Goal: Task Accomplishment & Management: Manage account settings

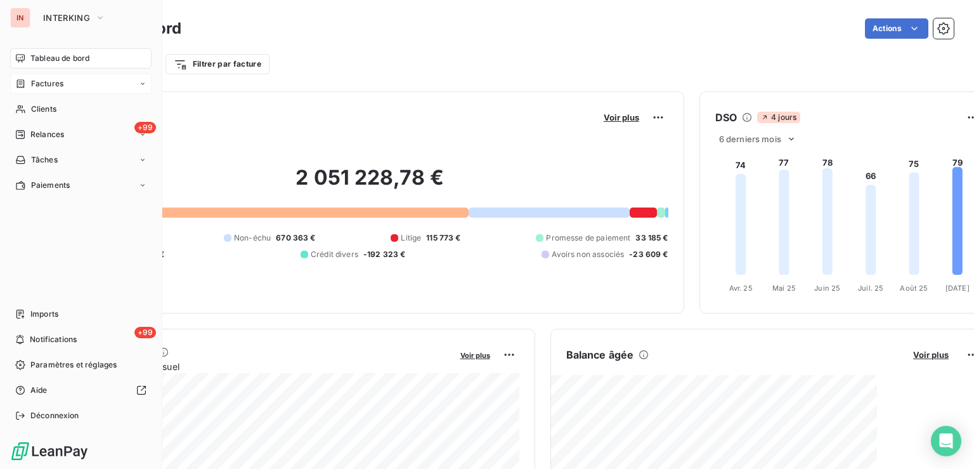
drag, startPoint x: 27, startPoint y: 85, endPoint x: 86, endPoint y: 87, distance: 59.6
click at [27, 85] on div "Factures" at bounding box center [39, 83] width 48 height 11
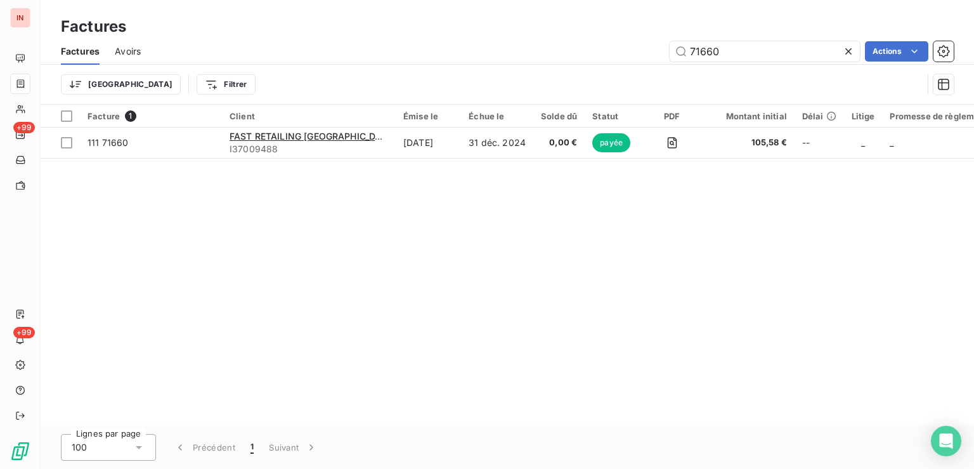
drag, startPoint x: 625, startPoint y: 55, endPoint x: 484, endPoint y: 62, distance: 141.0
click at [670, 61] on input "71660" at bounding box center [765, 51] width 190 height 20
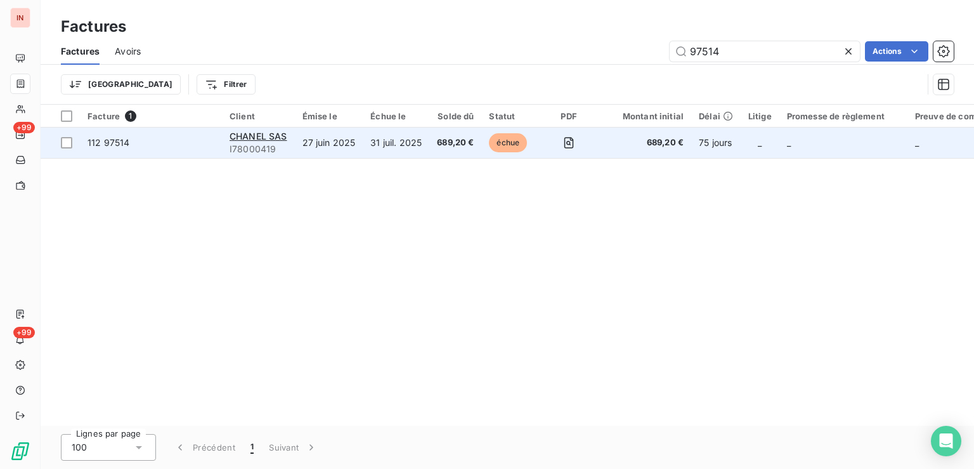
type input "97514"
click at [451, 143] on span "689,20 €" at bounding box center [455, 142] width 37 height 13
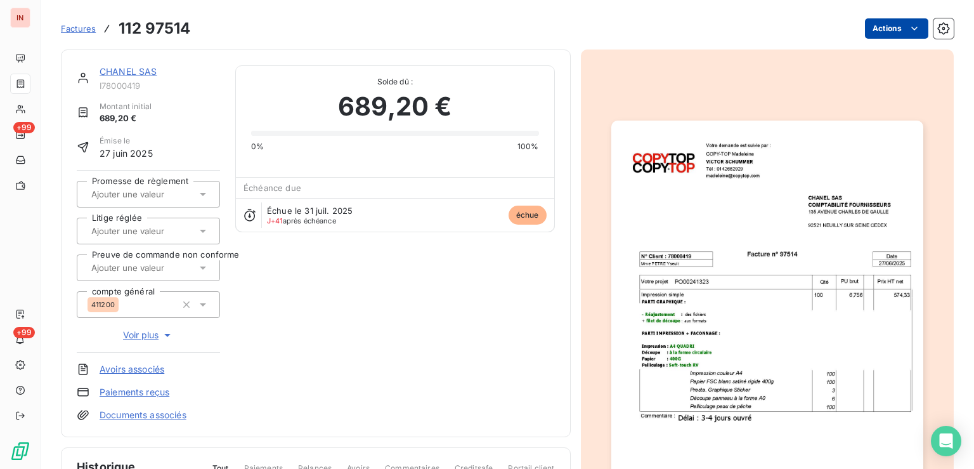
click at [881, 39] on html "IN +99 +99 Factures 112 97514 Actions CHANEL SAS I78000419 Montant initial 689,…" at bounding box center [487, 234] width 974 height 469
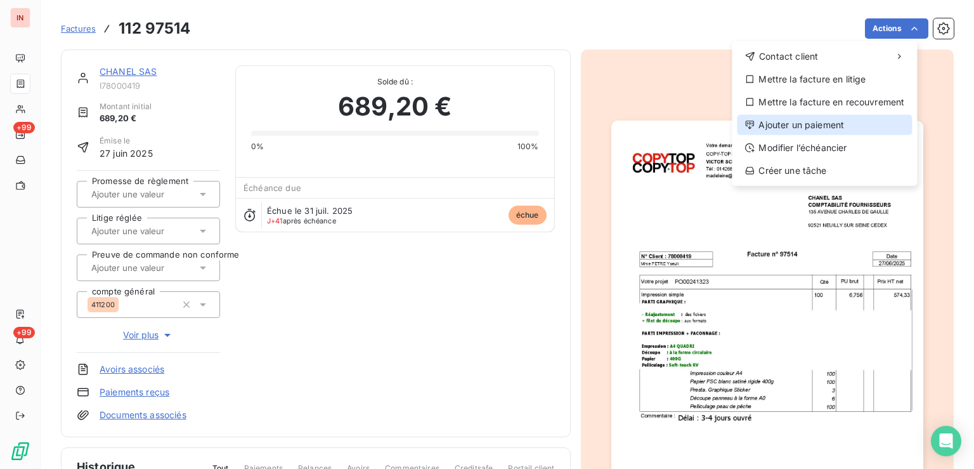
click at [824, 117] on div "Ajouter un paiement" at bounding box center [824, 125] width 175 height 20
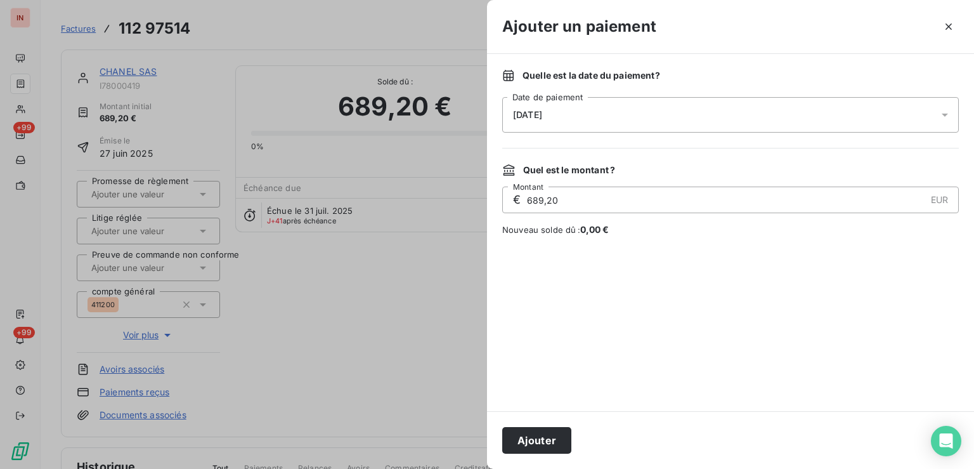
click at [734, 110] on div "[DATE]" at bounding box center [730, 115] width 457 height 36
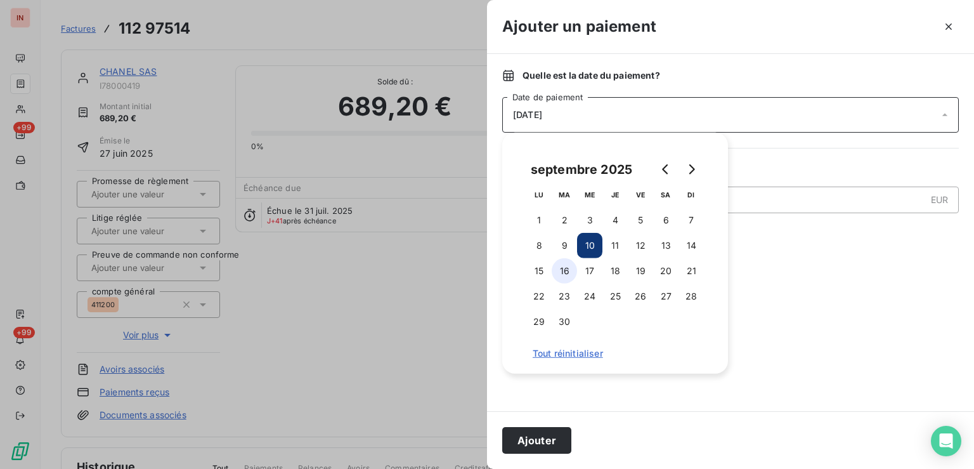
click at [559, 274] on button "16" at bounding box center [564, 270] width 25 height 25
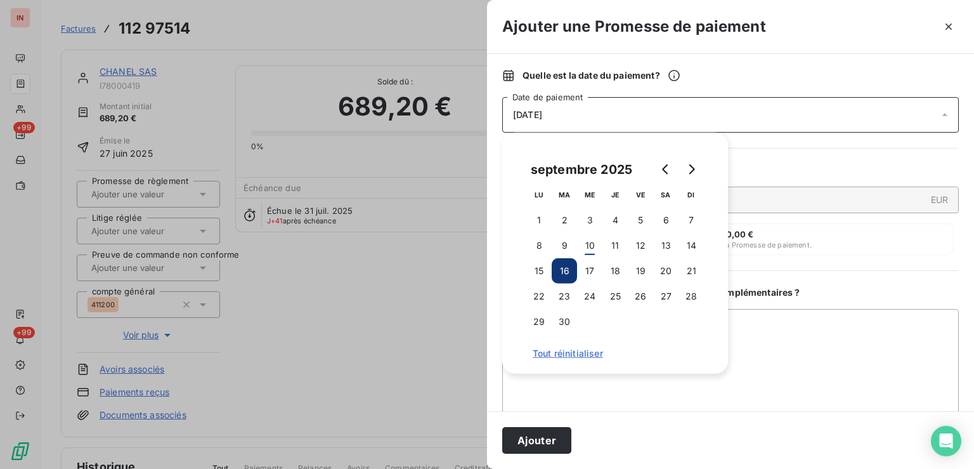
click at [557, 441] on button "Ajouter" at bounding box center [536, 440] width 69 height 27
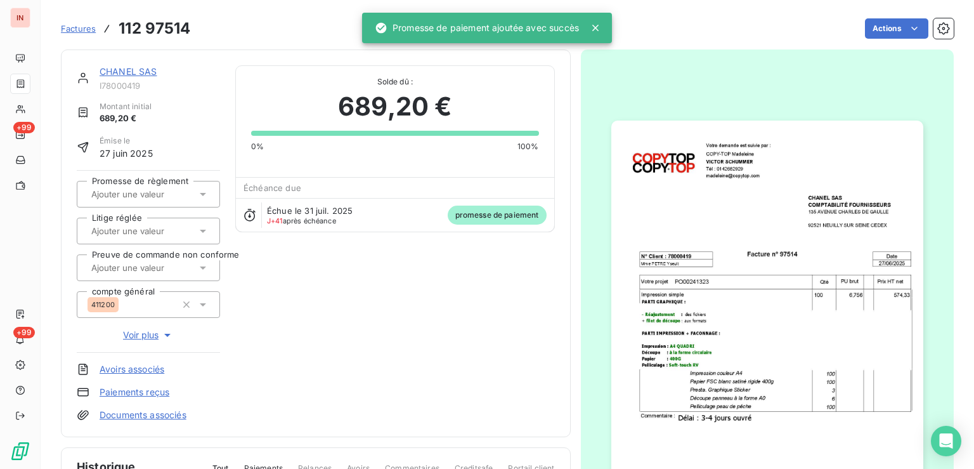
click at [160, 192] on input "text" at bounding box center [153, 193] width 127 height 11
drag, startPoint x: 159, startPoint y: 226, endPoint x: 153, endPoint y: 194, distance: 32.2
click at [158, 226] on div "Oui" at bounding box center [156, 227] width 108 height 20
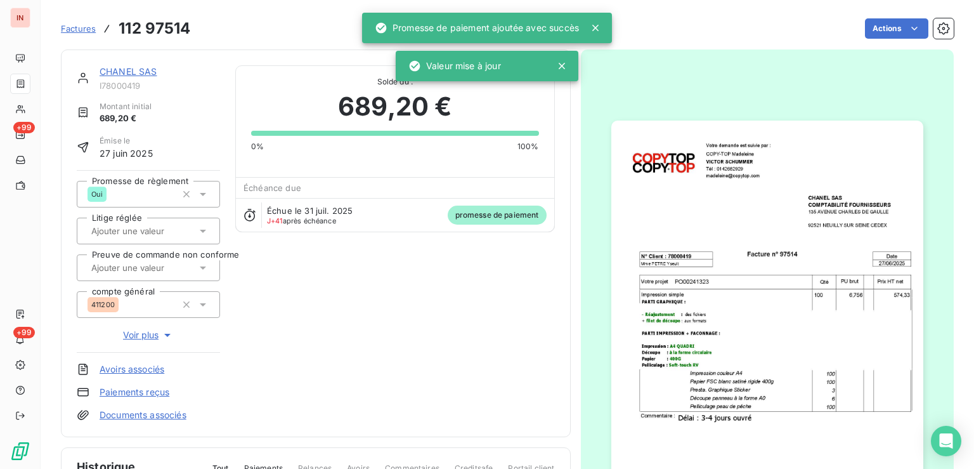
click at [136, 74] on link "CHANEL SAS" at bounding box center [129, 71] width 58 height 11
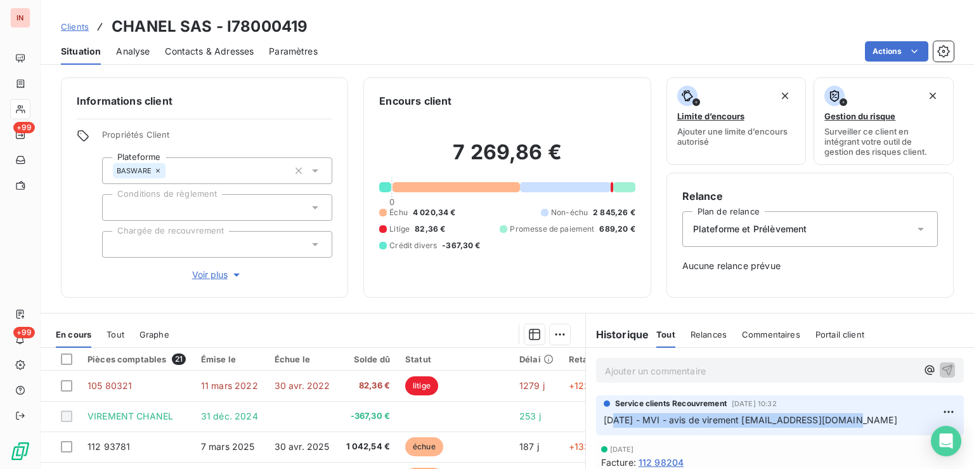
drag, startPoint x: 855, startPoint y: 425, endPoint x: 609, endPoint y: 411, distance: 247.0
click at [609, 411] on div "Service clients Recouvrement 5 sept. 2025, 10:32 [DATE] - MVI - avis de viremen…" at bounding box center [780, 413] width 353 height 30
copy span "/09/2025 - MVI - avis de virement [EMAIL_ADDRESS][DOMAIN_NAME]"
click at [685, 366] on p "Ajouter un commentaire ﻿" at bounding box center [761, 371] width 312 height 16
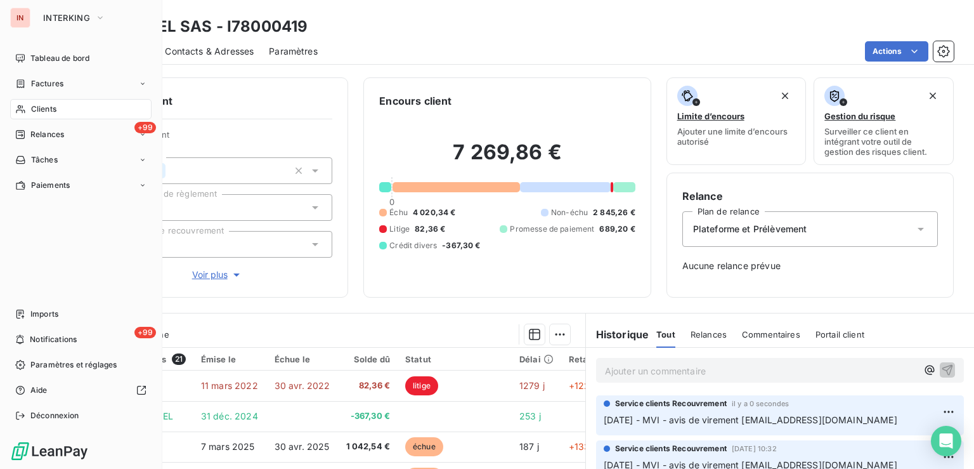
drag, startPoint x: 19, startPoint y: 81, endPoint x: 282, endPoint y: 92, distance: 262.7
click at [19, 83] on icon at bounding box center [20, 84] width 11 height 10
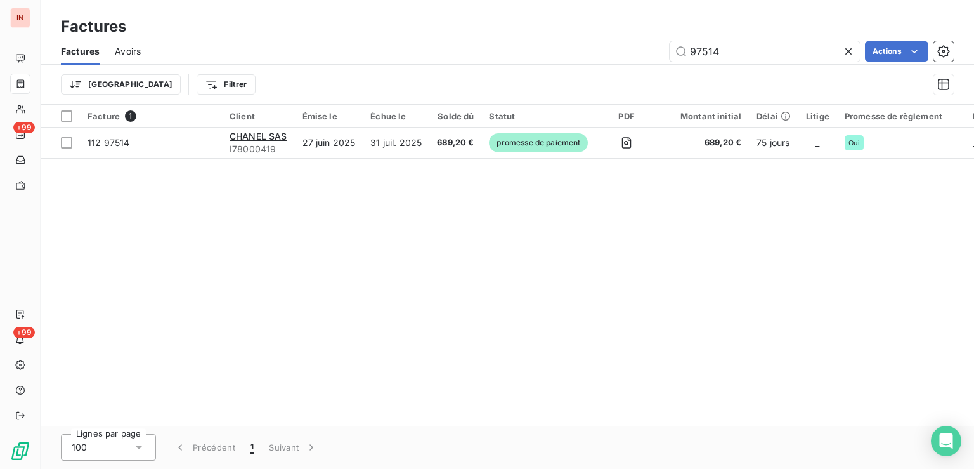
drag, startPoint x: 645, startPoint y: 53, endPoint x: 626, endPoint y: 63, distance: 21.3
click at [670, 62] on input "97514" at bounding box center [765, 51] width 190 height 20
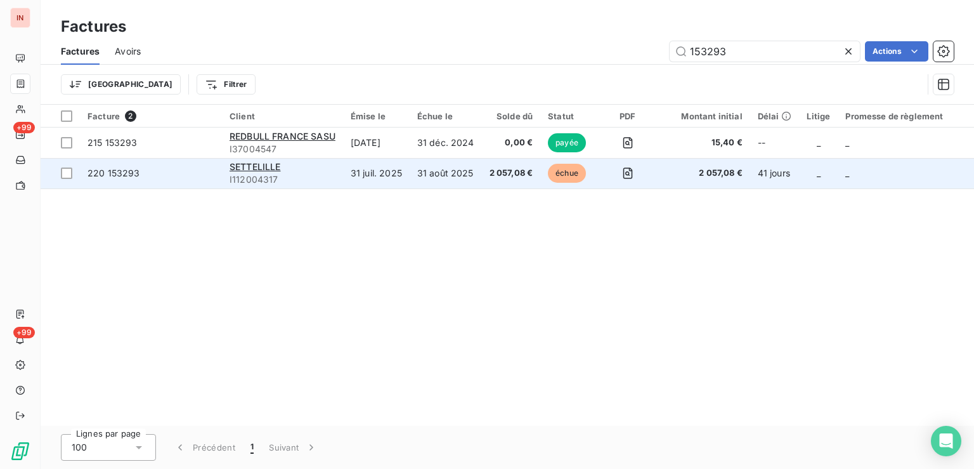
type input "153293"
click at [522, 175] on span "2 057,08 €" at bounding box center [511, 173] width 44 height 13
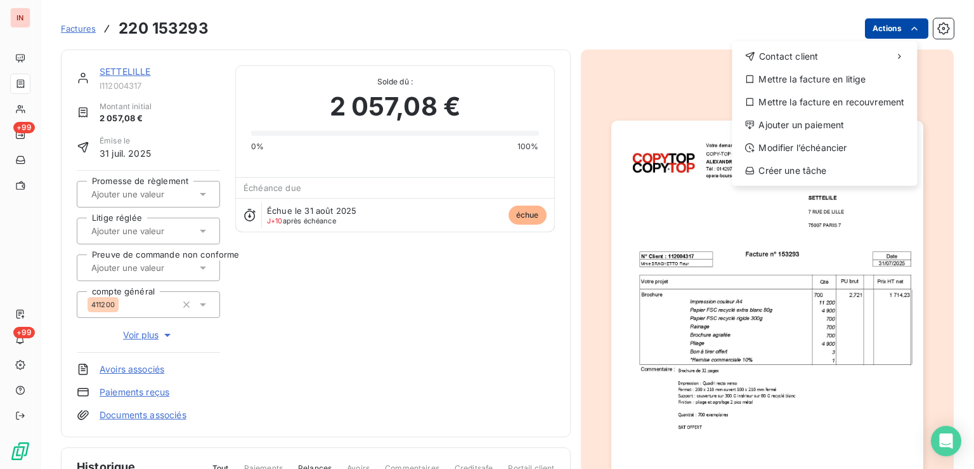
click at [871, 27] on html "IN +99 +99 Factures [PHONE_NUMBER] Actions Contact client Mettre la facture en …" at bounding box center [487, 234] width 974 height 469
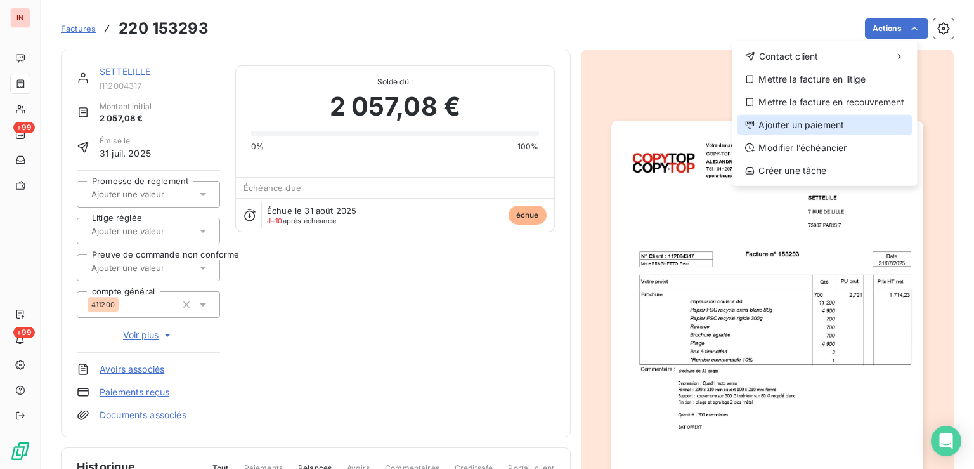
click at [803, 120] on div "Ajouter un paiement" at bounding box center [824, 125] width 175 height 20
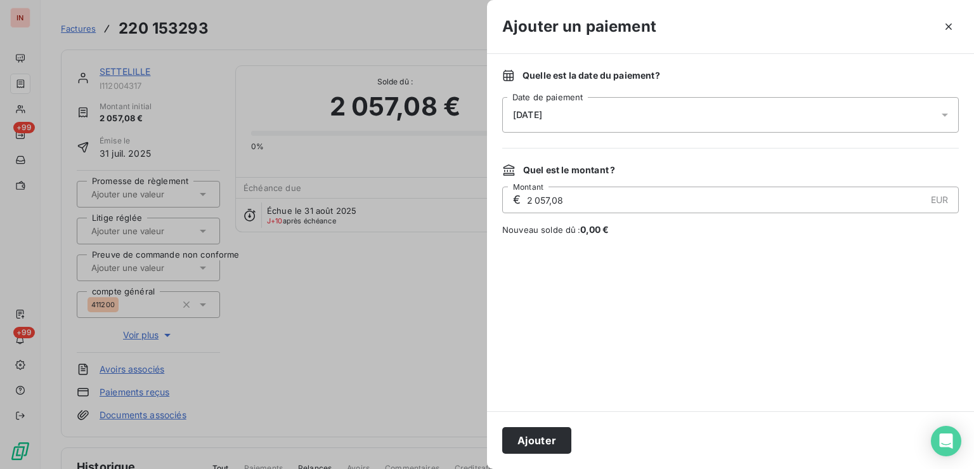
click at [734, 118] on div "[DATE]" at bounding box center [730, 115] width 457 height 36
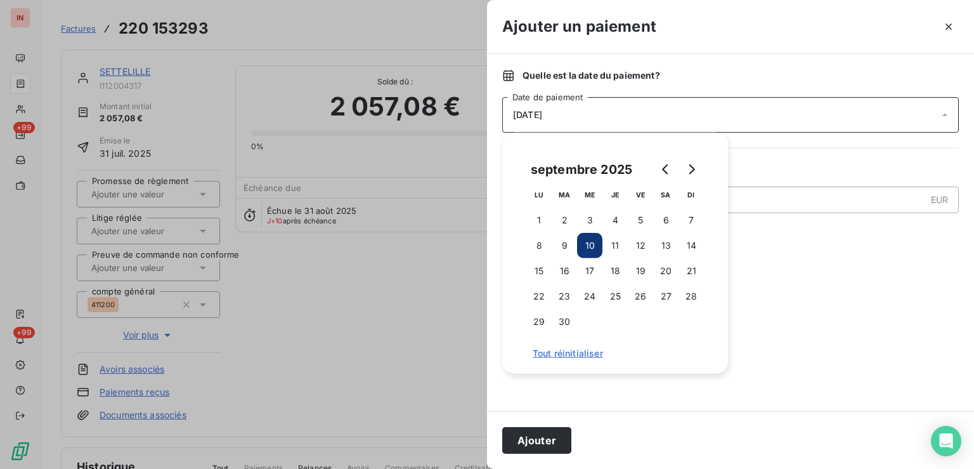
drag, startPoint x: 567, startPoint y: 264, endPoint x: 571, endPoint y: 359, distance: 95.2
click at [567, 265] on button "16" at bounding box center [564, 270] width 25 height 25
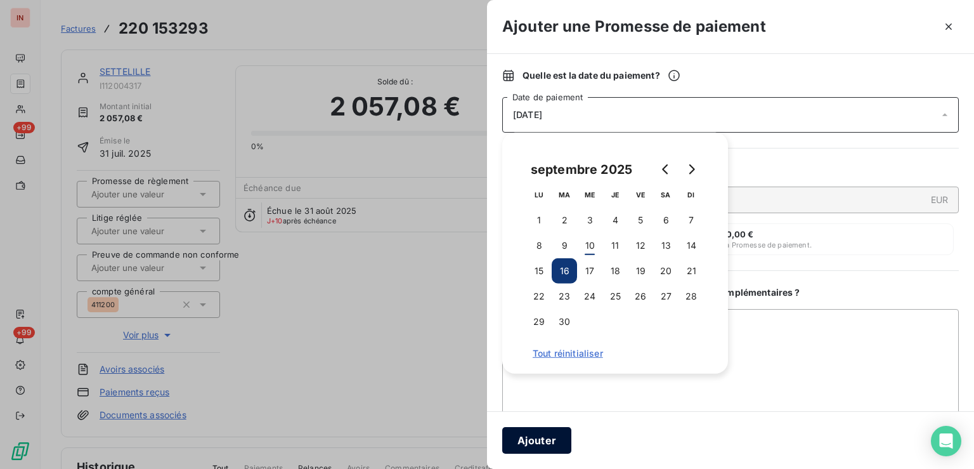
click at [547, 436] on button "Ajouter" at bounding box center [536, 440] width 69 height 27
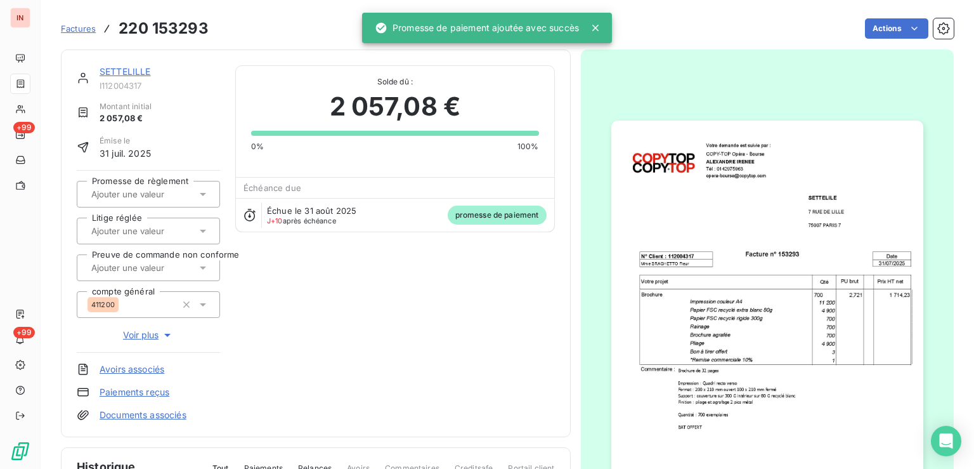
click at [183, 199] on input "text" at bounding box center [153, 193] width 127 height 11
click at [175, 228] on div "Oui" at bounding box center [156, 227] width 108 height 20
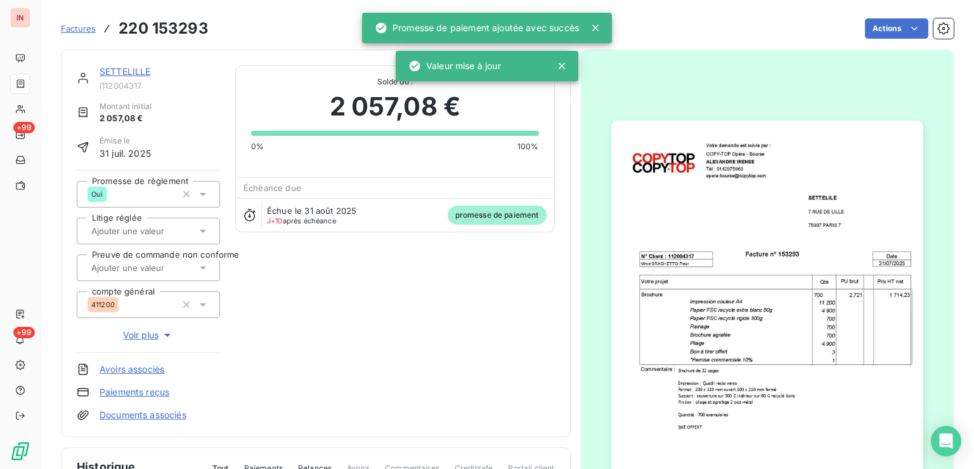
click at [139, 75] on link "SETTELILLE" at bounding box center [125, 71] width 51 height 11
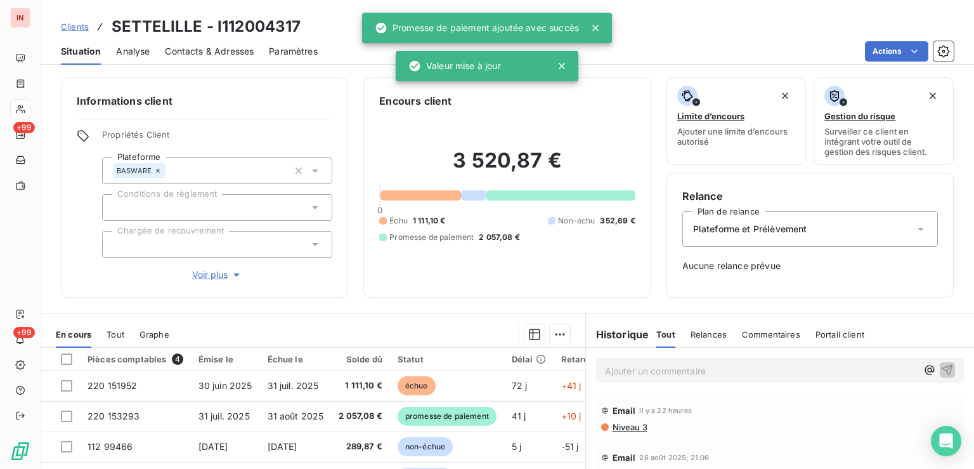
click at [683, 373] on p "Ajouter un commentaire ﻿" at bounding box center [761, 371] width 312 height 16
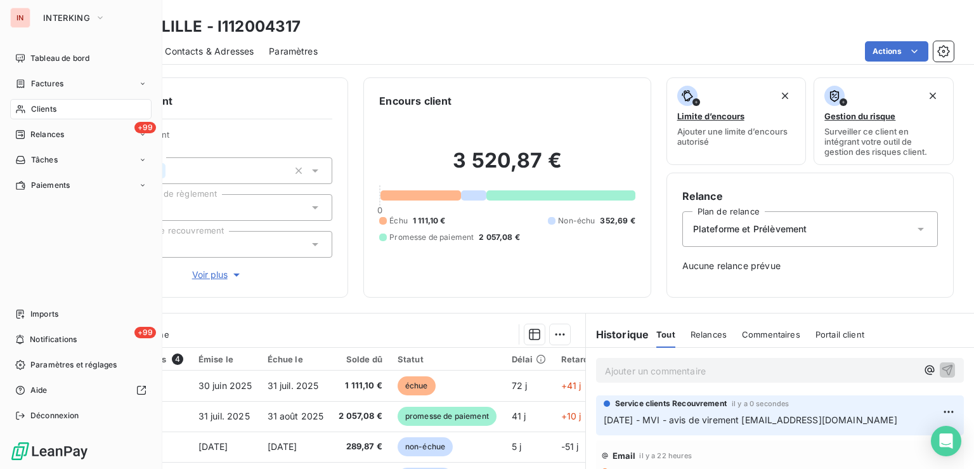
drag, startPoint x: 53, startPoint y: 87, endPoint x: 396, endPoint y: 94, distance: 343.7
click at [54, 87] on span "Factures" at bounding box center [47, 83] width 32 height 11
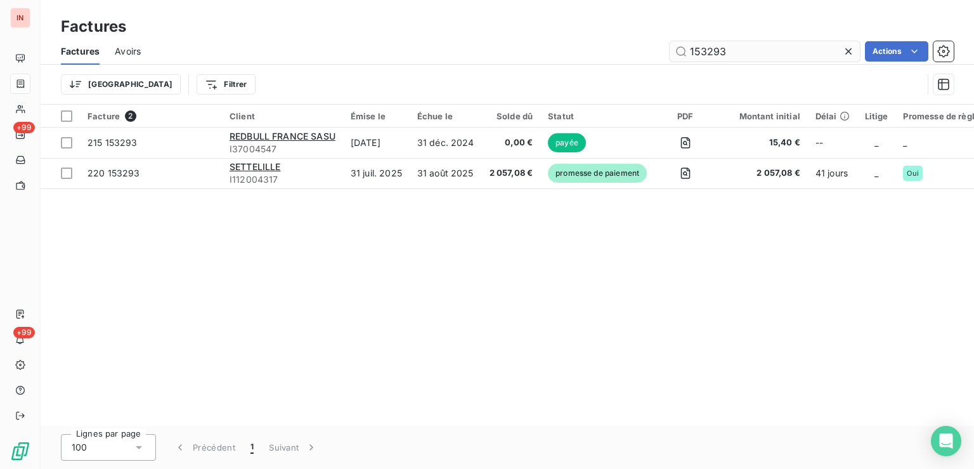
drag, startPoint x: 746, startPoint y: 51, endPoint x: 549, endPoint y: 58, distance: 197.3
click at [670, 58] on input "153293" at bounding box center [765, 51] width 190 height 20
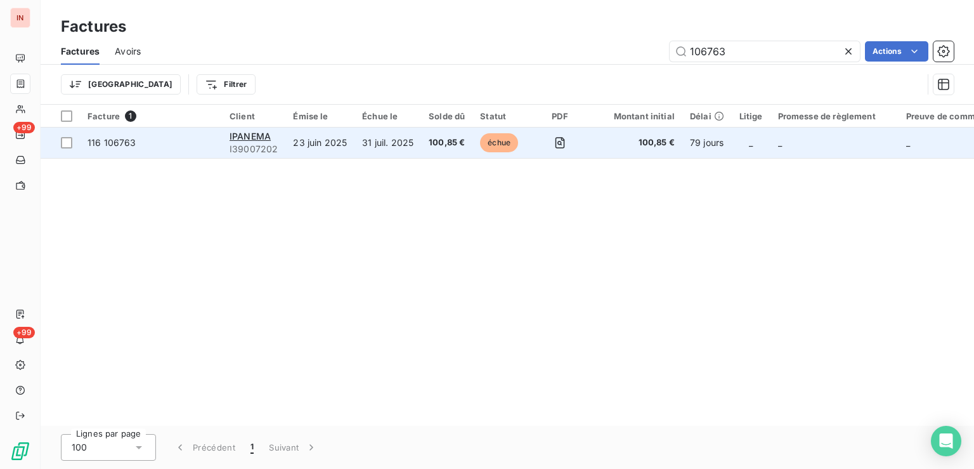
type input "106763"
click at [496, 146] on span "échue" at bounding box center [499, 142] width 38 height 19
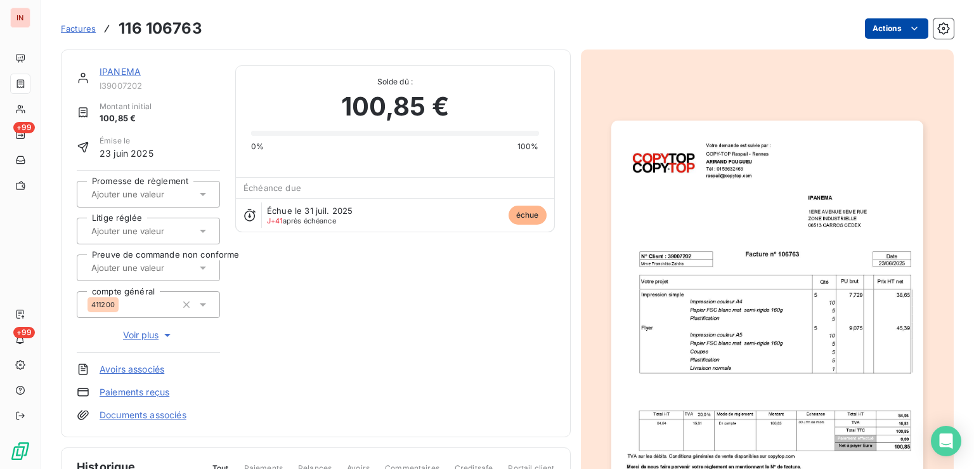
click at [872, 34] on html "IN +99 +99 Factures 116 106763 Actions IPANEMA I39007202 Montant initial 100,85…" at bounding box center [487, 234] width 974 height 469
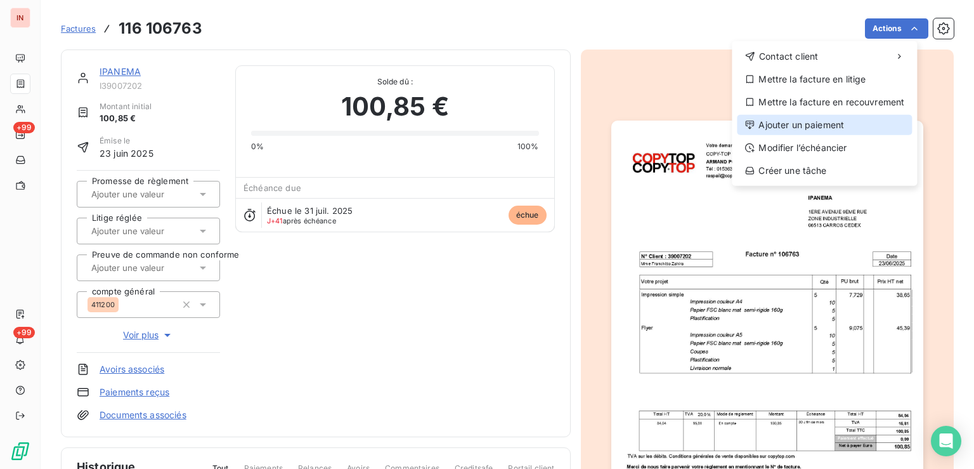
click at [832, 125] on div "Ajouter un paiement" at bounding box center [824, 125] width 175 height 20
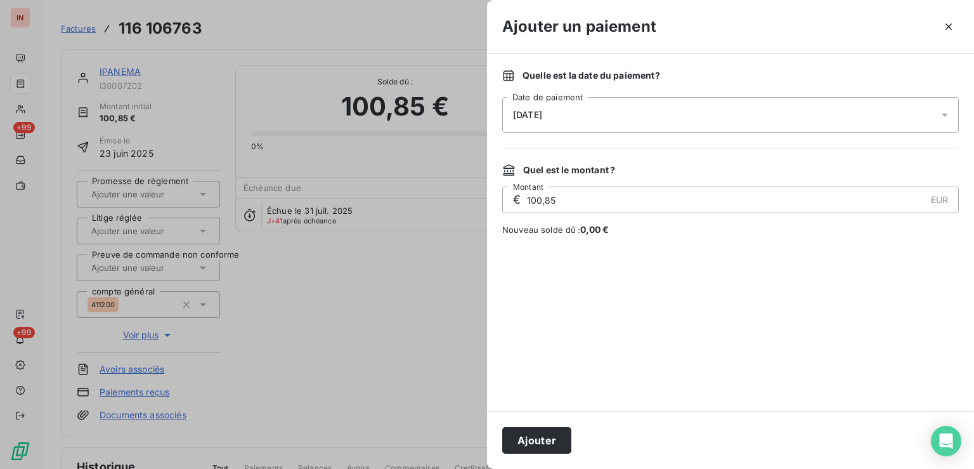
click at [712, 119] on div "[DATE]" at bounding box center [730, 115] width 457 height 36
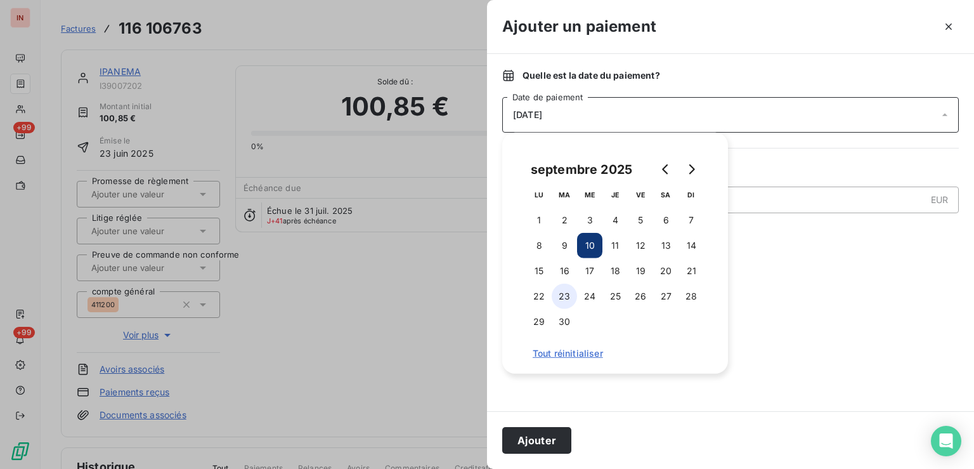
drag, startPoint x: 564, startPoint y: 268, endPoint x: 563, endPoint y: 285, distance: 17.2
click at [564, 269] on button "16" at bounding box center [564, 270] width 25 height 25
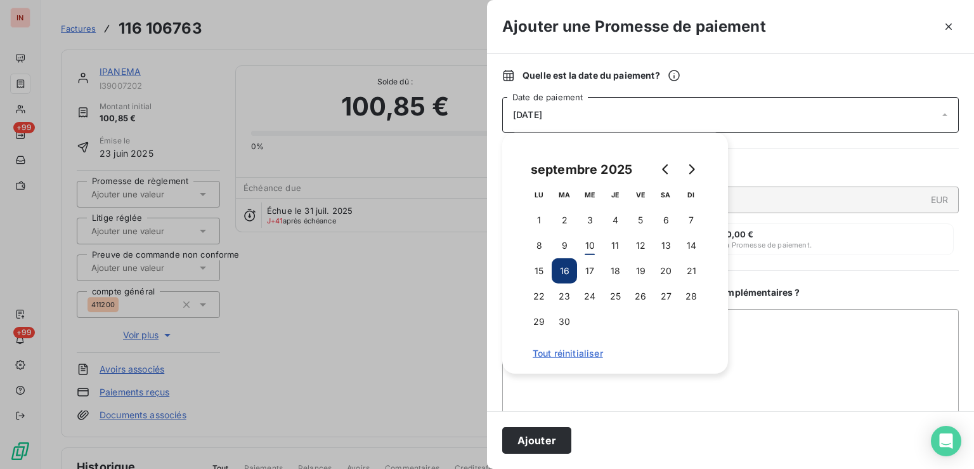
drag, startPoint x: 543, startPoint y: 431, endPoint x: 460, endPoint y: 392, distance: 91.9
click at [543, 431] on button "Ajouter" at bounding box center [536, 440] width 69 height 27
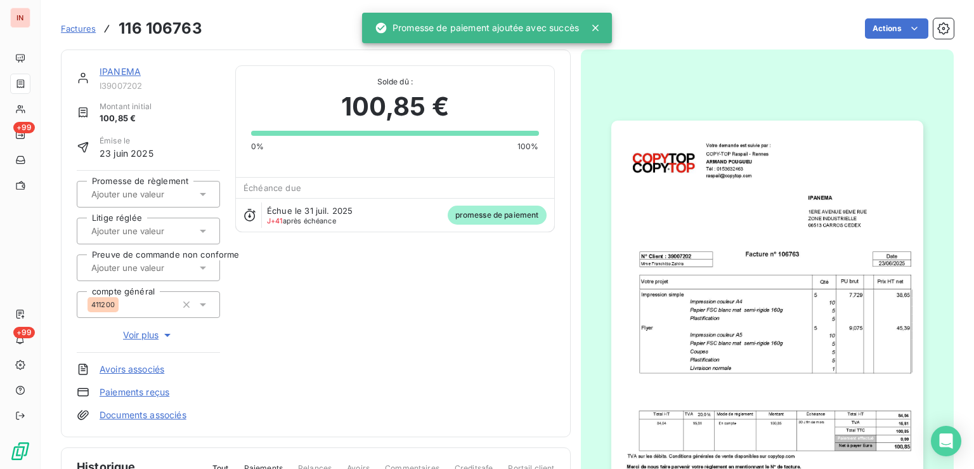
click at [134, 195] on input "text" at bounding box center [153, 193] width 127 height 11
drag, startPoint x: 136, startPoint y: 207, endPoint x: 141, endPoint y: 175, distance: 32.0
click at [143, 221] on div "Oui" at bounding box center [156, 227] width 108 height 20
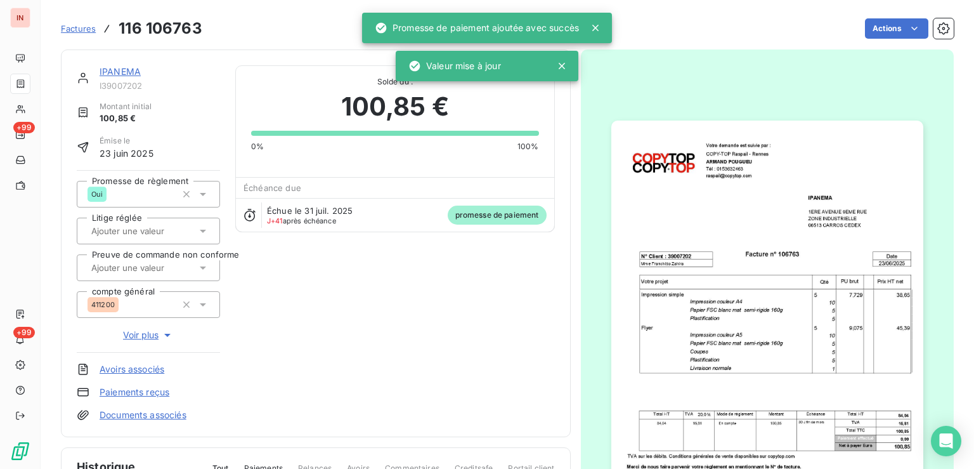
click at [128, 70] on link "IPANEMA" at bounding box center [120, 71] width 41 height 11
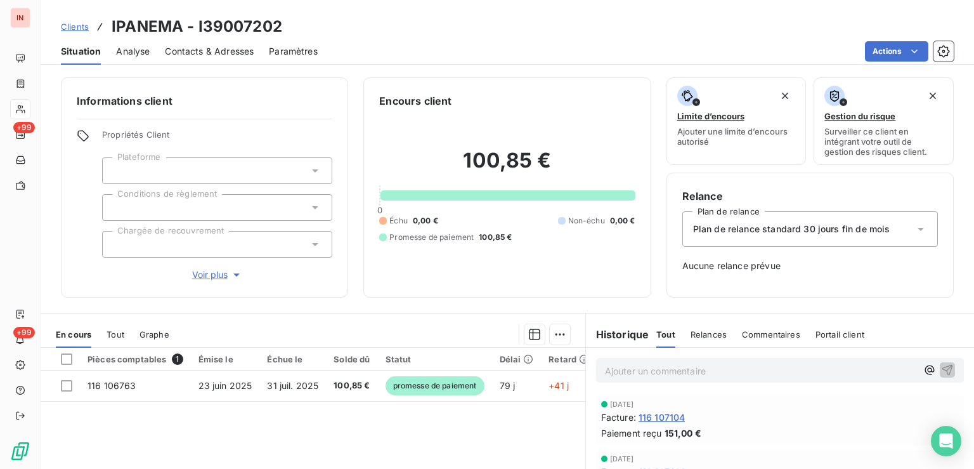
click at [851, 367] on p "Ajouter un commentaire ﻿" at bounding box center [761, 371] width 312 height 16
drag, startPoint x: 775, startPoint y: 369, endPoint x: 486, endPoint y: 344, distance: 290.2
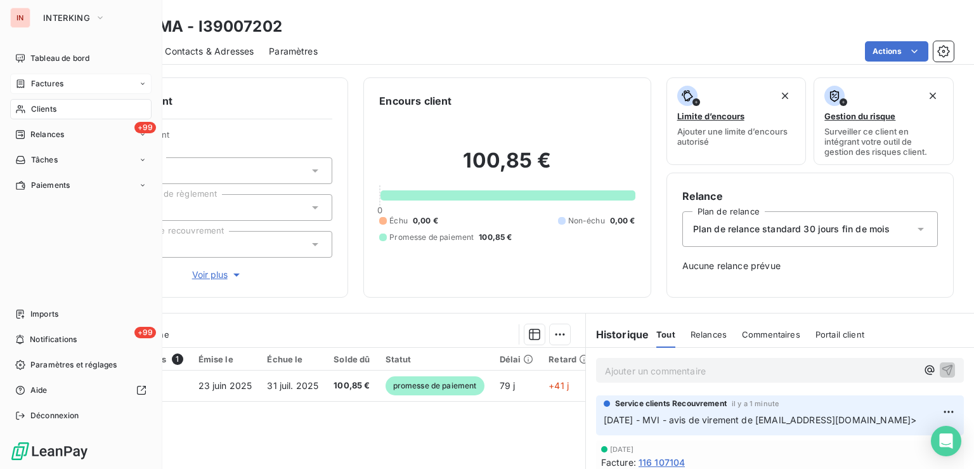
drag, startPoint x: 30, startPoint y: 85, endPoint x: 567, endPoint y: 116, distance: 537.9
click at [32, 86] on div "Factures" at bounding box center [39, 83] width 48 height 11
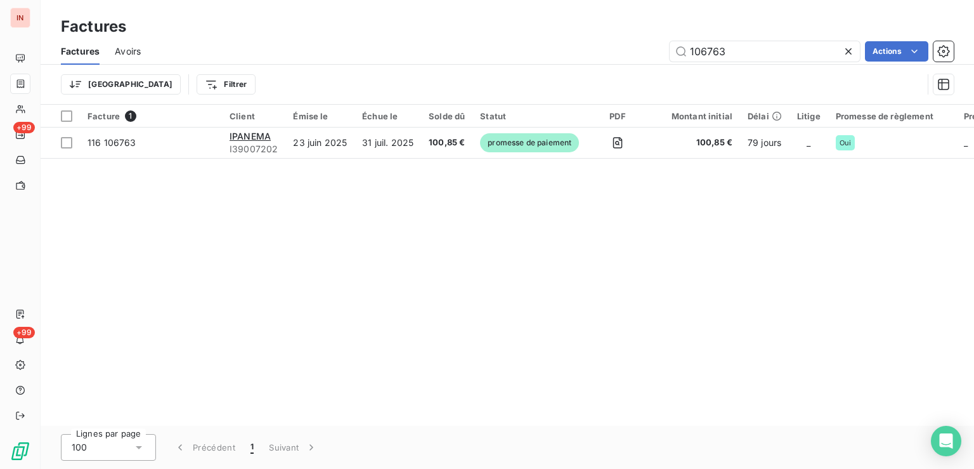
drag, startPoint x: 767, startPoint y: 53, endPoint x: 561, endPoint y: 65, distance: 205.8
click at [670, 62] on input "106763" at bounding box center [765, 51] width 190 height 20
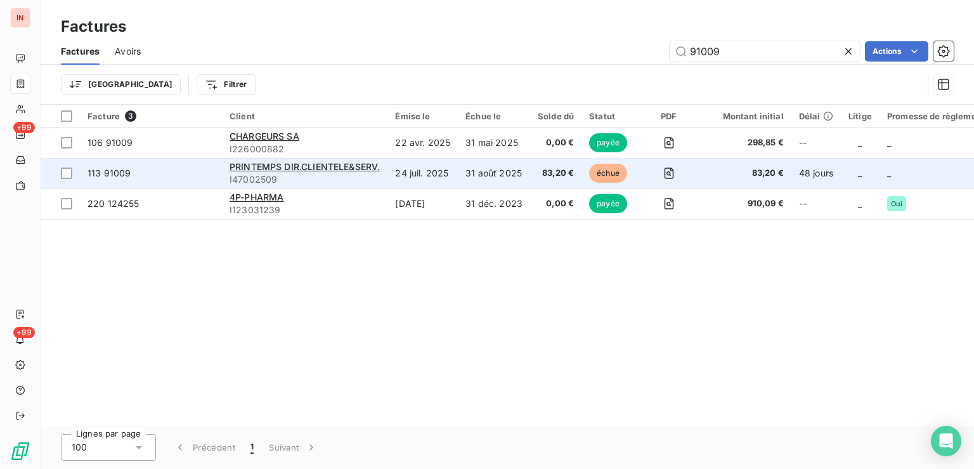
type input "91009"
click at [420, 168] on td "24 juil. 2025" at bounding box center [422, 173] width 70 height 30
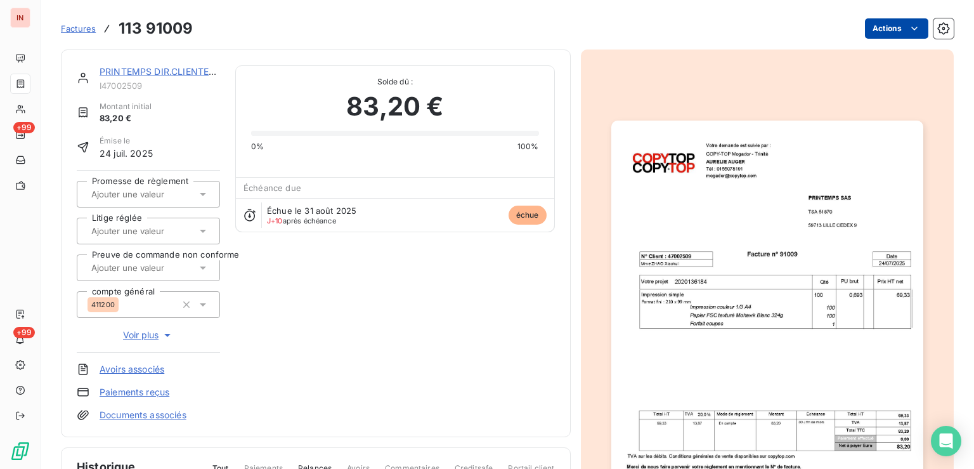
click at [888, 30] on html "IN +99 +99 Factures 113 91009 Actions PRINTEMPS DIR.CLIENTELE&SERV. I47002509 M…" at bounding box center [487, 234] width 974 height 469
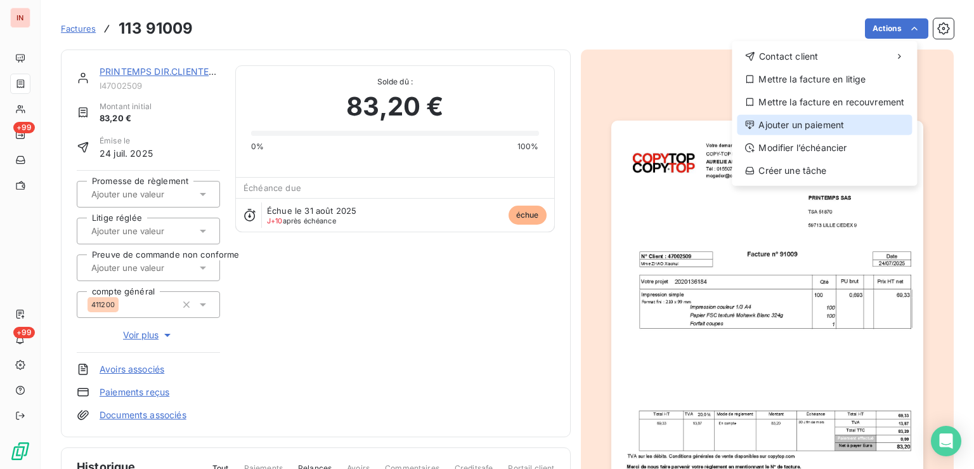
click at [809, 123] on div "Ajouter un paiement" at bounding box center [824, 125] width 175 height 20
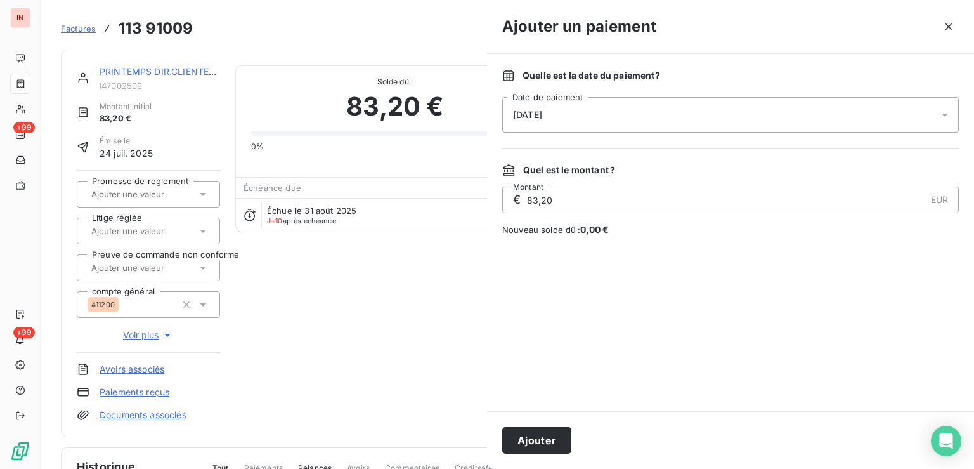
click at [720, 117] on div "[DATE]" at bounding box center [730, 115] width 457 height 36
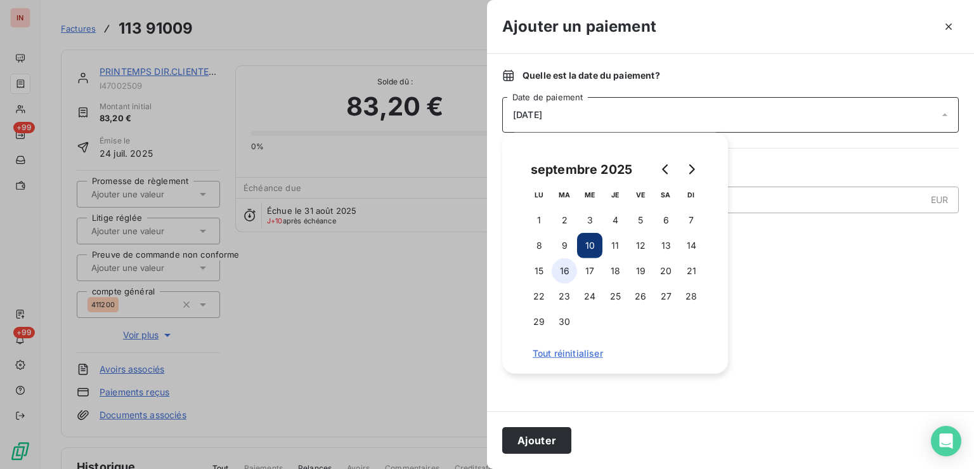
click at [559, 268] on button "16" at bounding box center [564, 270] width 25 height 25
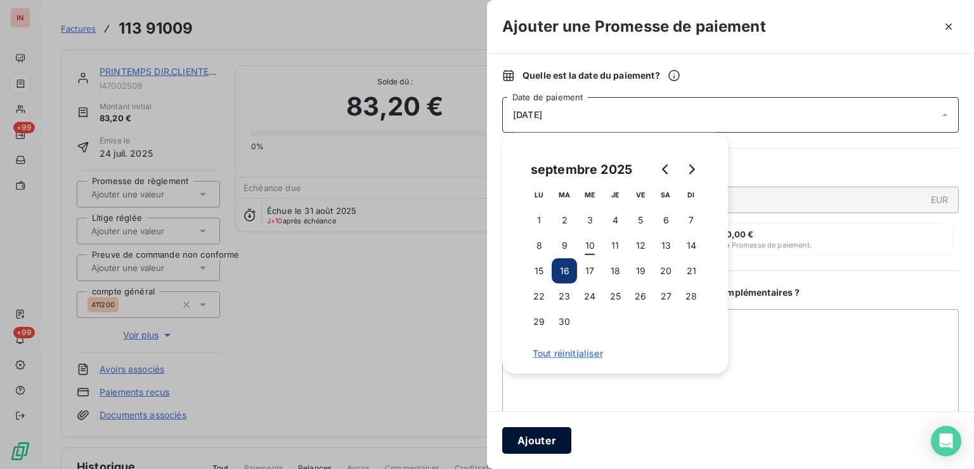
click at [550, 437] on button "Ajouter" at bounding box center [536, 440] width 69 height 27
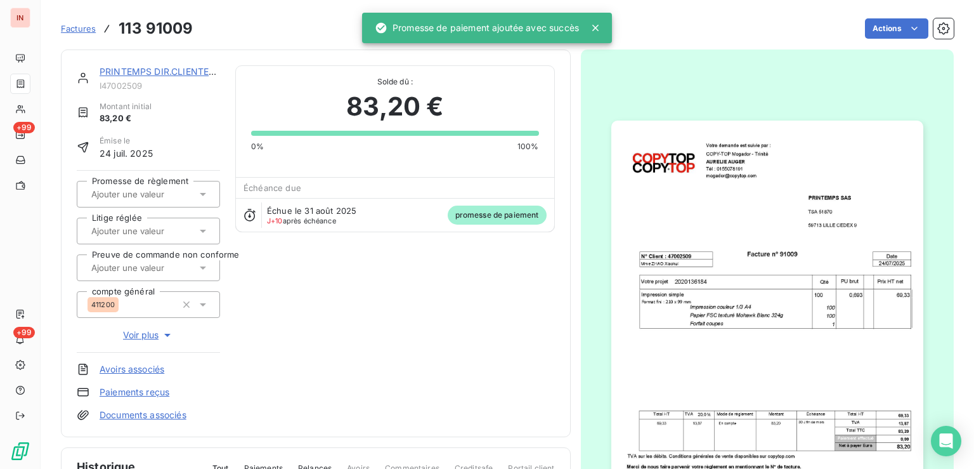
drag, startPoint x: 183, startPoint y: 194, endPoint x: 183, endPoint y: 202, distance: 8.3
click at [183, 194] on input "text" at bounding box center [153, 193] width 127 height 11
click at [170, 222] on div "Oui" at bounding box center [156, 227] width 108 height 20
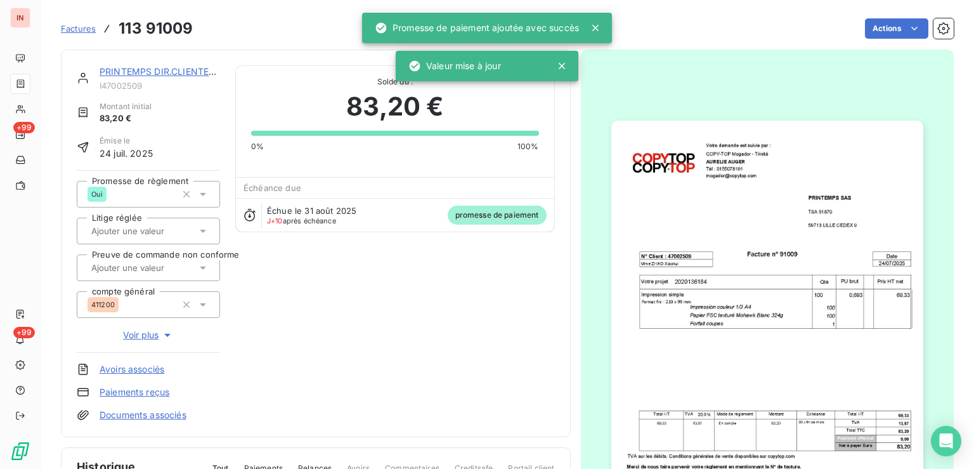
click at [171, 75] on link "PRINTEMPS DIR.CLIENTELE&SERV." at bounding box center [175, 71] width 150 height 11
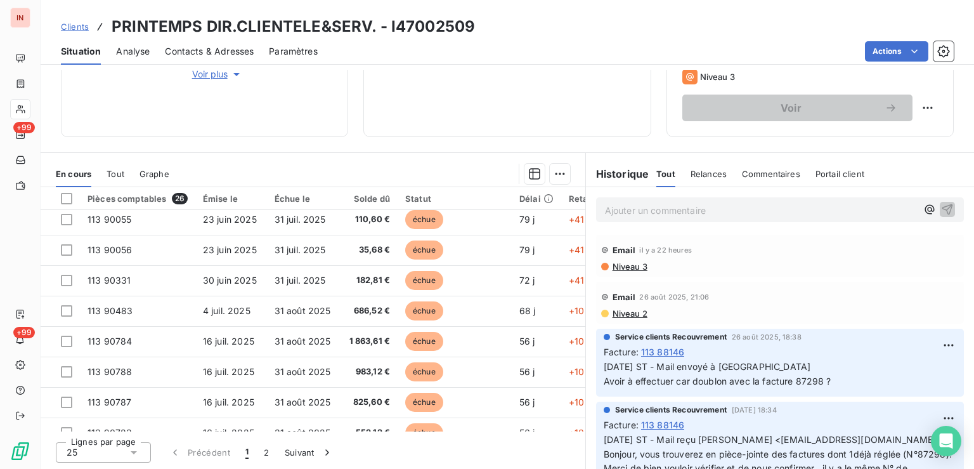
scroll to position [191, 0]
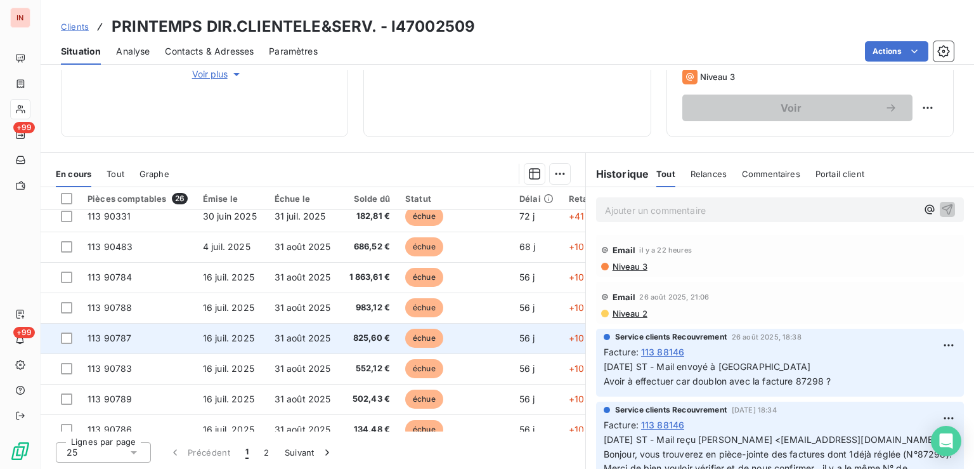
click at [423, 335] on span "échue" at bounding box center [424, 337] width 38 height 19
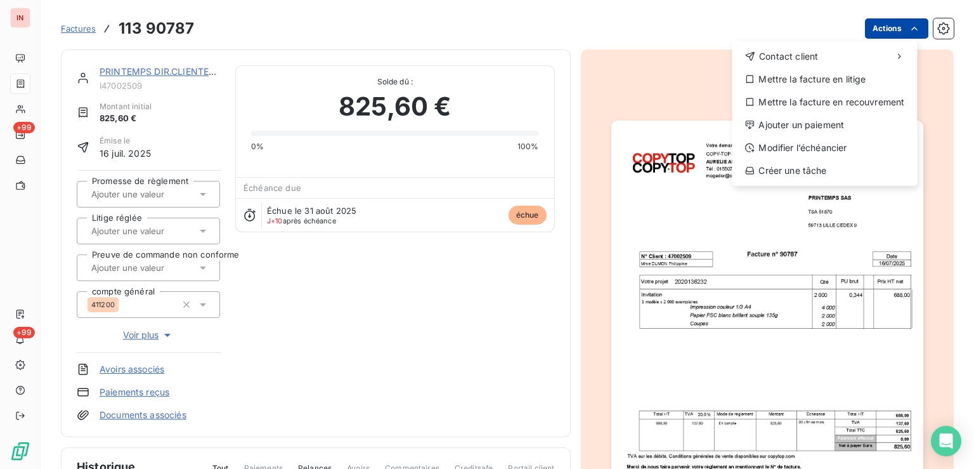
click at [877, 32] on html "IN +99 +99 Factures [PHONE_NUMBER] Actions Contact client Mettre la facture en …" at bounding box center [487, 234] width 974 height 469
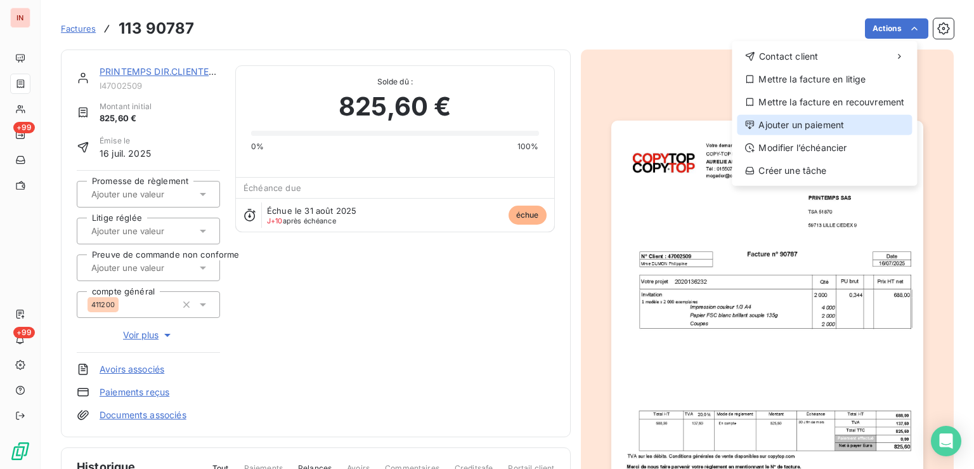
click at [819, 131] on div "Ajouter un paiement" at bounding box center [824, 125] width 175 height 20
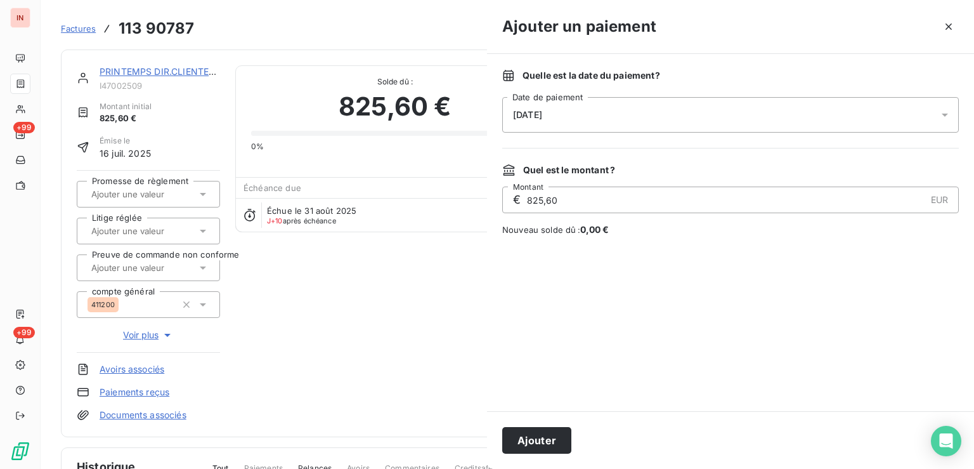
click at [744, 119] on div "[DATE]" at bounding box center [730, 115] width 457 height 36
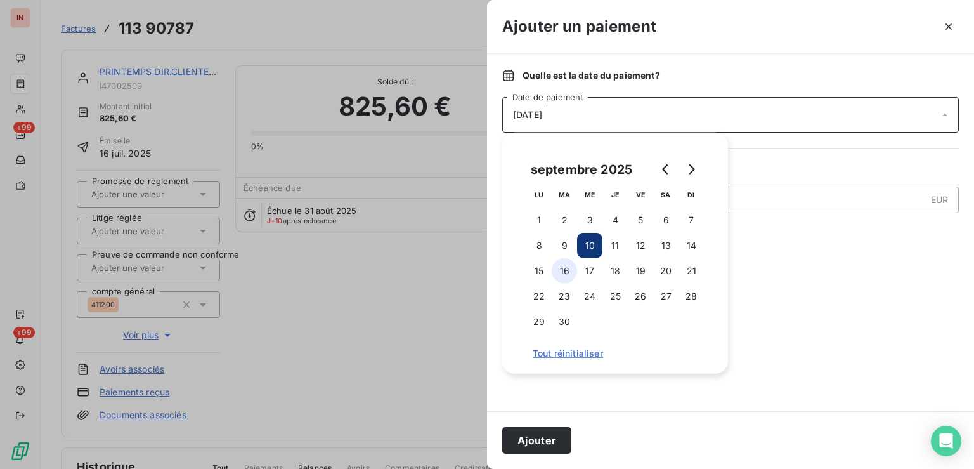
click at [566, 271] on button "16" at bounding box center [564, 270] width 25 height 25
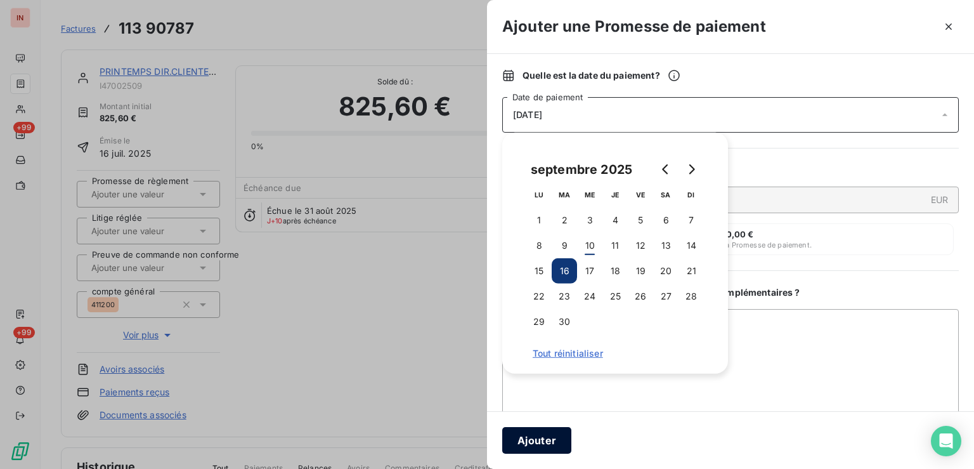
drag, startPoint x: 543, startPoint y: 440, endPoint x: 329, endPoint y: 288, distance: 262.3
click at [543, 439] on button "Ajouter" at bounding box center [536, 440] width 69 height 27
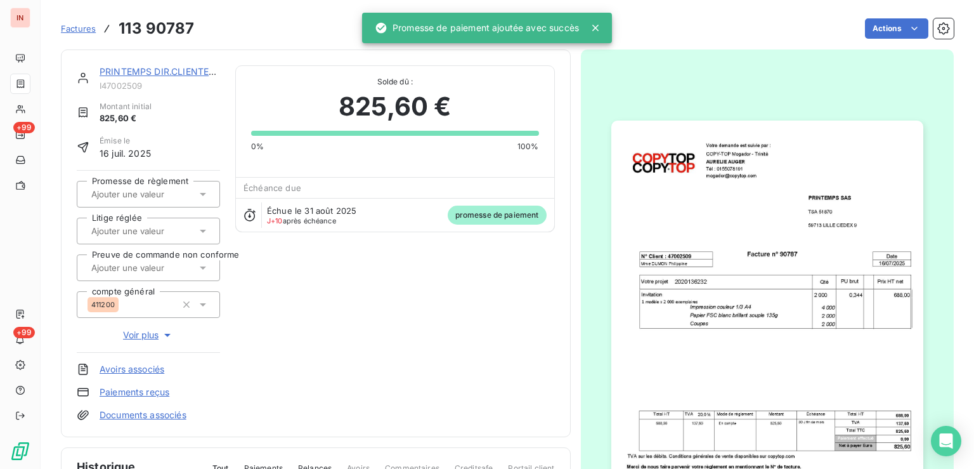
drag, startPoint x: 169, startPoint y: 186, endPoint x: 171, endPoint y: 204, distance: 18.6
click at [169, 188] on div at bounding box center [141, 194] width 109 height 16
click at [165, 221] on div "Oui" at bounding box center [156, 227] width 108 height 20
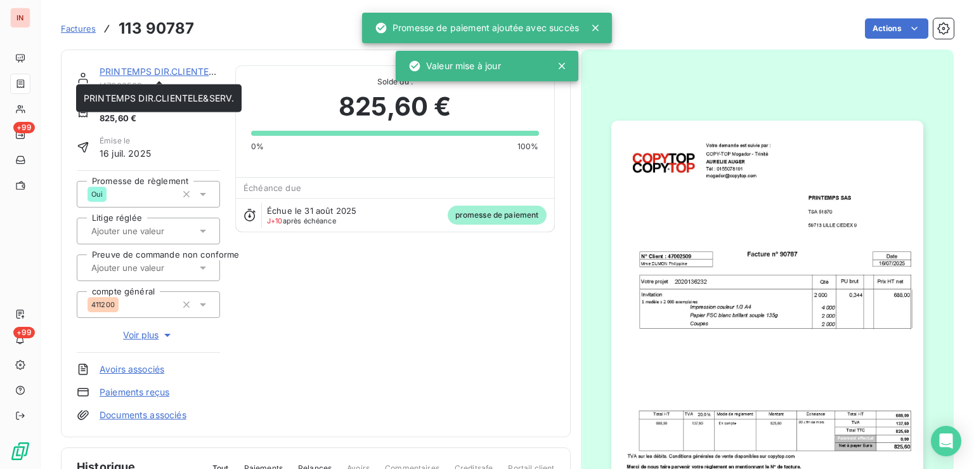
click at [184, 72] on link "PRINTEMPS DIR.CLIENTELE&SERV." at bounding box center [175, 71] width 150 height 11
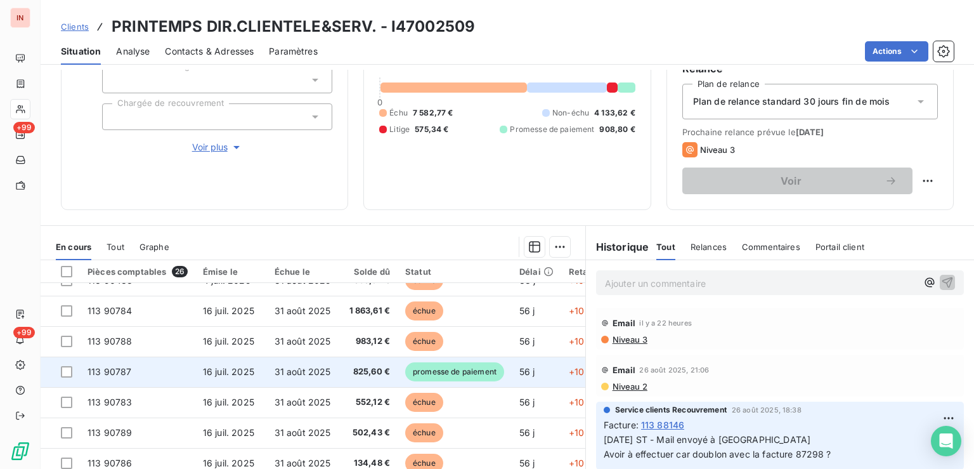
scroll to position [256, 0]
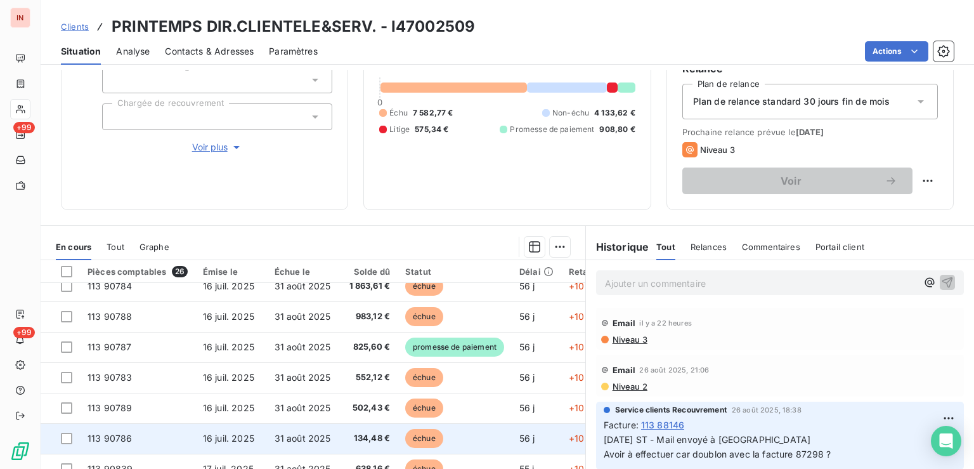
click at [339, 432] on td "31 août 2025" at bounding box center [303, 438] width 72 height 30
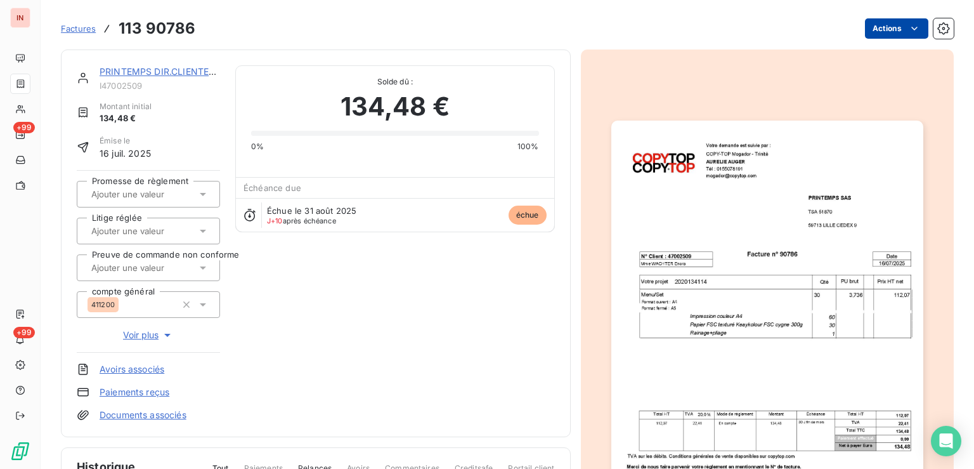
click at [873, 28] on html "IN +99 +99 Factures 113 90786 Actions PRINTEMPS DIR.CLIENTELE&SERV. I47002509 M…" at bounding box center [487, 234] width 974 height 469
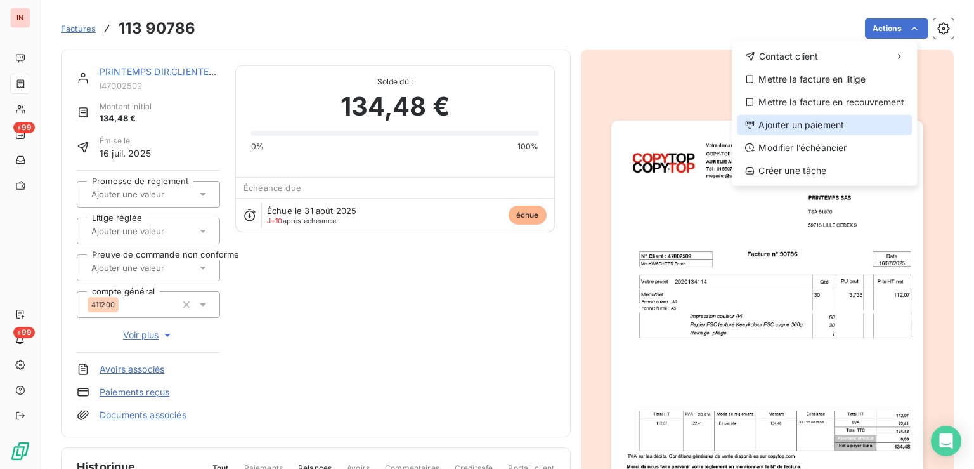
click at [797, 126] on div "Ajouter un paiement" at bounding box center [824, 125] width 175 height 20
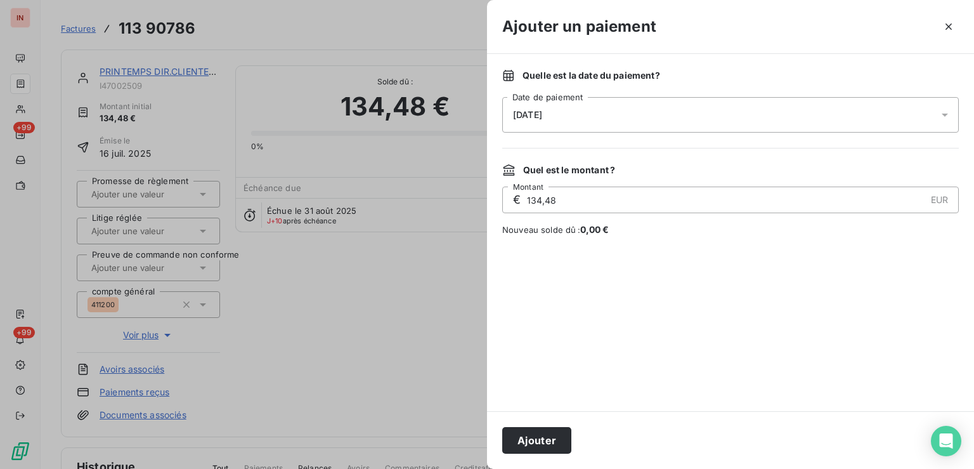
click at [737, 105] on div "[DATE]" at bounding box center [730, 115] width 457 height 36
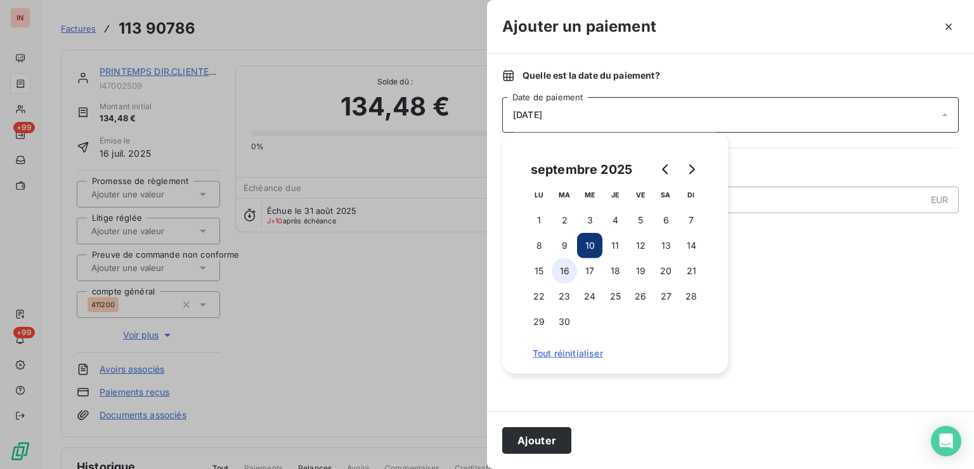
click at [574, 269] on button "16" at bounding box center [564, 270] width 25 height 25
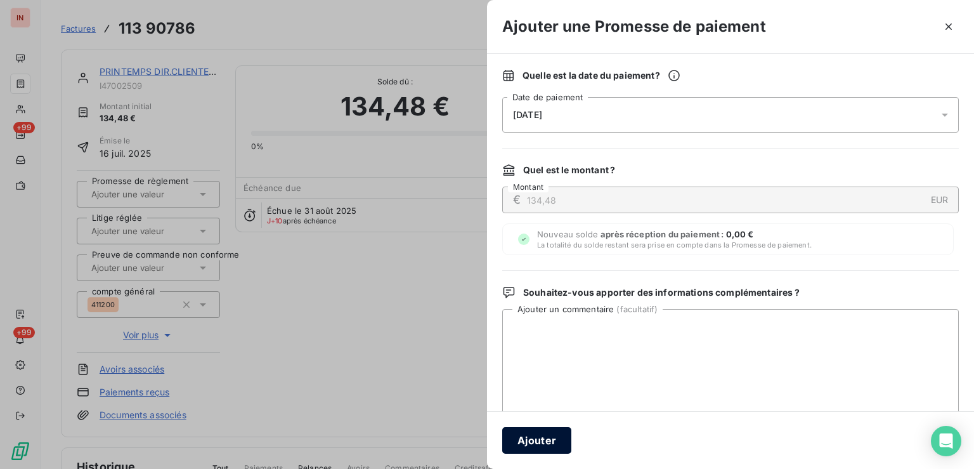
click at [559, 444] on button "Ajouter" at bounding box center [536, 440] width 69 height 27
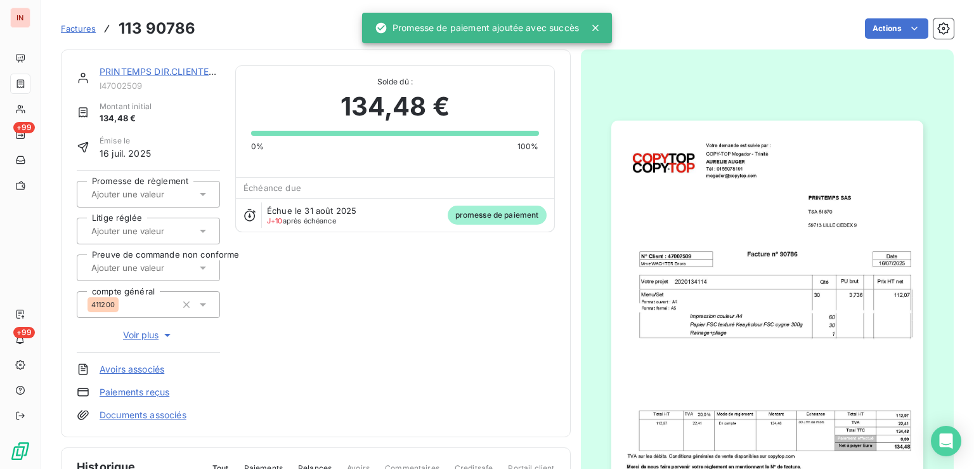
click at [167, 197] on input "text" at bounding box center [153, 193] width 127 height 11
click at [172, 226] on div "Oui" at bounding box center [156, 227] width 108 height 20
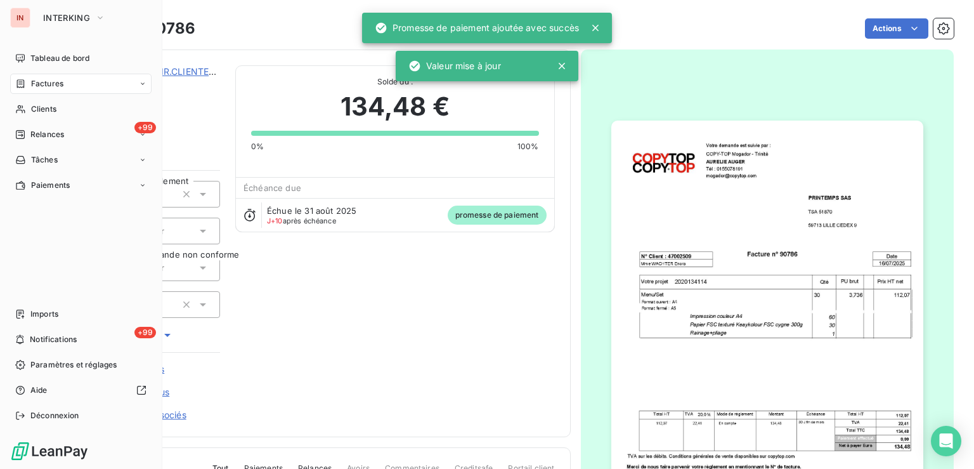
click at [29, 86] on div "Factures" at bounding box center [39, 83] width 48 height 11
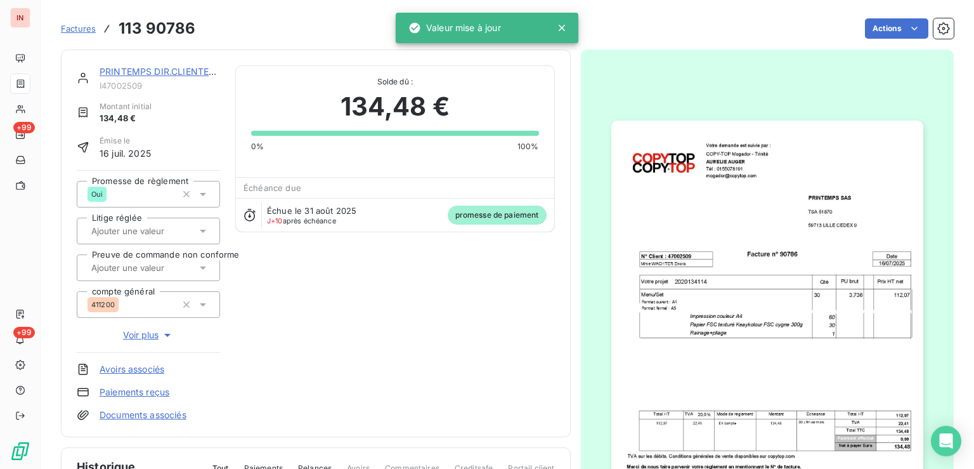
click at [89, 31] on span "Factures" at bounding box center [78, 28] width 35 height 10
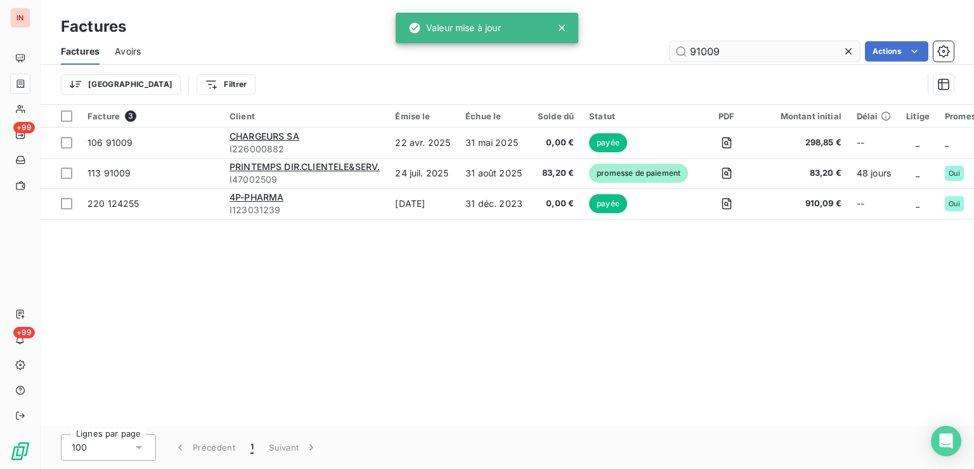
drag, startPoint x: 741, startPoint y: 53, endPoint x: 538, endPoint y: 46, distance: 203.6
click at [670, 46] on input "91009" at bounding box center [765, 51] width 190 height 20
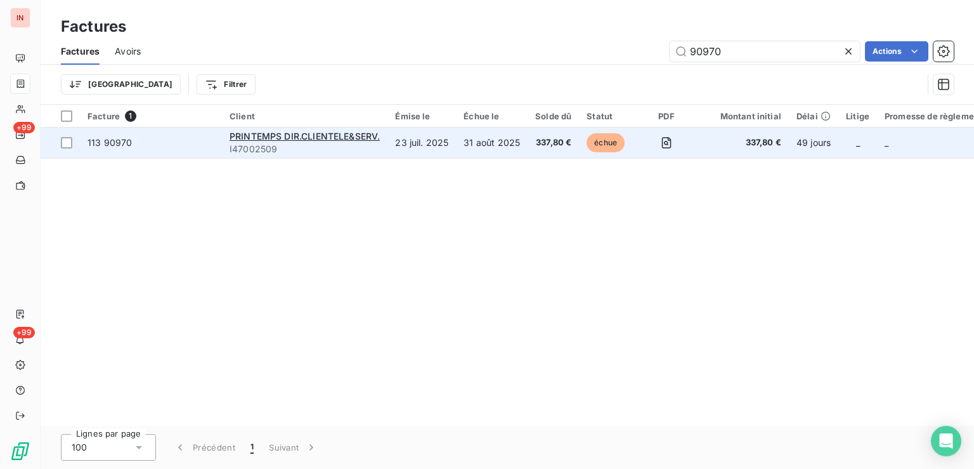
type input "90970"
click at [597, 142] on span "échue" at bounding box center [605, 142] width 38 height 19
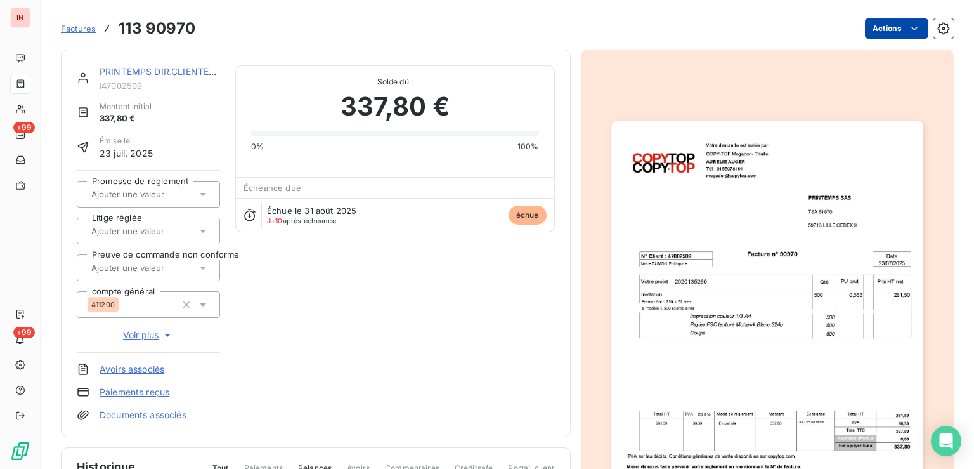
click at [862, 29] on html "IN +99 +99 Factures 113 90970 Actions PRINTEMPS DIR.CLIENTELE&SERV. I47002509 M…" at bounding box center [487, 234] width 974 height 469
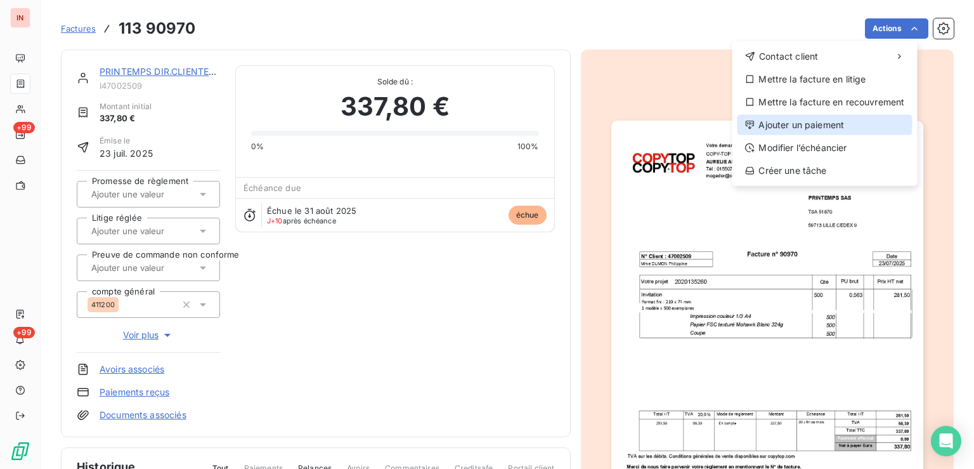
click at [815, 126] on div "Ajouter un paiement" at bounding box center [824, 125] width 175 height 20
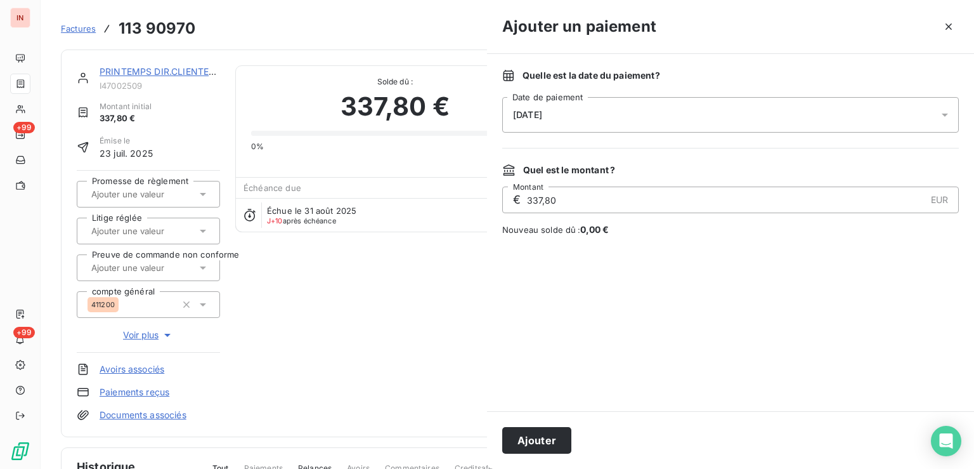
click at [721, 117] on div "[DATE]" at bounding box center [730, 115] width 457 height 36
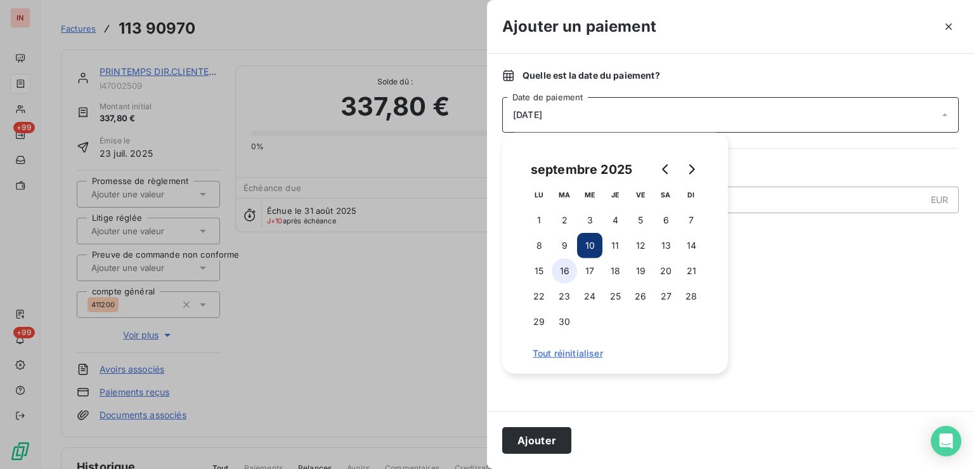
click at [567, 273] on button "16" at bounding box center [564, 270] width 25 height 25
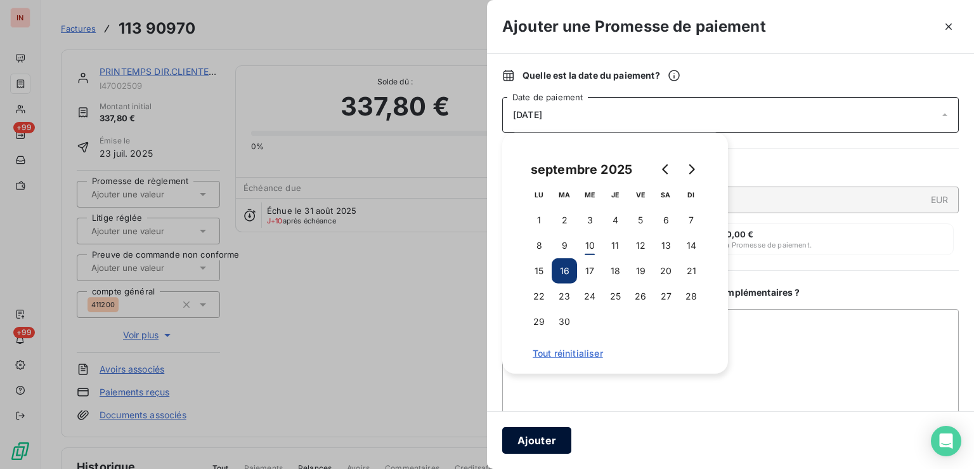
drag, startPoint x: 546, startPoint y: 443, endPoint x: 321, endPoint y: 262, distance: 288.2
click at [546, 442] on button "Ajouter" at bounding box center [536, 440] width 69 height 27
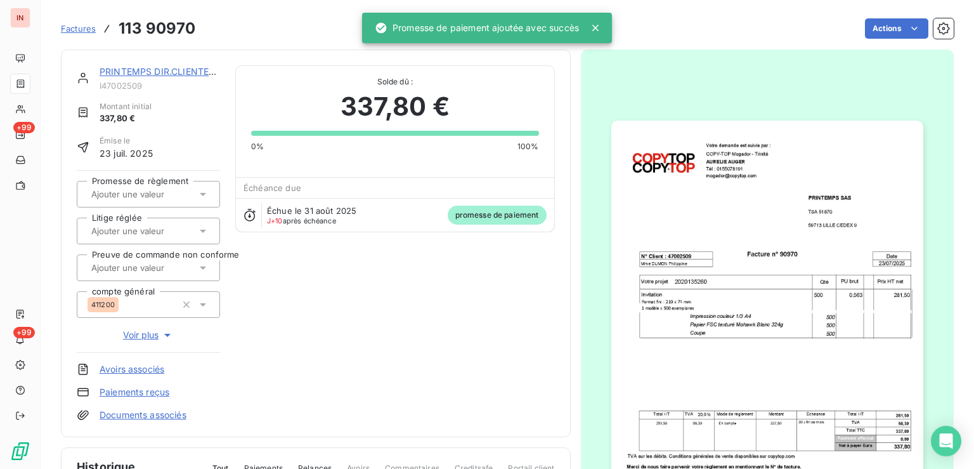
click at [186, 198] on input "text" at bounding box center [153, 193] width 127 height 11
drag, startPoint x: 186, startPoint y: 202, endPoint x: 193, endPoint y: 238, distance: 36.1
click at [194, 238] on li "Oui" at bounding box center [148, 227] width 143 height 30
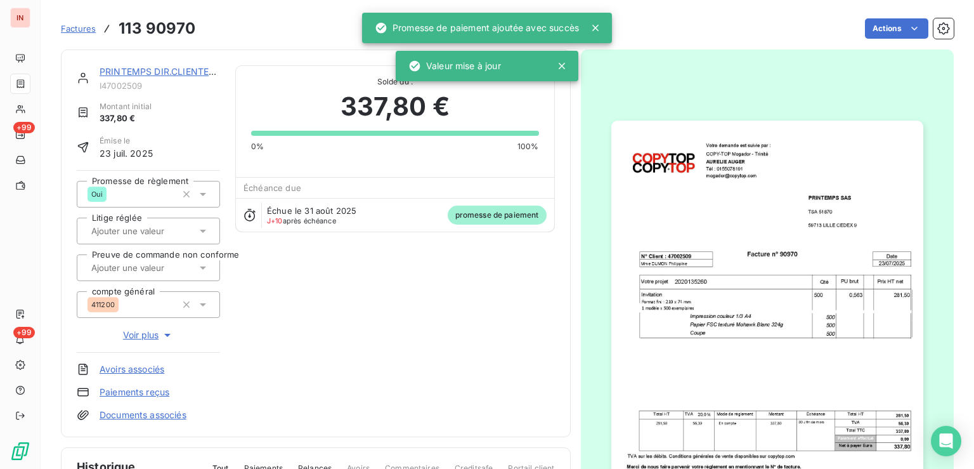
click at [94, 30] on span "Factures" at bounding box center [78, 28] width 35 height 10
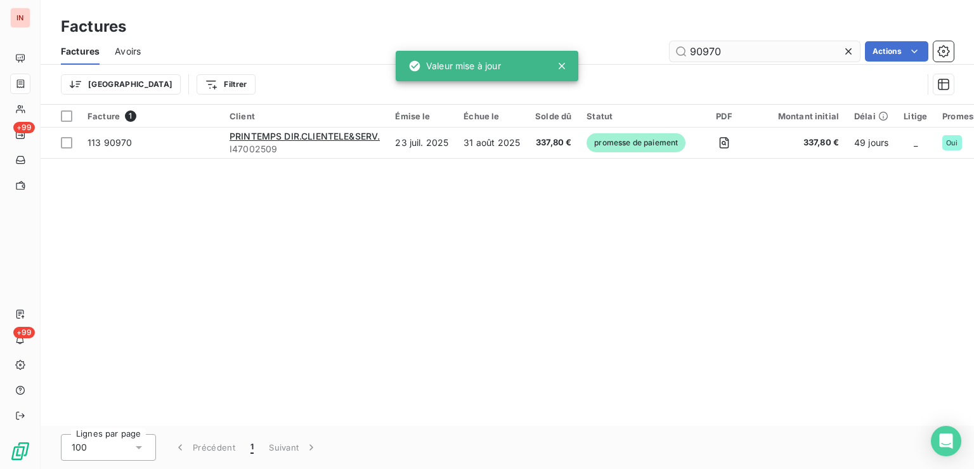
drag, startPoint x: 742, startPoint y: 54, endPoint x: 613, endPoint y: 51, distance: 129.4
click at [670, 51] on input "90970" at bounding box center [765, 51] width 190 height 20
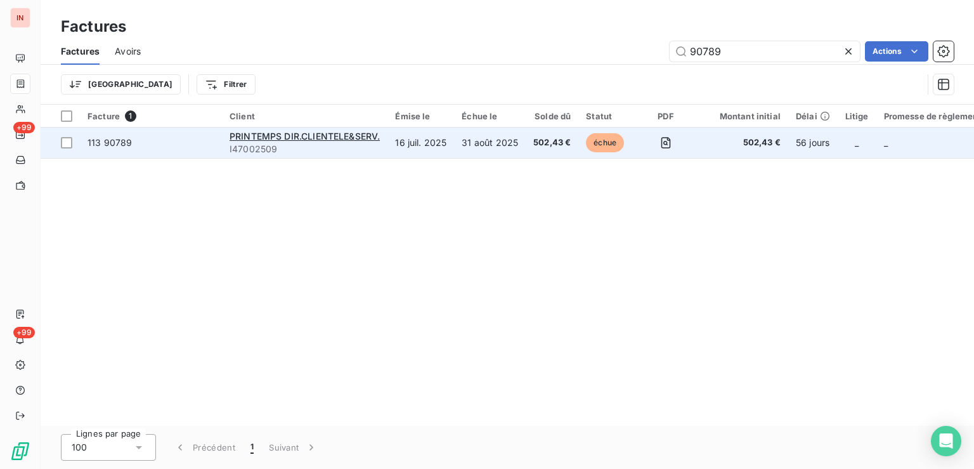
type input "90789"
click at [495, 146] on td "31 août 2025" at bounding box center [490, 142] width 72 height 30
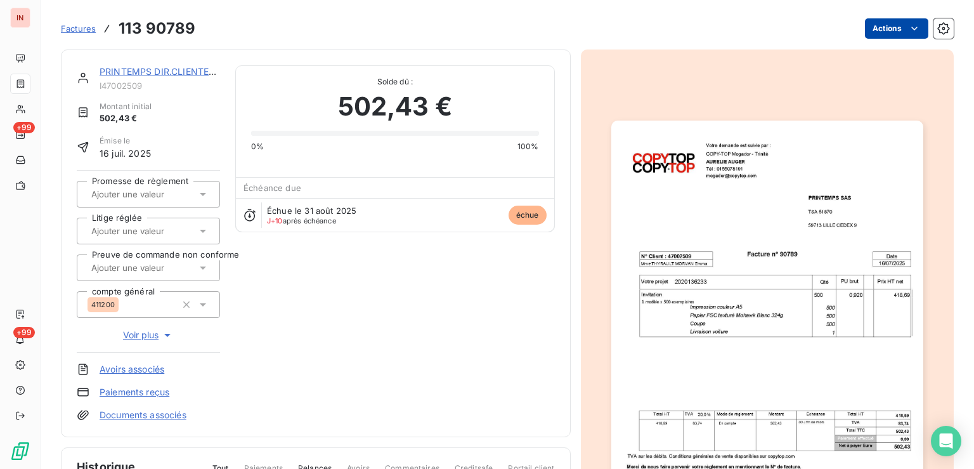
click at [871, 32] on html "IN +99 +99 Factures 113 90789 Actions PRINTEMPS DIR.CLIENTELE&SERV. I47002509 M…" at bounding box center [487, 234] width 974 height 469
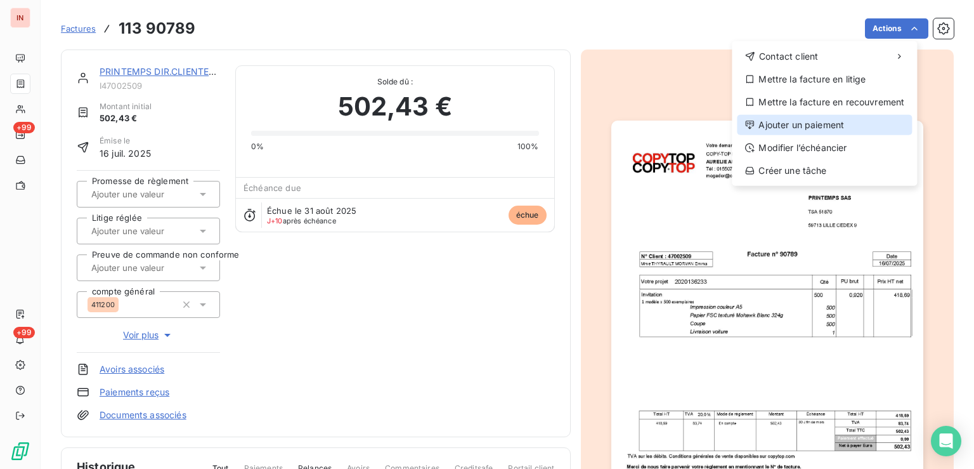
click at [822, 129] on div "Ajouter un paiement" at bounding box center [824, 125] width 175 height 20
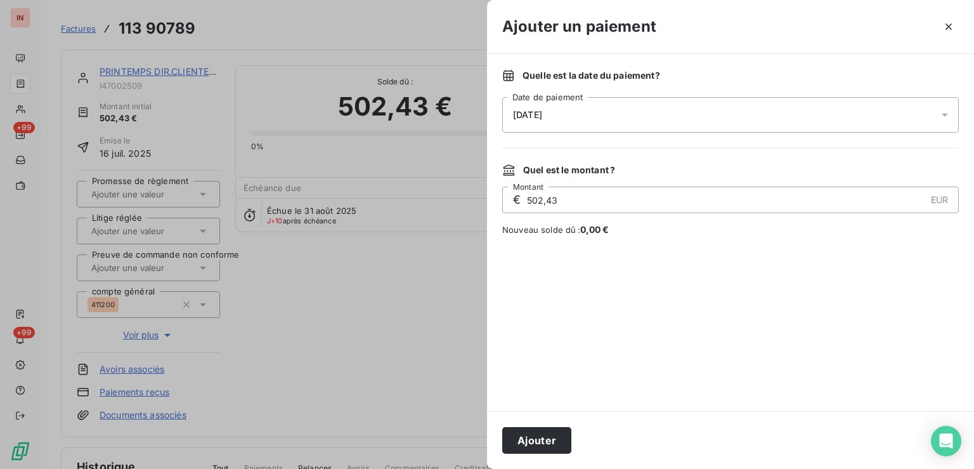
drag, startPoint x: 716, startPoint y: 121, endPoint x: 704, endPoint y: 129, distance: 15.1
click at [716, 121] on div "[DATE]" at bounding box center [730, 115] width 457 height 36
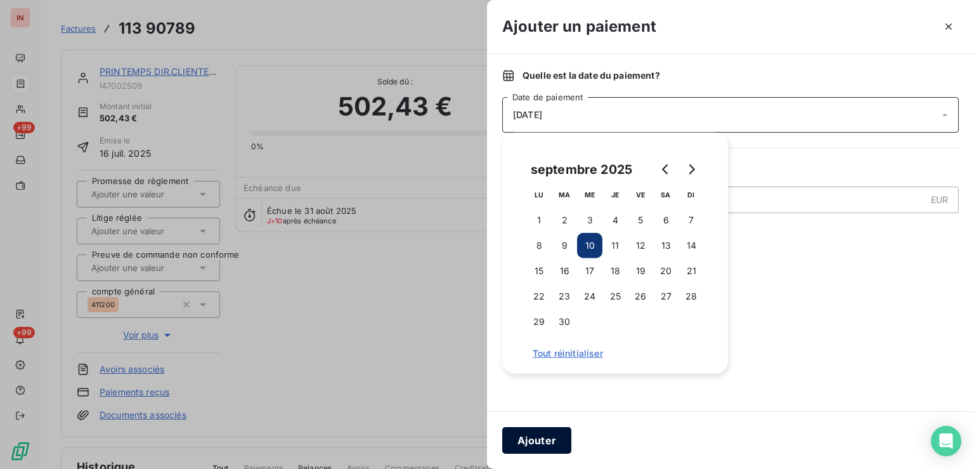
drag, startPoint x: 570, startPoint y: 274, endPoint x: 548, endPoint y: 431, distance: 158.1
click at [569, 274] on button "16" at bounding box center [564, 270] width 25 height 25
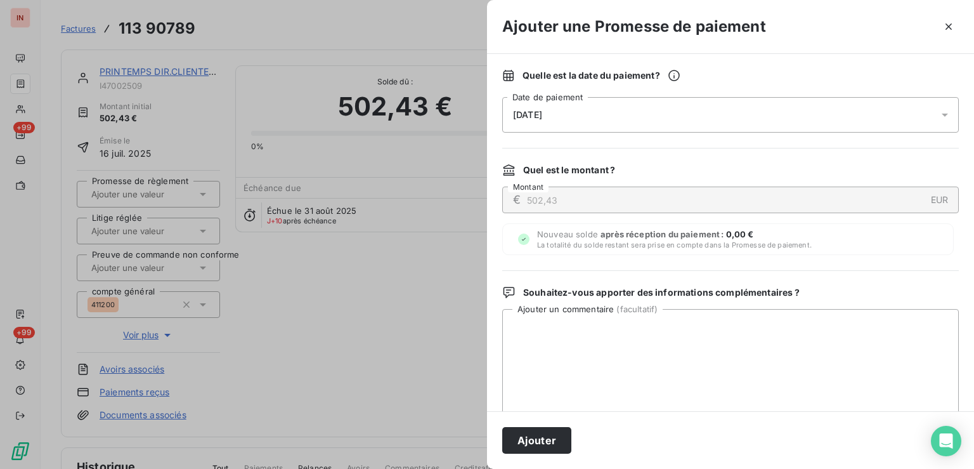
drag, startPoint x: 540, startPoint y: 448, endPoint x: 536, endPoint y: 437, distance: 10.8
click at [540, 445] on button "Ajouter" at bounding box center [536, 440] width 69 height 27
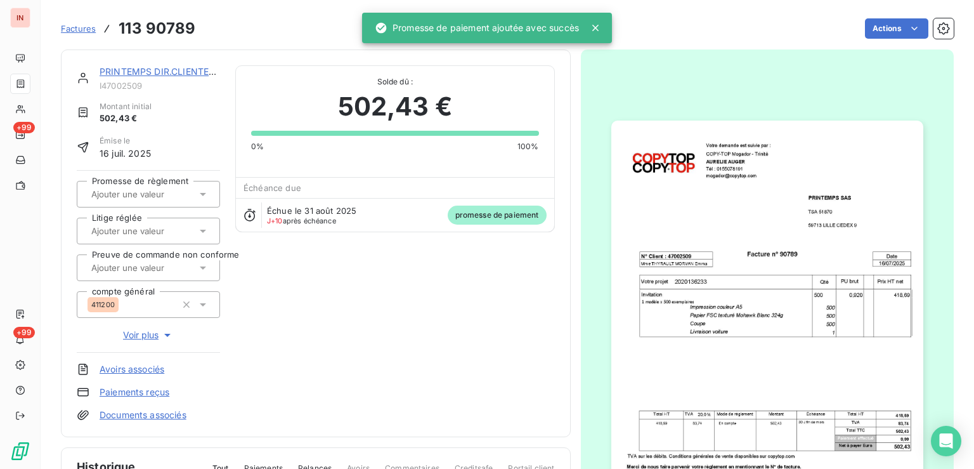
click at [169, 195] on input "text" at bounding box center [153, 193] width 127 height 11
drag, startPoint x: 159, startPoint y: 222, endPoint x: 151, endPoint y: 184, distance: 38.8
click at [156, 217] on div "Oui" at bounding box center [156, 227] width 108 height 20
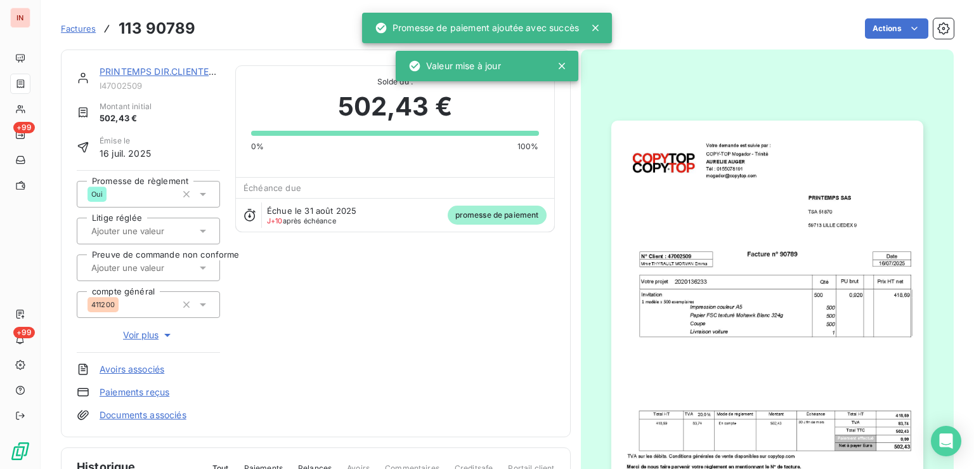
click at [91, 26] on span "Factures" at bounding box center [78, 28] width 35 height 10
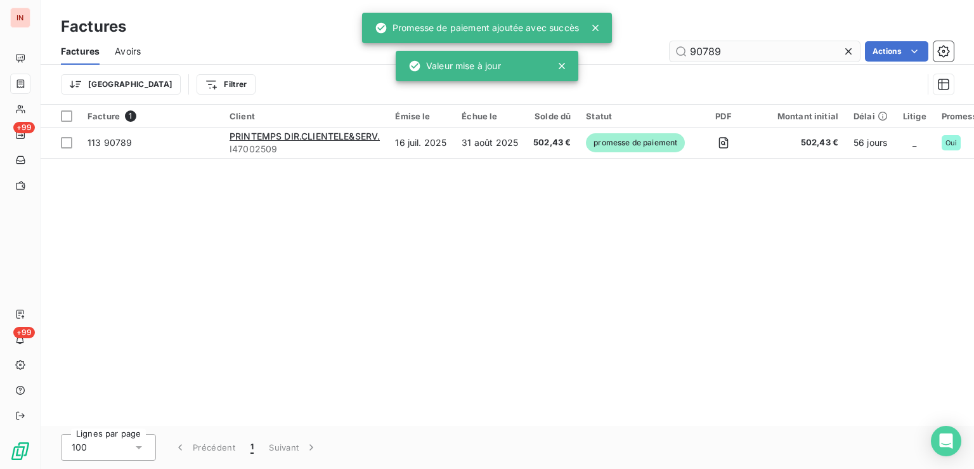
click at [755, 52] on input "90789" at bounding box center [765, 51] width 190 height 20
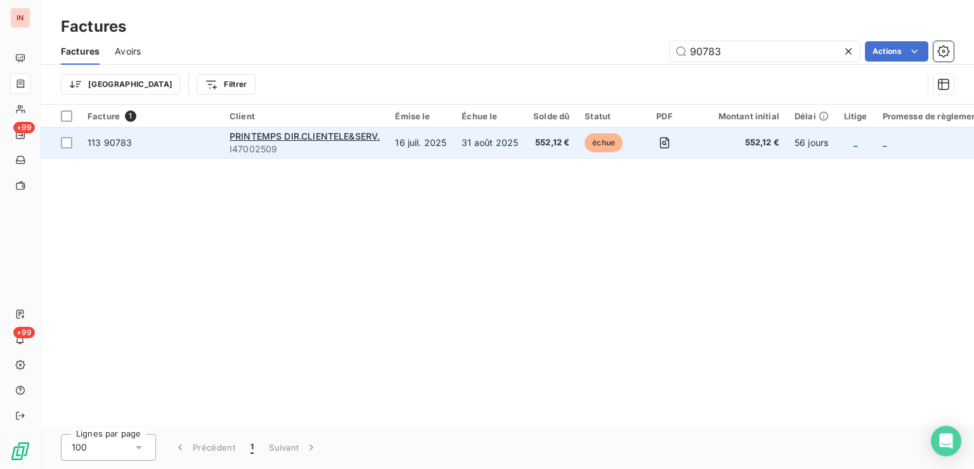
type input "90783"
click at [562, 146] on span "552,12 €" at bounding box center [551, 142] width 36 height 13
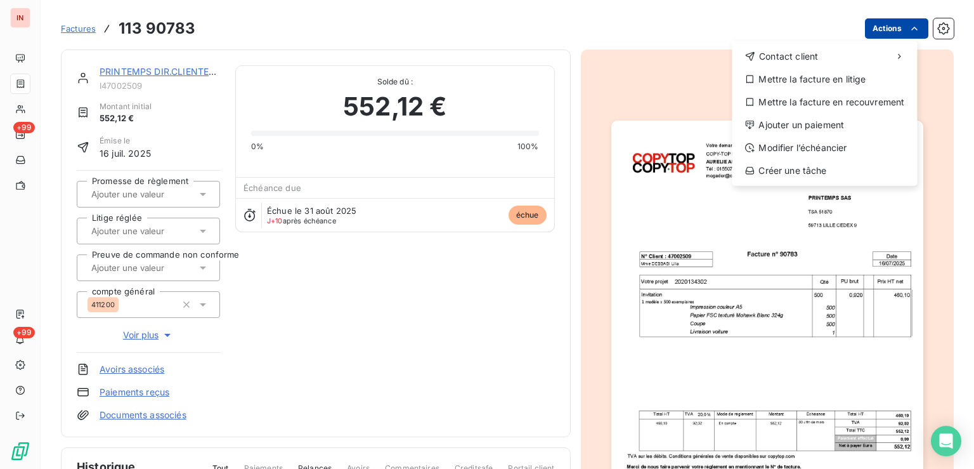
click at [879, 23] on html "IN +99 +99 Factures [PHONE_NUMBER] Actions Contact client Mettre la facture en …" at bounding box center [487, 234] width 974 height 469
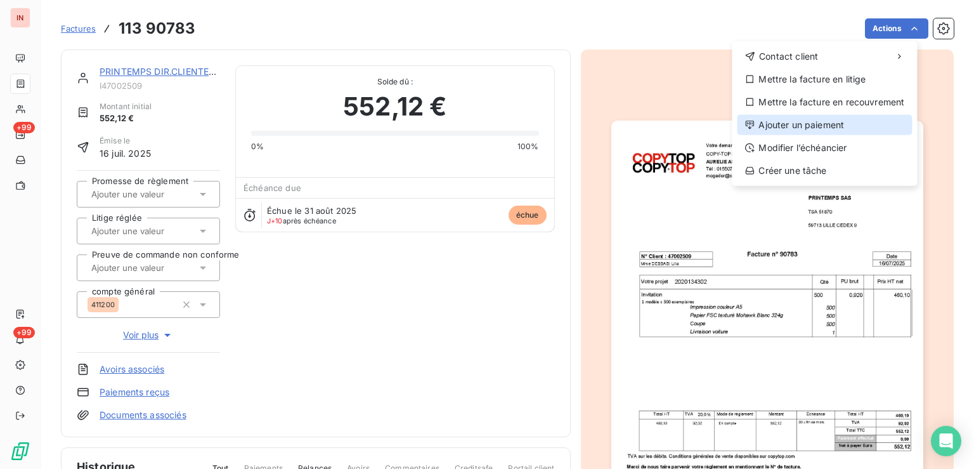
click at [839, 119] on div "Ajouter un paiement" at bounding box center [824, 125] width 175 height 20
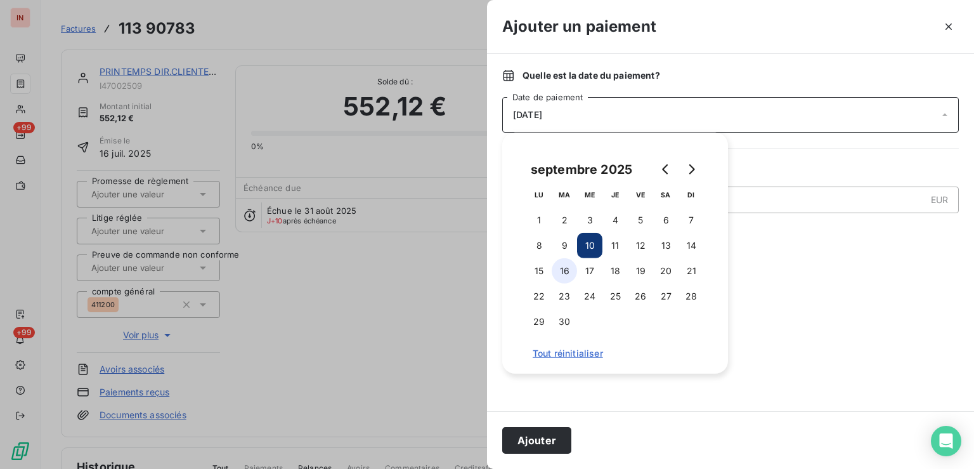
click at [562, 276] on button "16" at bounding box center [564, 270] width 25 height 25
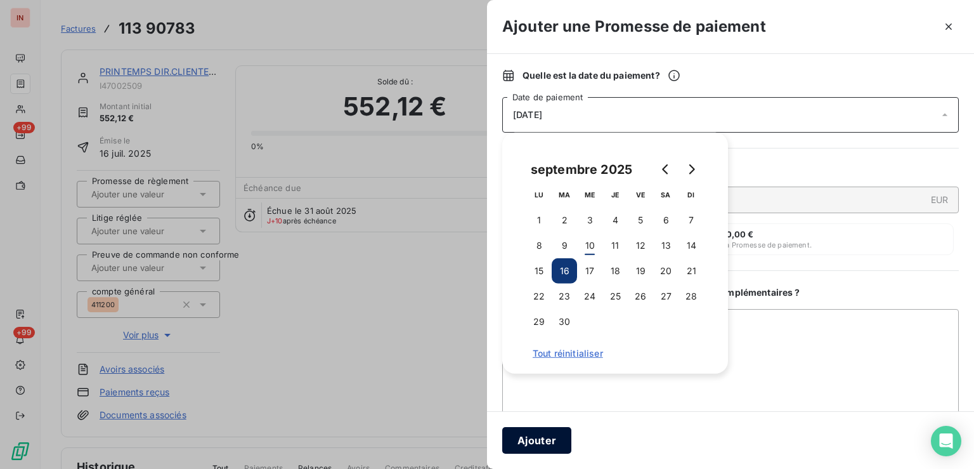
click at [557, 446] on button "Ajouter" at bounding box center [536, 440] width 69 height 27
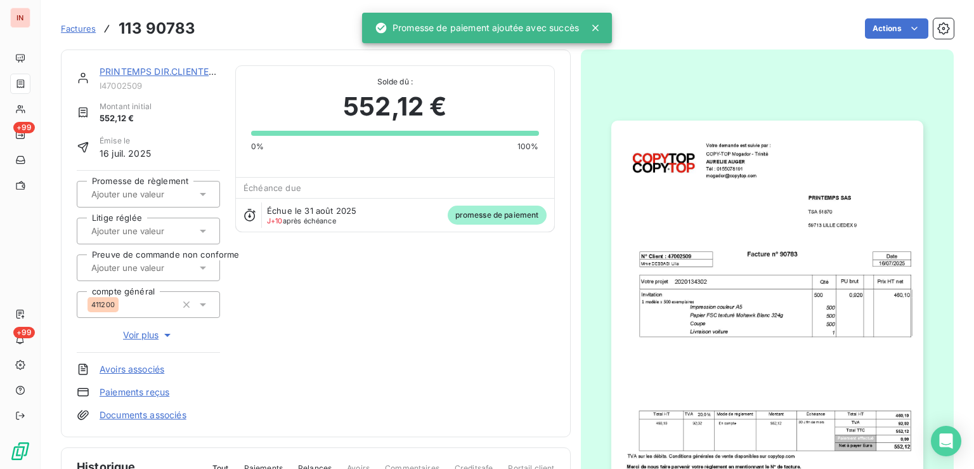
click at [185, 189] on input "text" at bounding box center [153, 193] width 127 height 11
click at [183, 223] on div "Oui" at bounding box center [156, 227] width 108 height 20
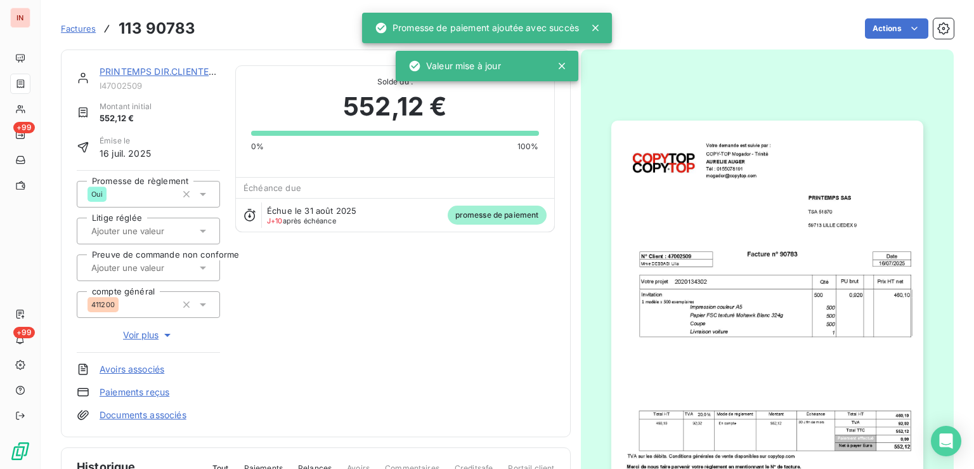
click at [87, 28] on span "Factures" at bounding box center [78, 28] width 35 height 10
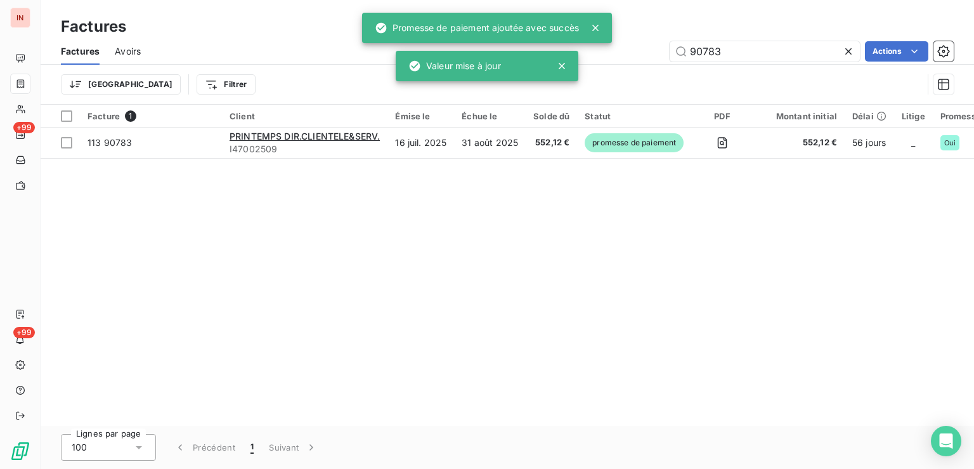
drag, startPoint x: 739, startPoint y: 51, endPoint x: 560, endPoint y: 53, distance: 178.2
click at [670, 50] on input "90783" at bounding box center [765, 51] width 190 height 20
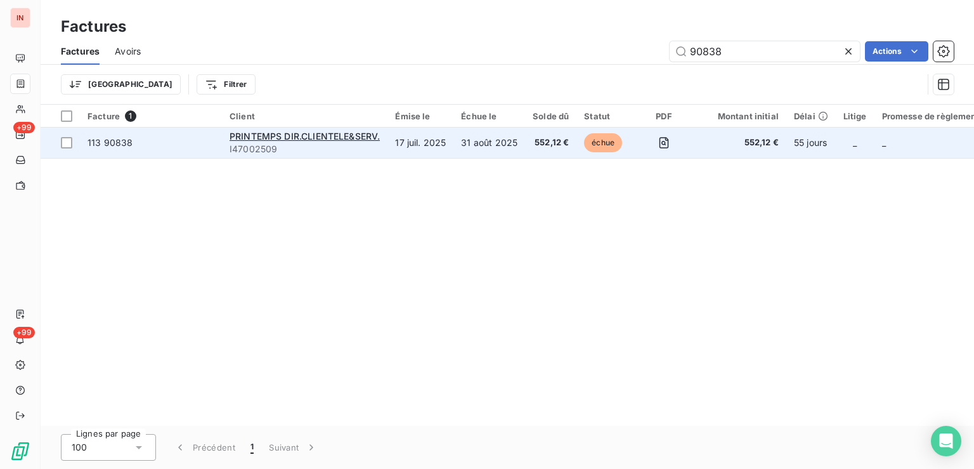
type input "90838"
drag, startPoint x: 521, startPoint y: 148, endPoint x: 530, endPoint y: 148, distance: 9.5
click at [524, 148] on td "31 août 2025" at bounding box center [489, 142] width 72 height 30
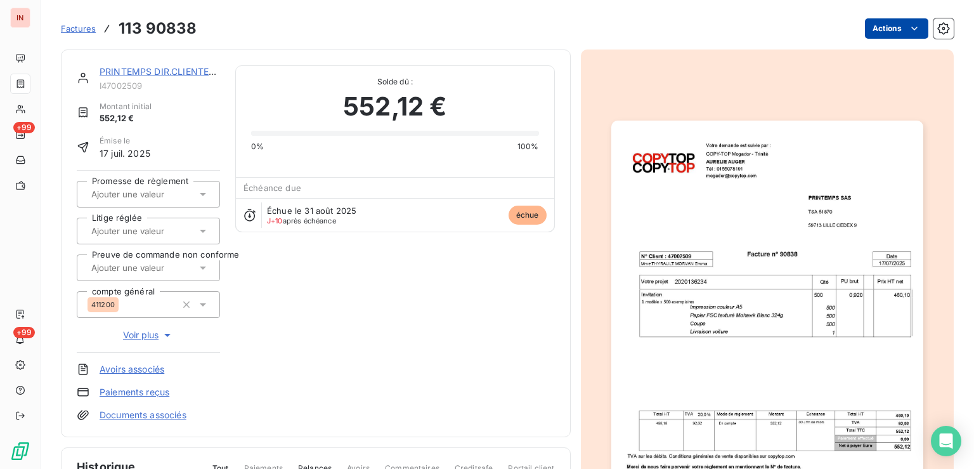
click at [875, 28] on html "IN +99 +99 Factures 113 90838 Actions PRINTEMPS DIR.CLIENTELE&SERV. I47002509 M…" at bounding box center [487, 234] width 974 height 469
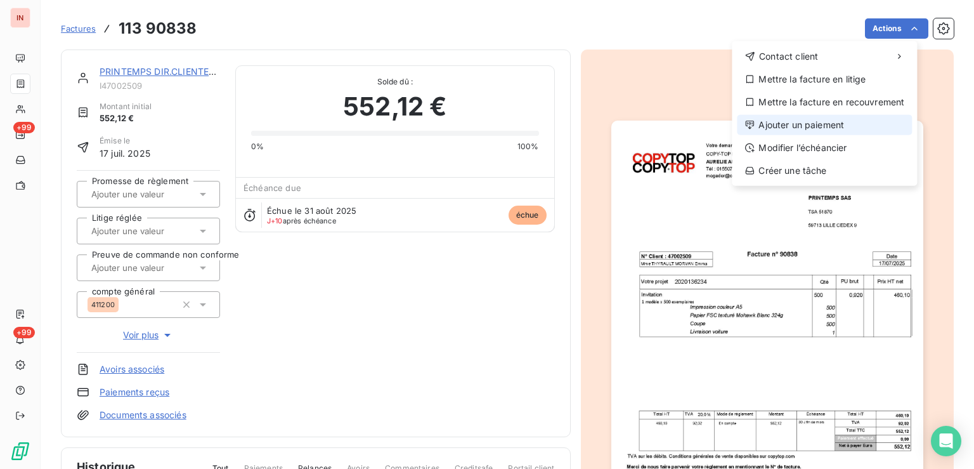
click at [790, 128] on div "Ajouter un paiement" at bounding box center [824, 125] width 175 height 20
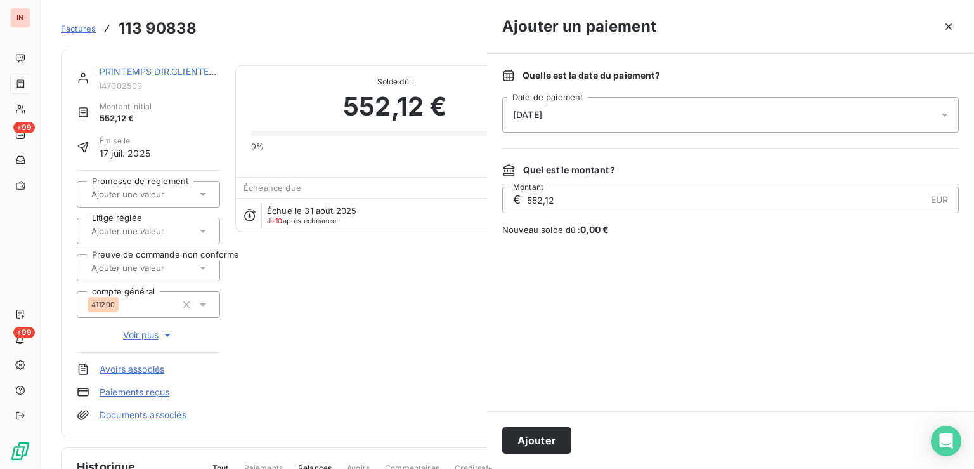
click at [731, 105] on div "[DATE]" at bounding box center [730, 115] width 457 height 36
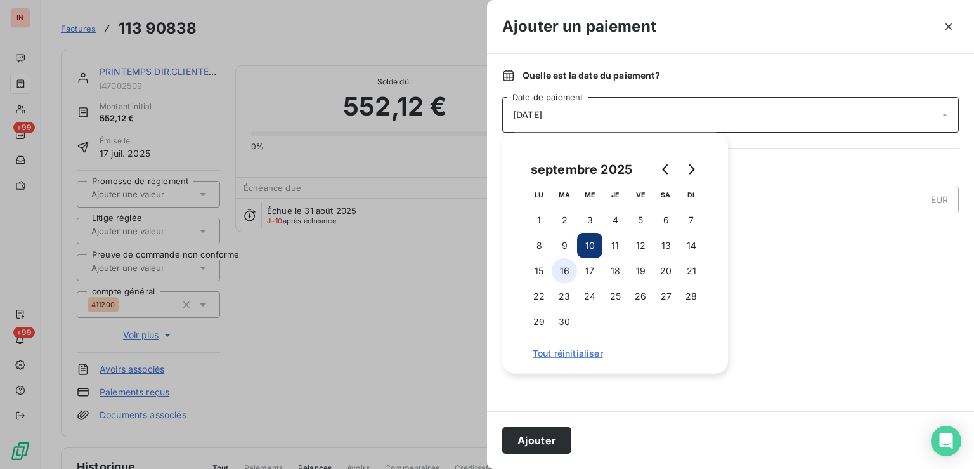
drag, startPoint x: 567, startPoint y: 270, endPoint x: 557, endPoint y: 257, distance: 16.6
click at [567, 270] on button "16" at bounding box center [564, 270] width 25 height 25
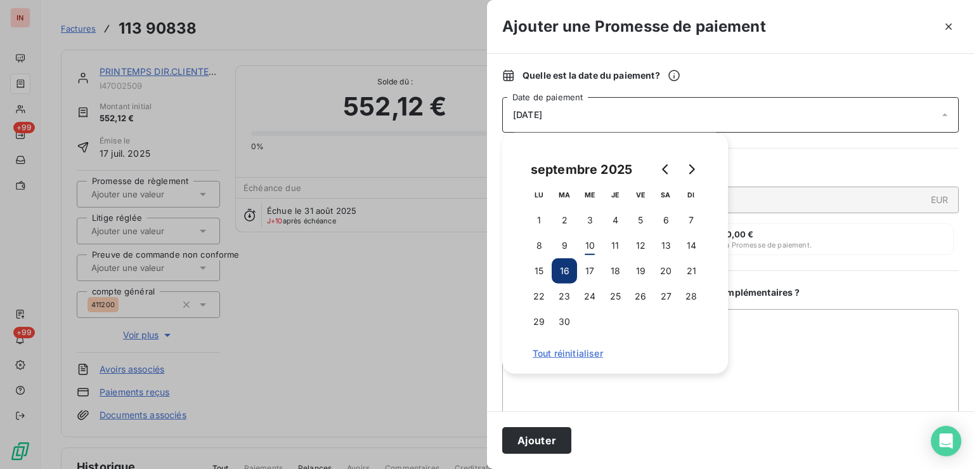
click at [536, 435] on button "Ajouter" at bounding box center [536, 440] width 69 height 27
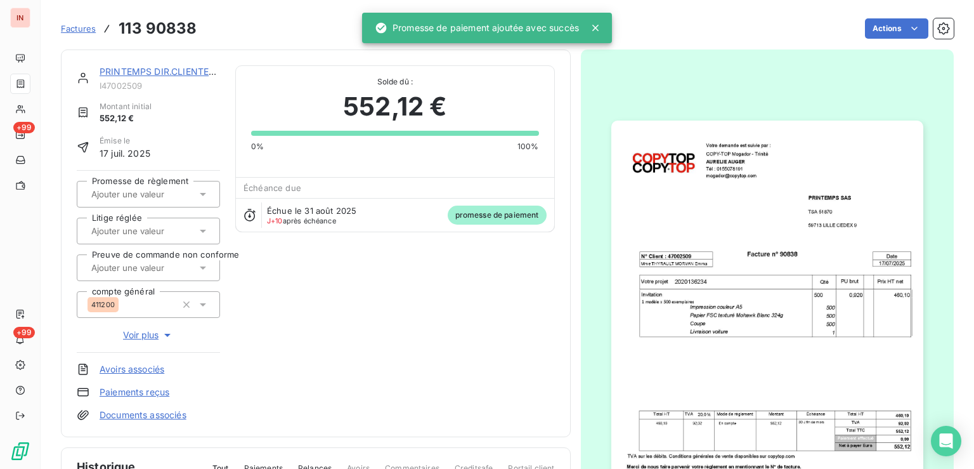
click at [178, 196] on input "text" at bounding box center [153, 193] width 127 height 11
click at [196, 236] on button "button" at bounding box center [200, 227] width 20 height 20
click at [158, 228] on div "Oui" at bounding box center [156, 227] width 108 height 20
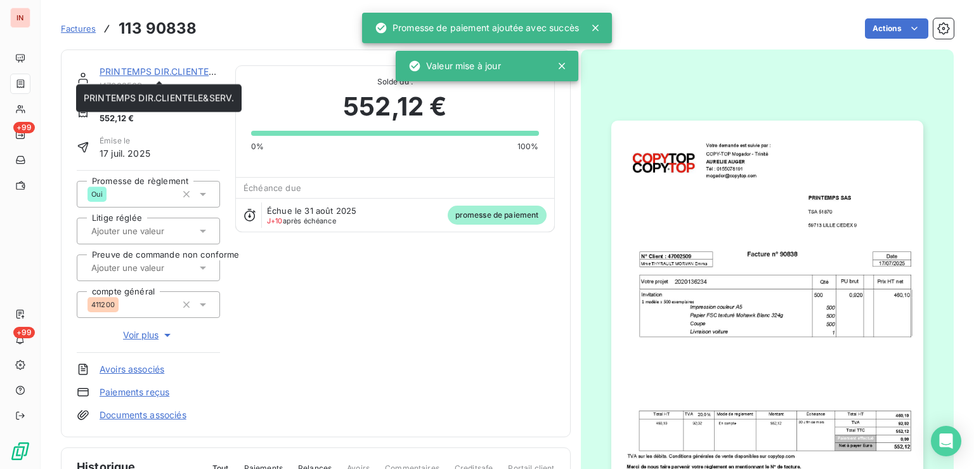
click at [179, 71] on link "PRINTEMPS DIR.CLIENTELE&SERV." at bounding box center [175, 71] width 150 height 11
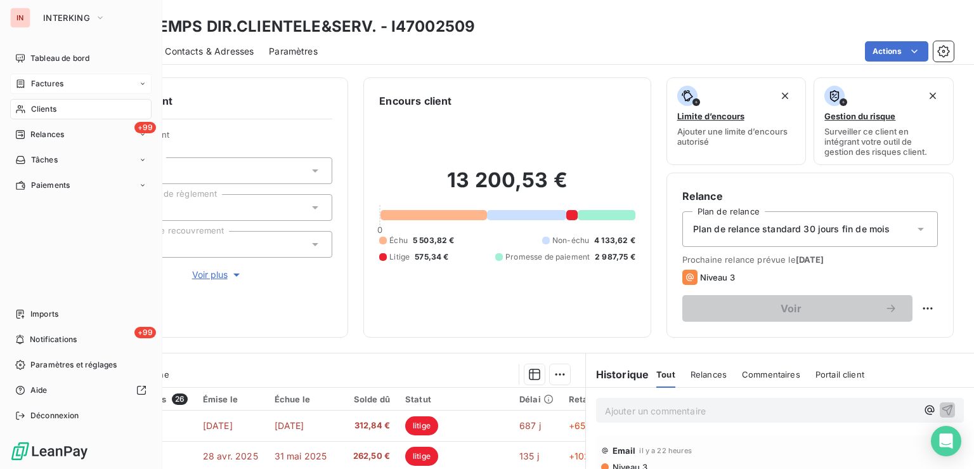
drag, startPoint x: 27, startPoint y: 81, endPoint x: 53, endPoint y: 100, distance: 32.6
click at [27, 81] on div "Factures" at bounding box center [39, 83] width 48 height 11
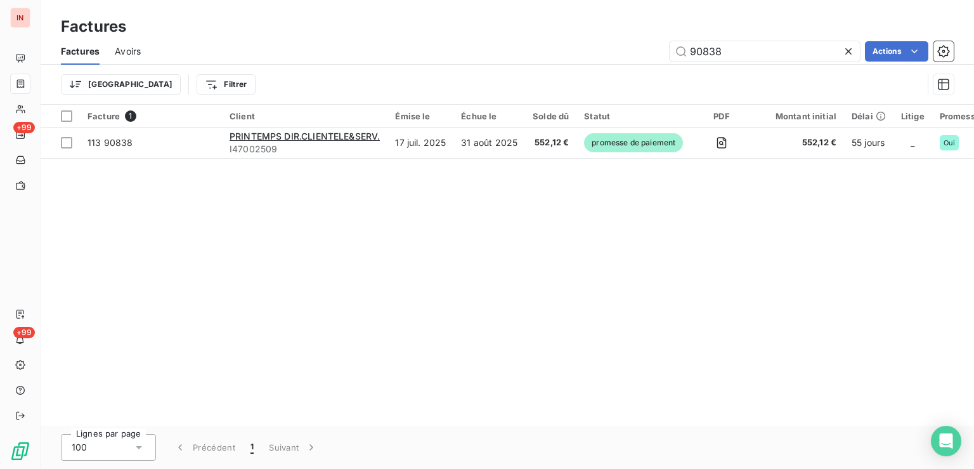
drag, startPoint x: 749, startPoint y: 53, endPoint x: 629, endPoint y: 47, distance: 120.0
click at [670, 46] on input "90838" at bounding box center [765, 51] width 190 height 20
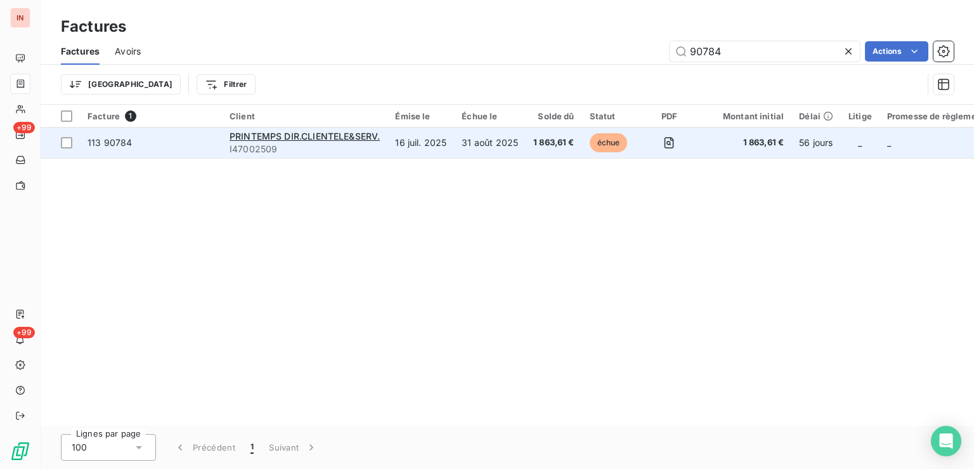
type input "90784"
click at [572, 145] on span "1 863,61 €" at bounding box center [553, 142] width 41 height 13
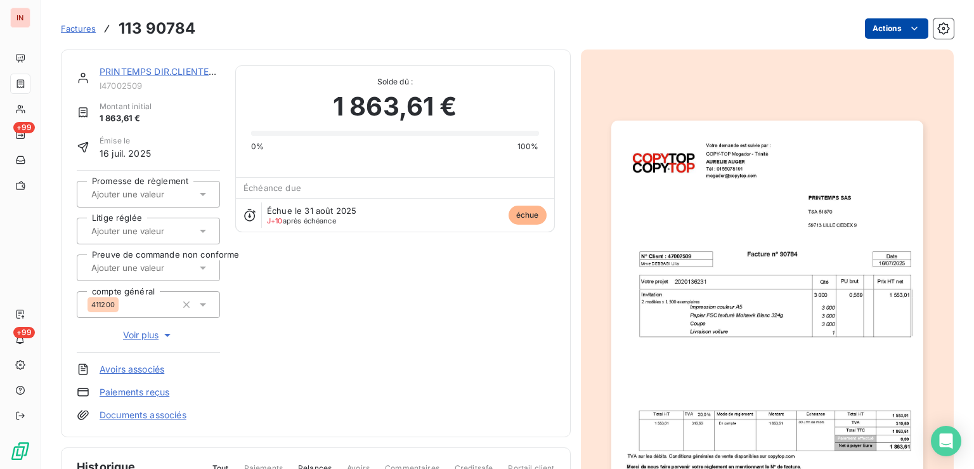
click at [863, 29] on html "IN +99 +99 Factures 113 90784 Actions PRINTEMPS DIR.CLIENTELE&SERV. I47002509 M…" at bounding box center [487, 234] width 974 height 469
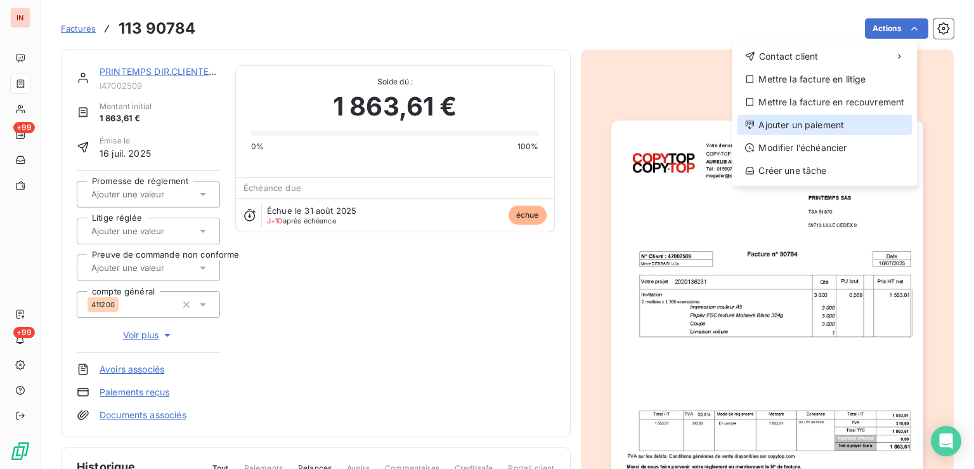
click at [803, 126] on div "Ajouter un paiement" at bounding box center [824, 125] width 175 height 20
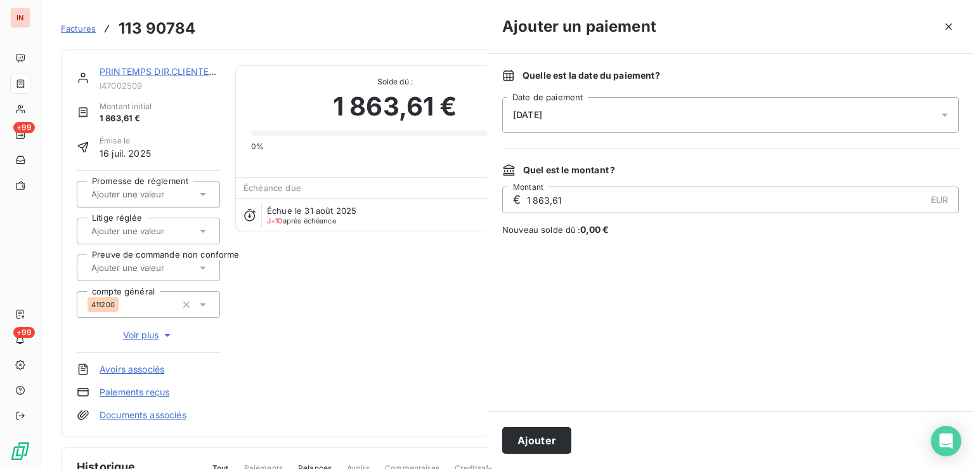
click at [714, 100] on div "[DATE]" at bounding box center [730, 115] width 457 height 36
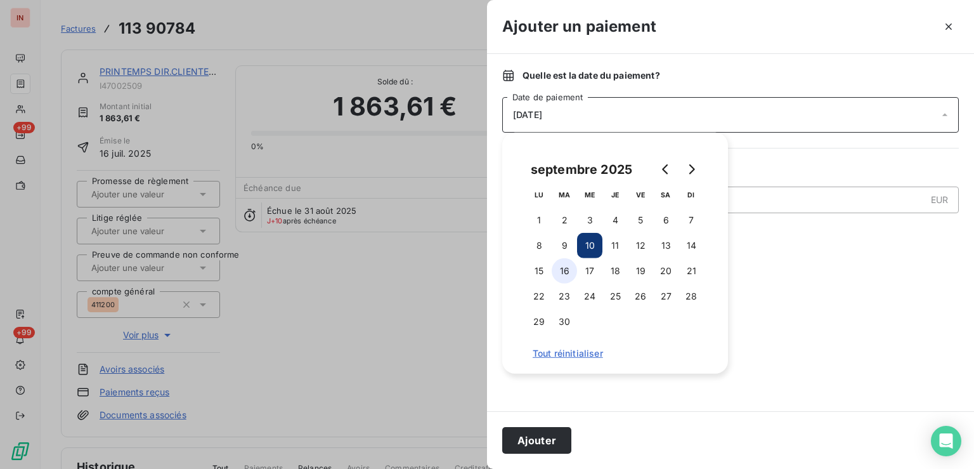
click at [556, 278] on button "16" at bounding box center [564, 270] width 25 height 25
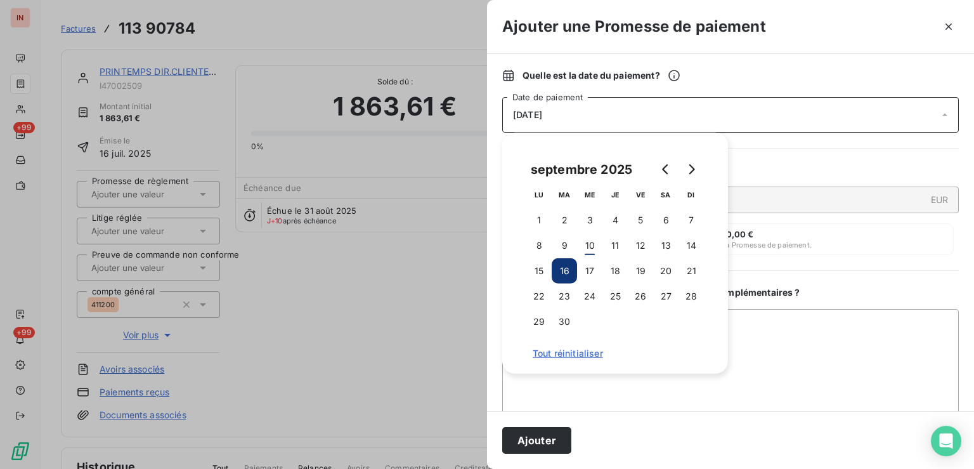
drag, startPoint x: 559, startPoint y: 441, endPoint x: 544, endPoint y: 427, distance: 21.1
click at [544, 427] on div "Ajouter" at bounding box center [730, 440] width 487 height 58
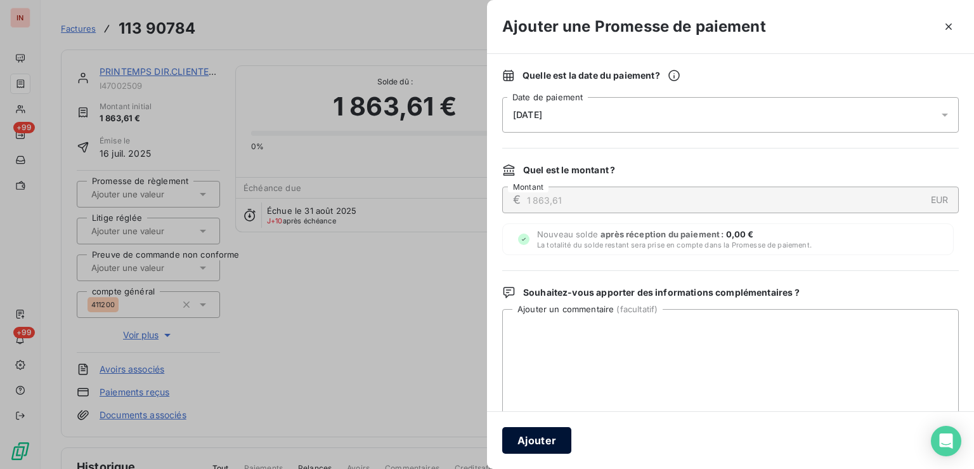
click at [534, 440] on button "Ajouter" at bounding box center [536, 440] width 69 height 27
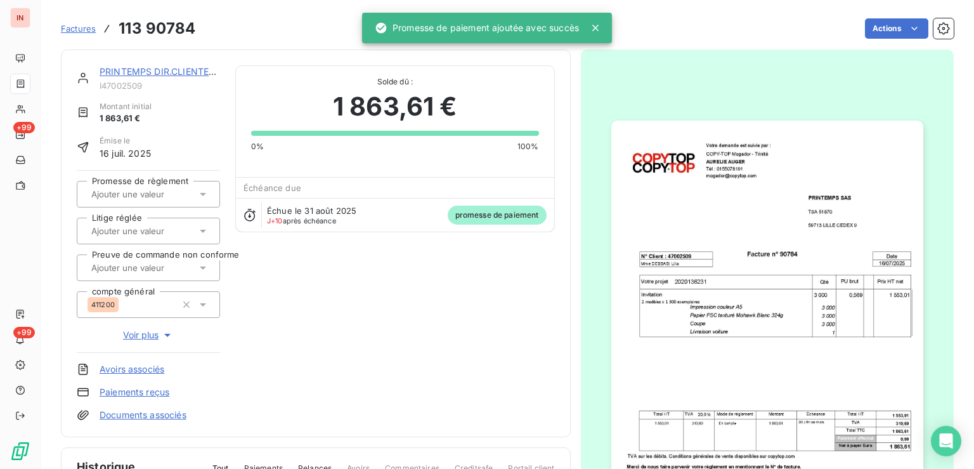
click at [168, 197] on input "text" at bounding box center [153, 193] width 127 height 11
drag, startPoint x: 168, startPoint y: 230, endPoint x: 166, endPoint y: 101, distance: 128.1
click at [168, 230] on div "Oui" at bounding box center [156, 227] width 108 height 20
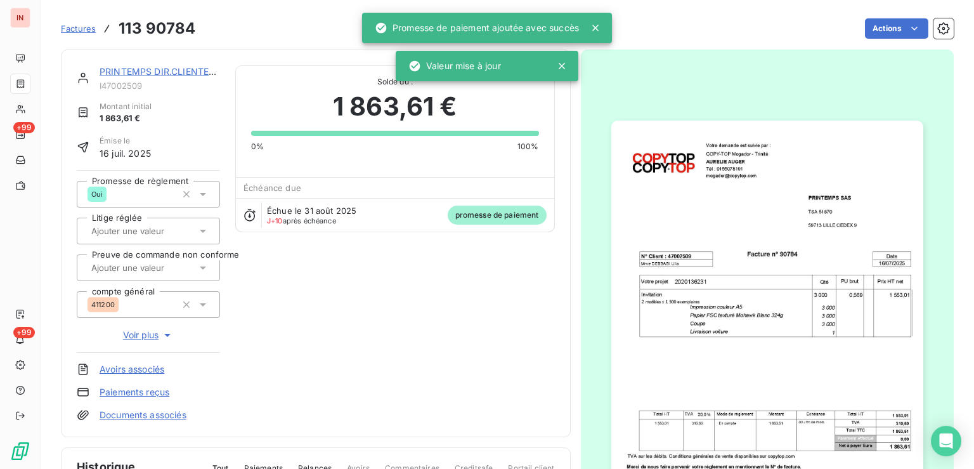
click at [164, 75] on link "PRINTEMPS DIR.CLIENTELE&SERV." at bounding box center [175, 71] width 150 height 11
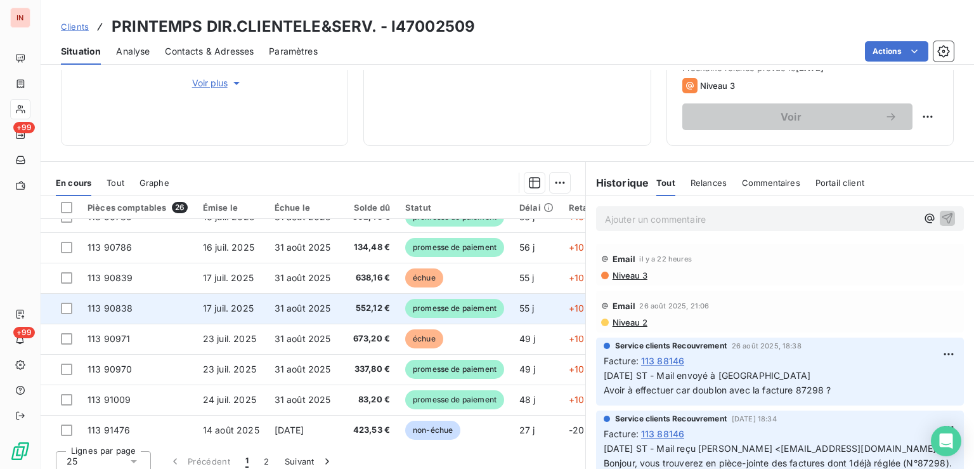
scroll to position [383, 0]
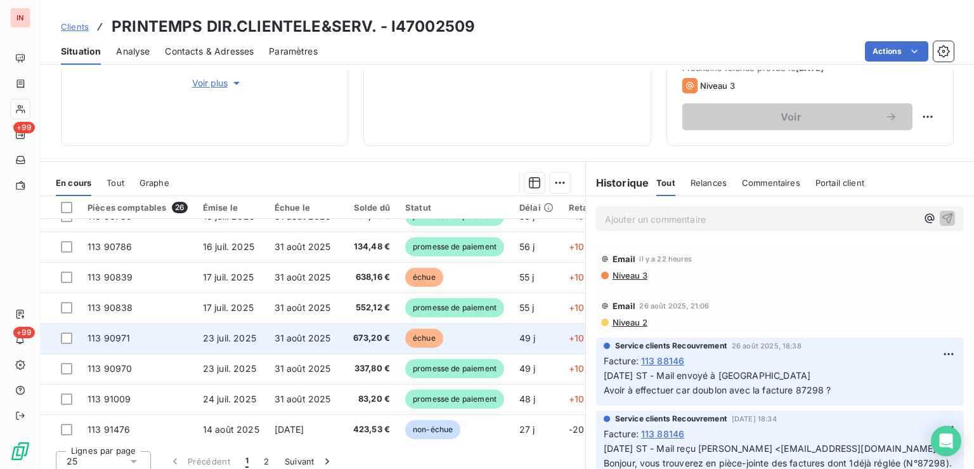
click at [412, 337] on span "échue" at bounding box center [424, 337] width 38 height 19
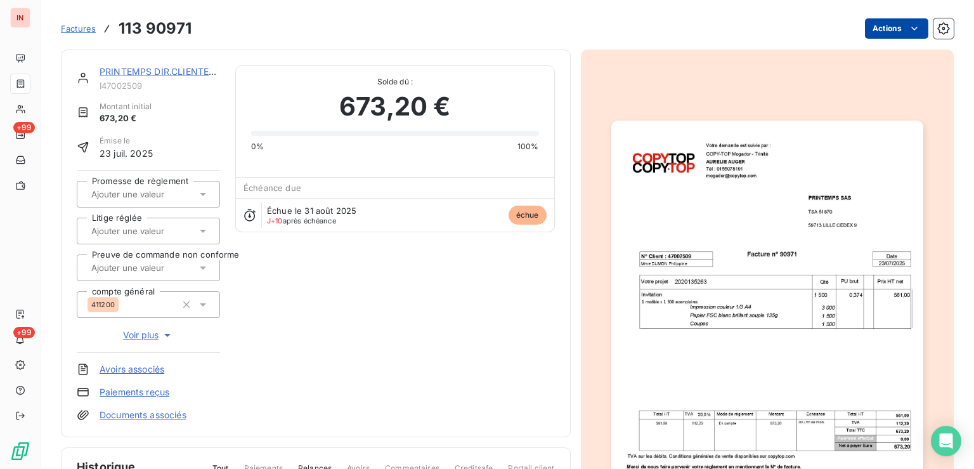
click at [866, 26] on html "IN +99 +99 Factures 113 90971 Actions PRINTEMPS DIR.CLIENTELE&SERV. I47002509 M…" at bounding box center [487, 234] width 974 height 469
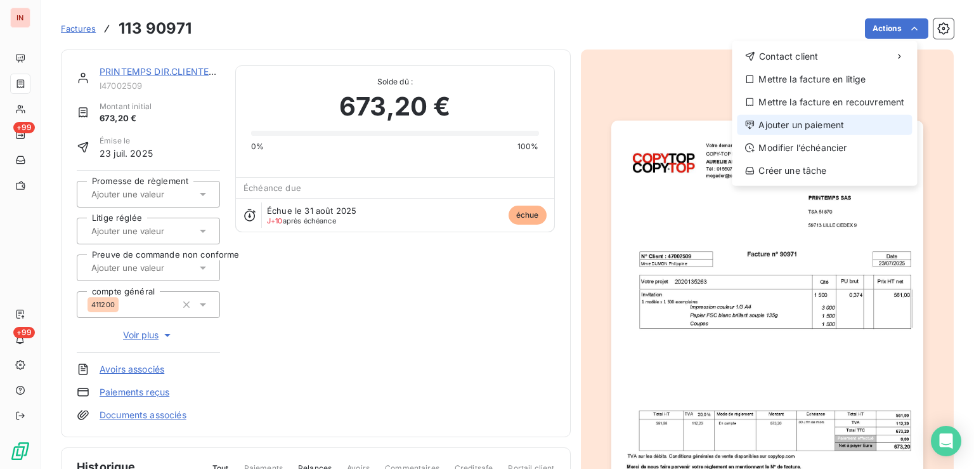
click at [824, 129] on div "Ajouter un paiement" at bounding box center [824, 125] width 175 height 20
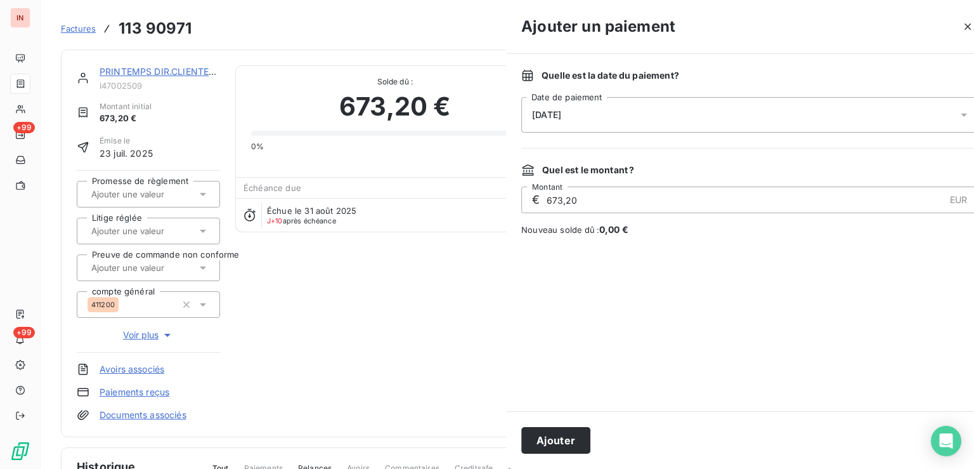
drag, startPoint x: 824, startPoint y: 129, endPoint x: 640, endPoint y: 125, distance: 183.9
click at [687, 113] on div "[DATE]" at bounding box center [749, 115] width 457 height 36
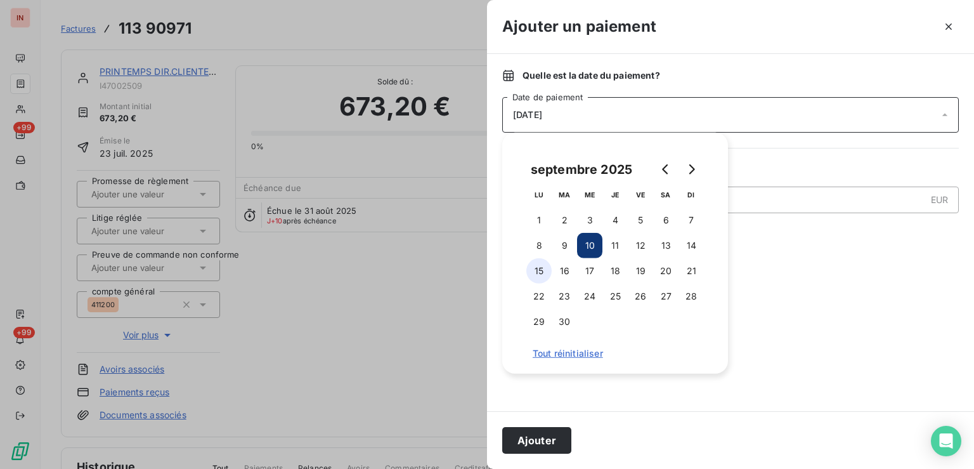
click at [552, 273] on td "15" at bounding box center [538, 270] width 25 height 25
click at [566, 280] on button "16" at bounding box center [564, 270] width 25 height 25
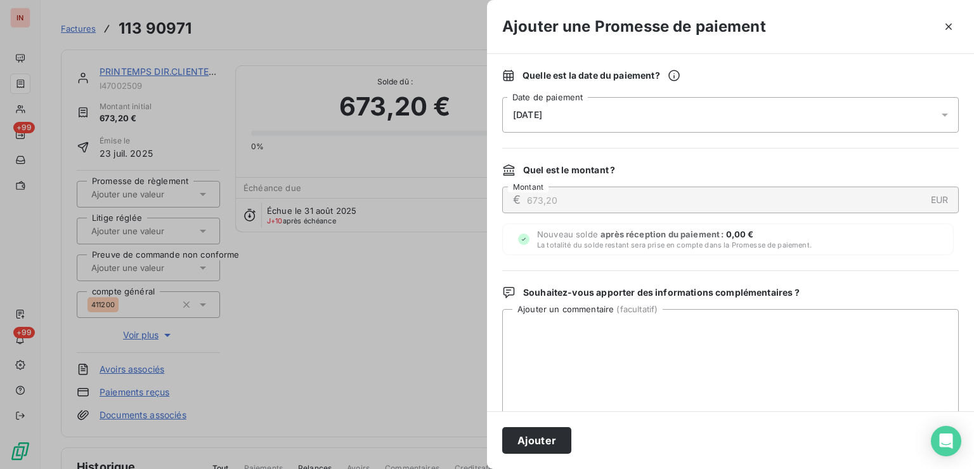
drag, startPoint x: 556, startPoint y: 442, endPoint x: 222, endPoint y: 252, distance: 384.5
click at [551, 439] on button "Ajouter" at bounding box center [536, 440] width 69 height 27
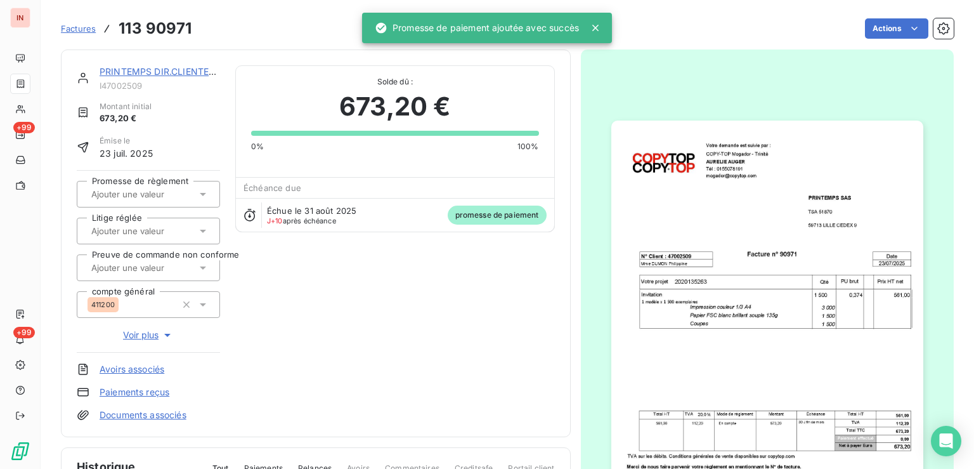
click at [159, 199] on input "text" at bounding box center [153, 193] width 127 height 11
drag, startPoint x: 159, startPoint y: 229, endPoint x: 159, endPoint y: 214, distance: 15.2
click at [159, 228] on div "Oui" at bounding box center [156, 227] width 108 height 20
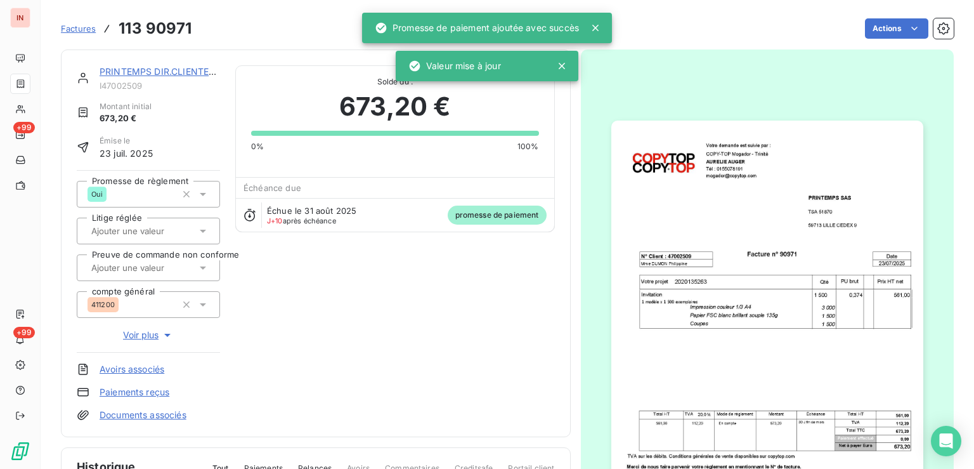
click at [182, 70] on link "PRINTEMPS DIR.CLIENTELE&SERV." at bounding box center [175, 71] width 150 height 11
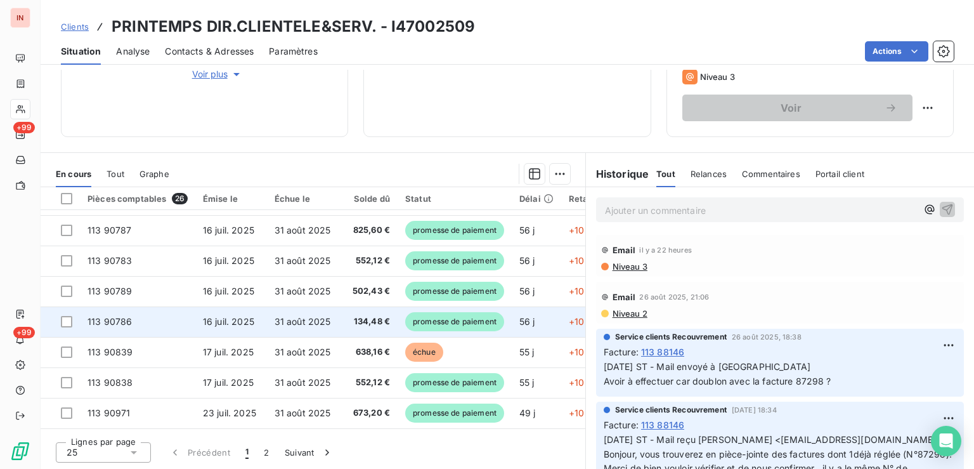
scroll to position [320, 0]
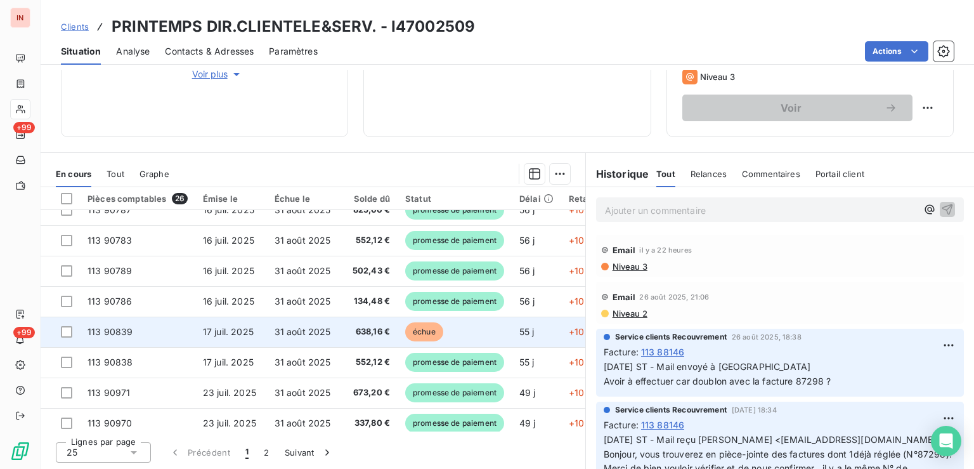
click at [397, 326] on td "638,16 €" at bounding box center [369, 331] width 60 height 30
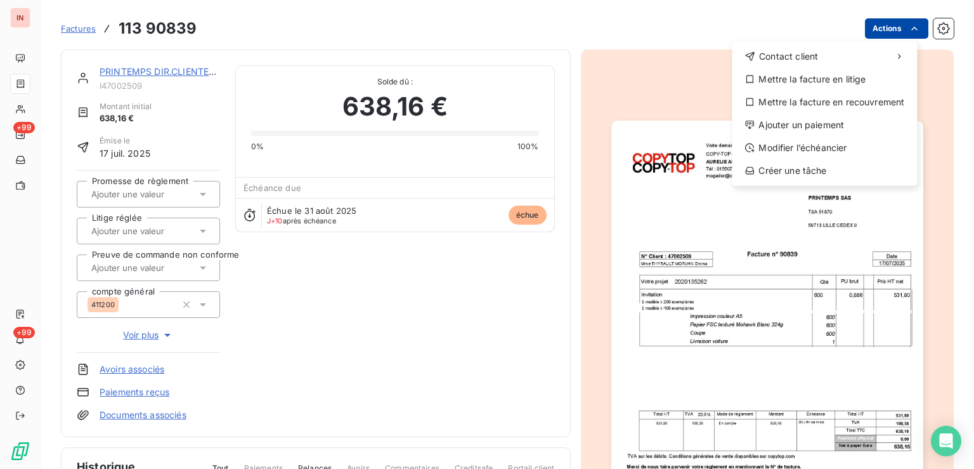
click at [864, 37] on html "IN +99 +99 Factures [PHONE_NUMBER] Actions Contact client Mettre la facture en …" at bounding box center [487, 234] width 974 height 469
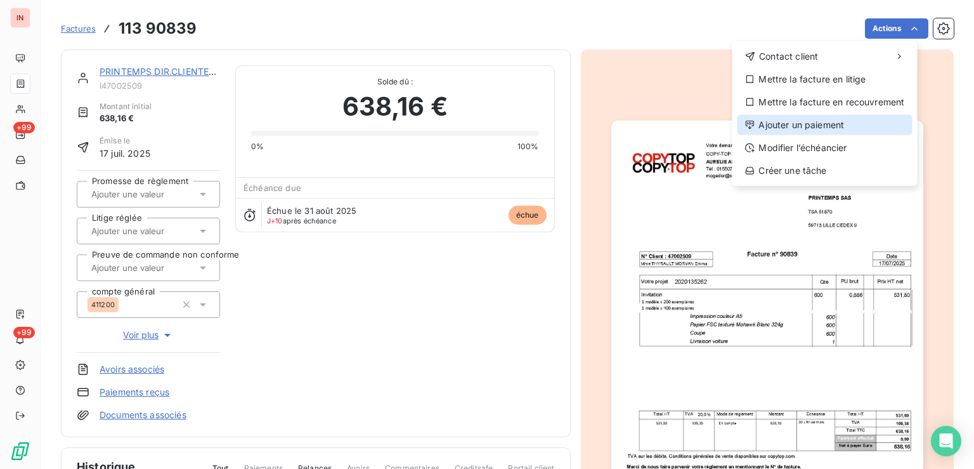
click at [829, 131] on div "Ajouter un paiement" at bounding box center [824, 125] width 175 height 20
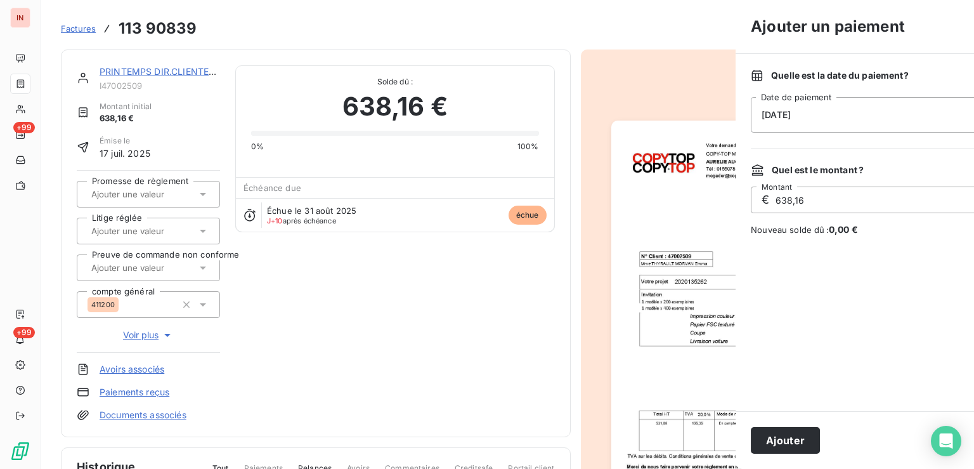
drag, startPoint x: 755, startPoint y: 122, endPoint x: 732, endPoint y: 120, distance: 22.9
click at [754, 122] on div "[DATE]" at bounding box center [979, 115] width 457 height 36
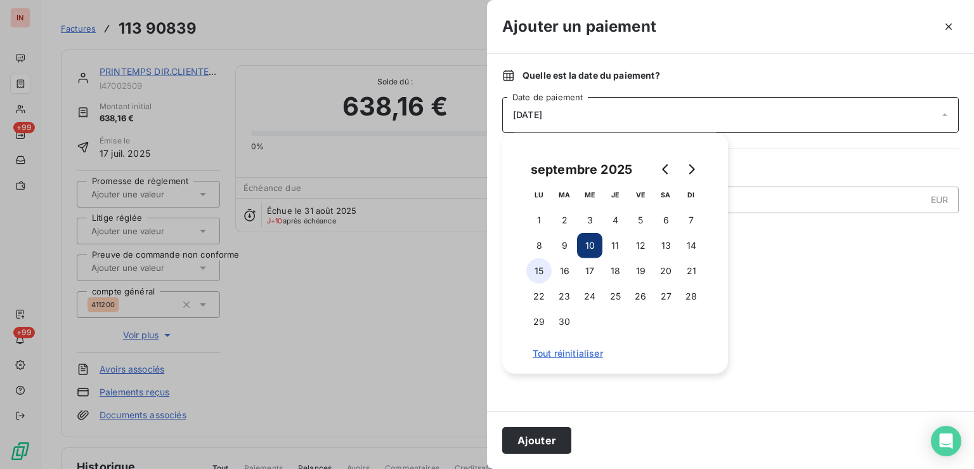
click at [541, 271] on button "15" at bounding box center [538, 270] width 25 height 25
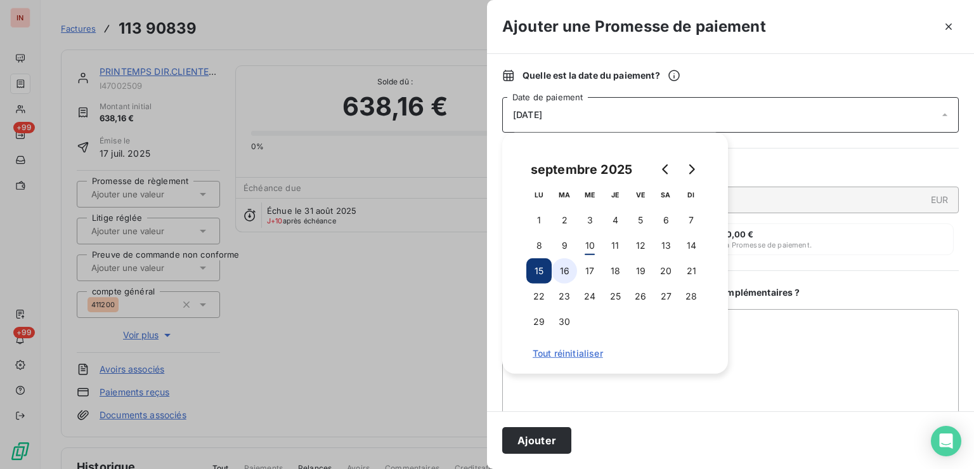
click at [557, 269] on button "16" at bounding box center [564, 270] width 25 height 25
drag, startPoint x: 552, startPoint y: 444, endPoint x: 539, endPoint y: 437, distance: 14.7
click at [552, 444] on button "Ajouter" at bounding box center [536, 440] width 69 height 27
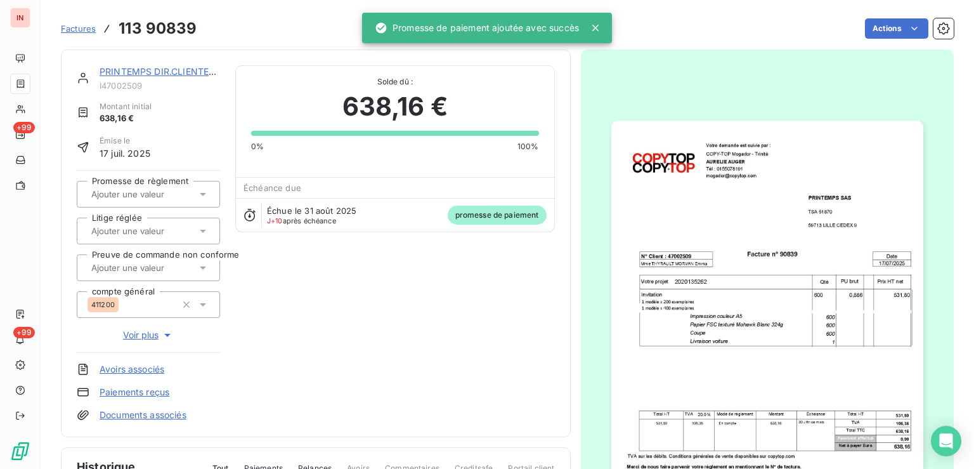
click at [171, 200] on div at bounding box center [141, 194] width 109 height 16
drag, startPoint x: 157, startPoint y: 226, endPoint x: 170, endPoint y: 107, distance: 119.9
click at [158, 221] on div "Oui" at bounding box center [156, 227] width 108 height 20
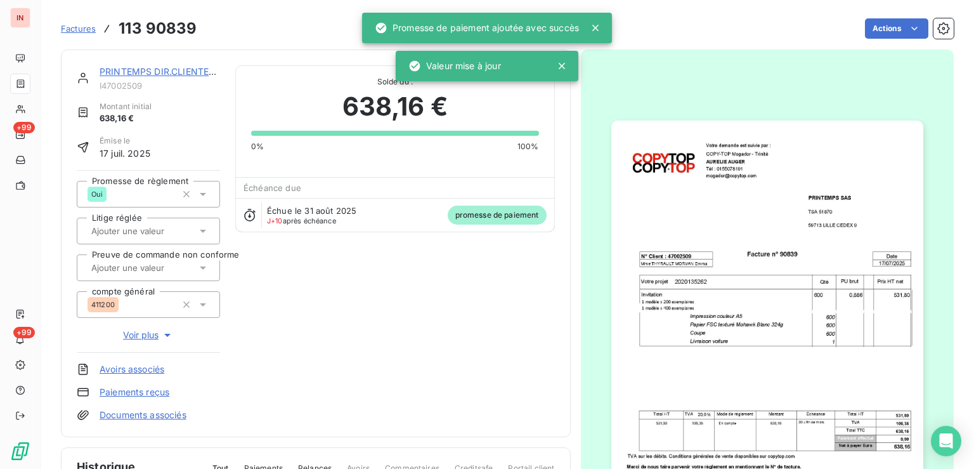
click at [175, 74] on link "PRINTEMPS DIR.CLIENTELE&SERV." at bounding box center [175, 71] width 150 height 11
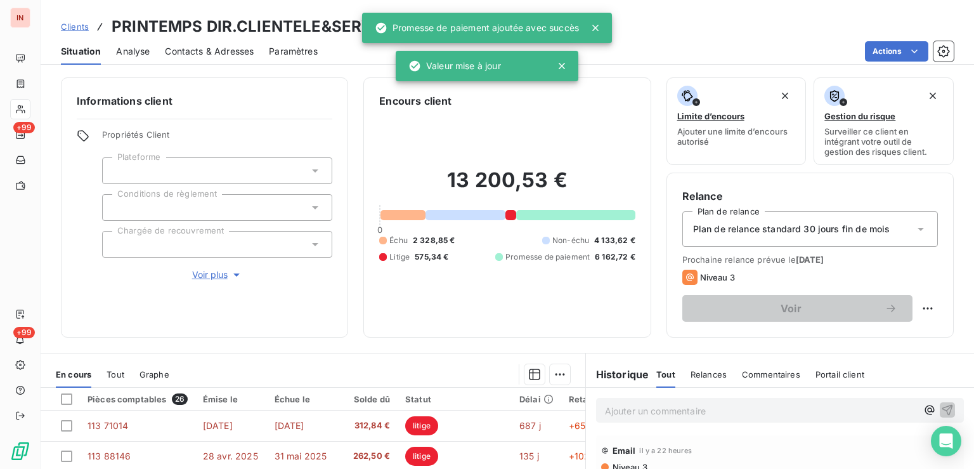
scroll to position [200, 0]
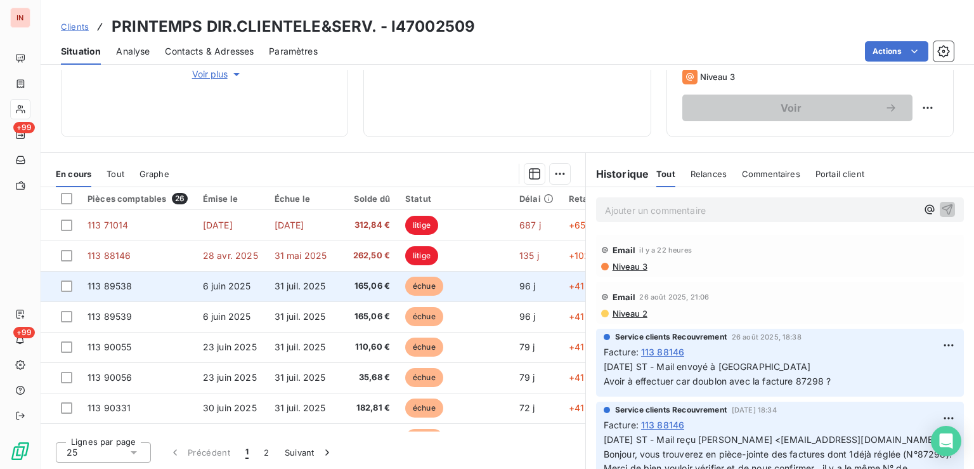
click at [406, 292] on td "échue" at bounding box center [455, 286] width 114 height 30
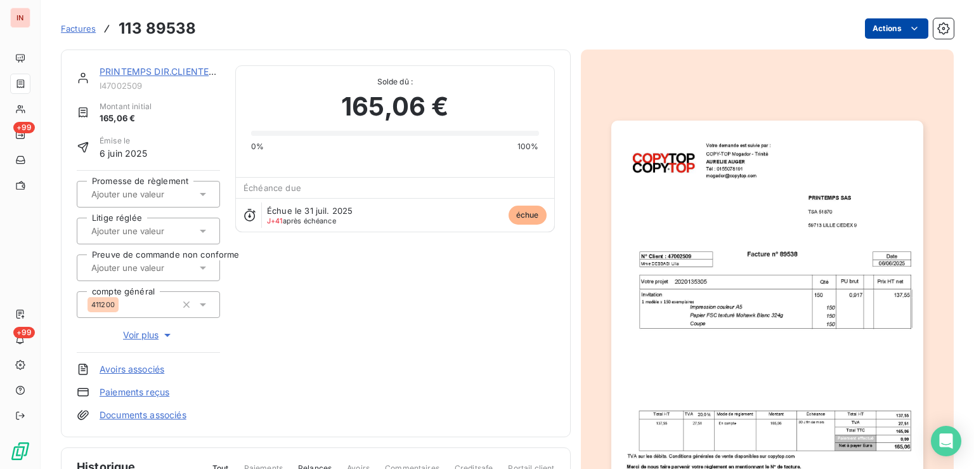
click at [861, 30] on html "IN +99 +99 Factures 113 89538 Actions PRINTEMPS DIR.CLIENTELE&SERV. I47002509 M…" at bounding box center [487, 234] width 974 height 469
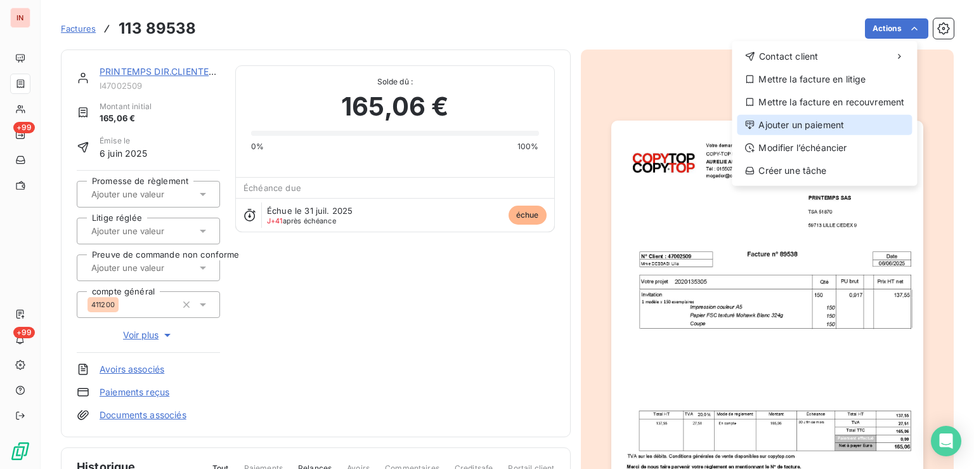
click at [828, 122] on div "Ajouter un paiement" at bounding box center [824, 125] width 175 height 20
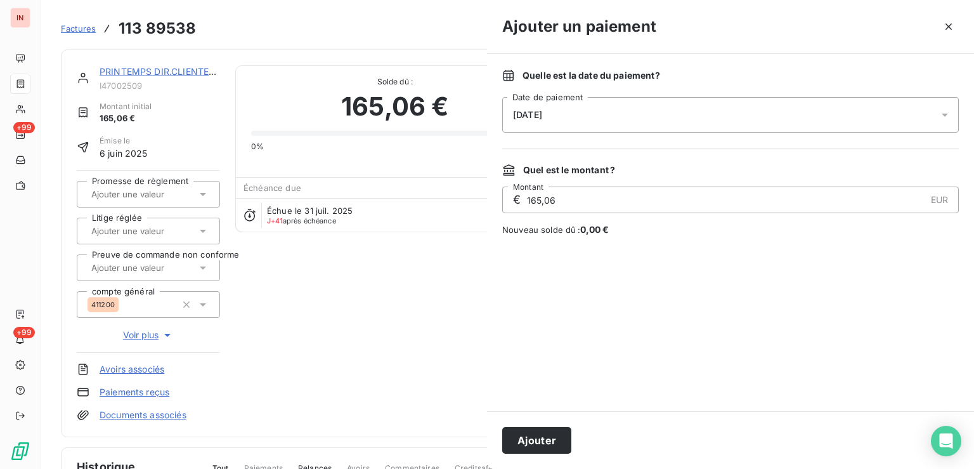
click at [685, 116] on div "[DATE]" at bounding box center [730, 115] width 457 height 36
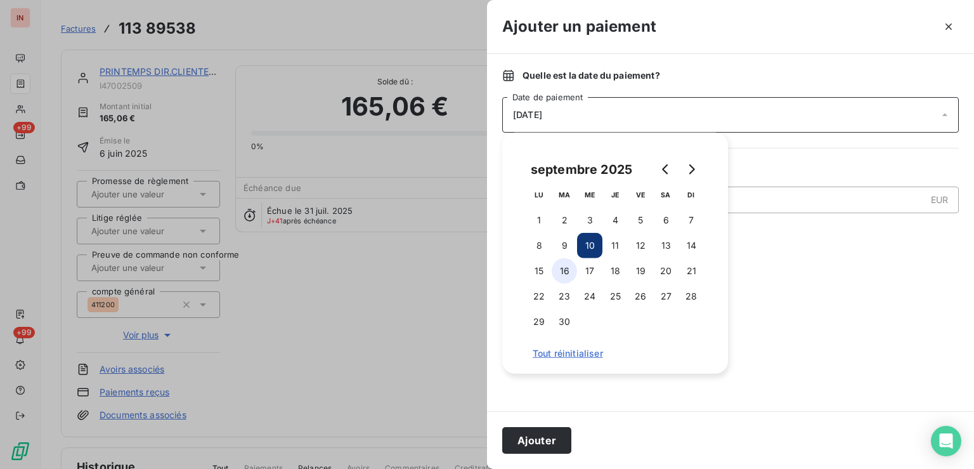
click at [562, 269] on button "16" at bounding box center [564, 270] width 25 height 25
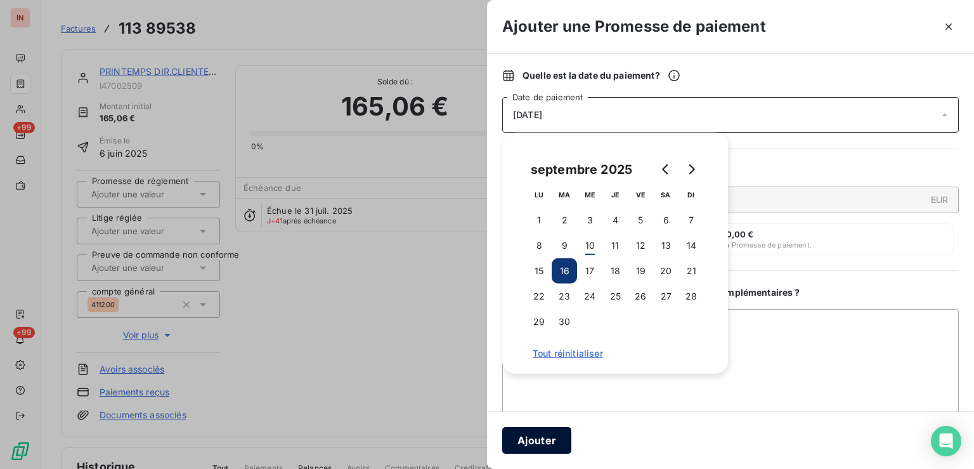
click at [542, 443] on button "Ajouter" at bounding box center [536, 440] width 69 height 27
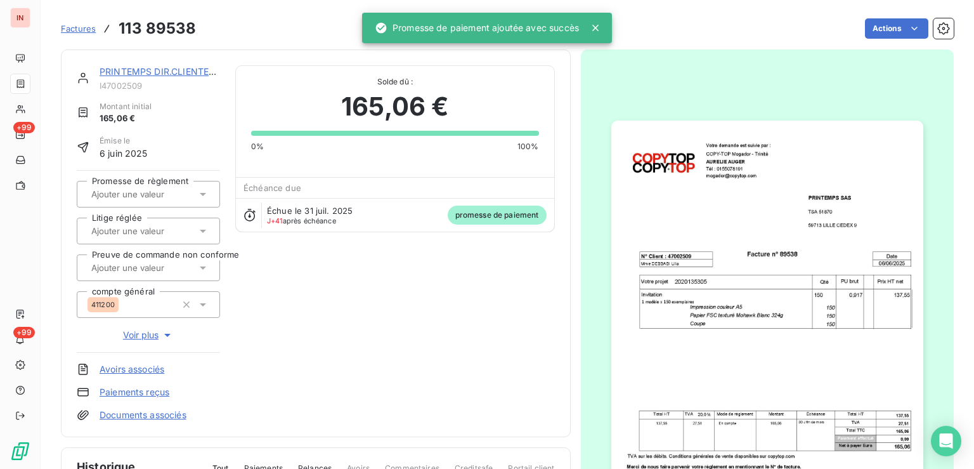
click at [174, 199] on input "text" at bounding box center [153, 193] width 127 height 11
click at [167, 228] on div "Oui" at bounding box center [156, 227] width 108 height 20
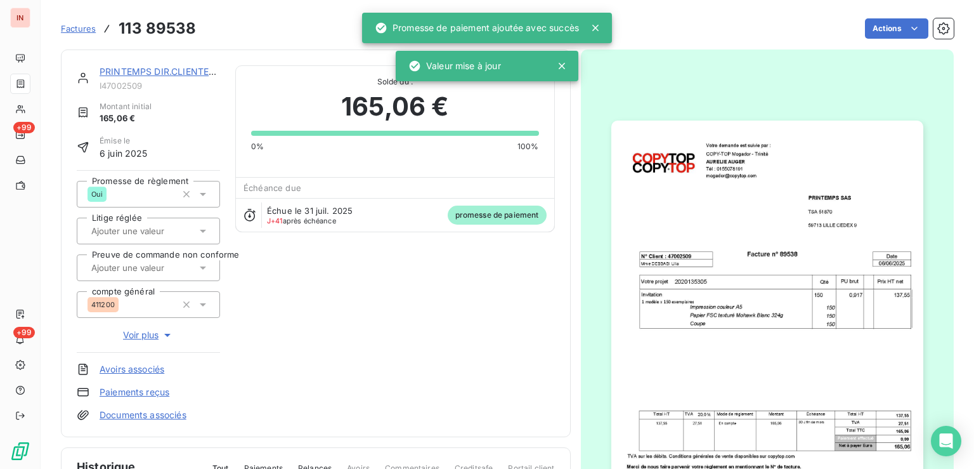
click at [178, 70] on link "PRINTEMPS DIR.CLIENTELE&SERV." at bounding box center [175, 71] width 150 height 11
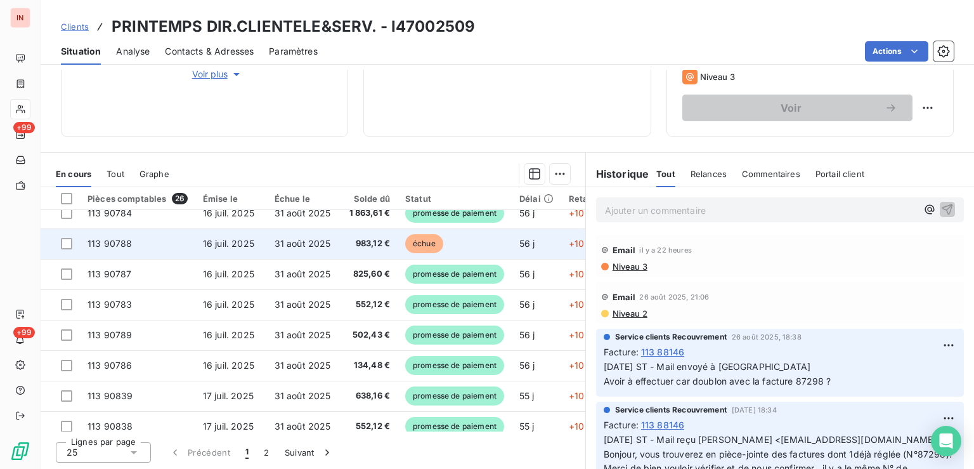
scroll to position [550, 0]
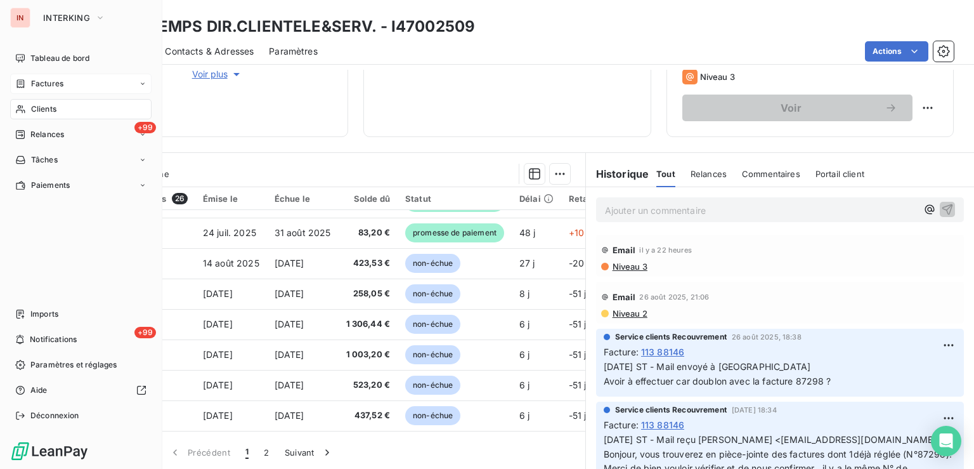
click at [34, 87] on span "Factures" at bounding box center [47, 83] width 32 height 11
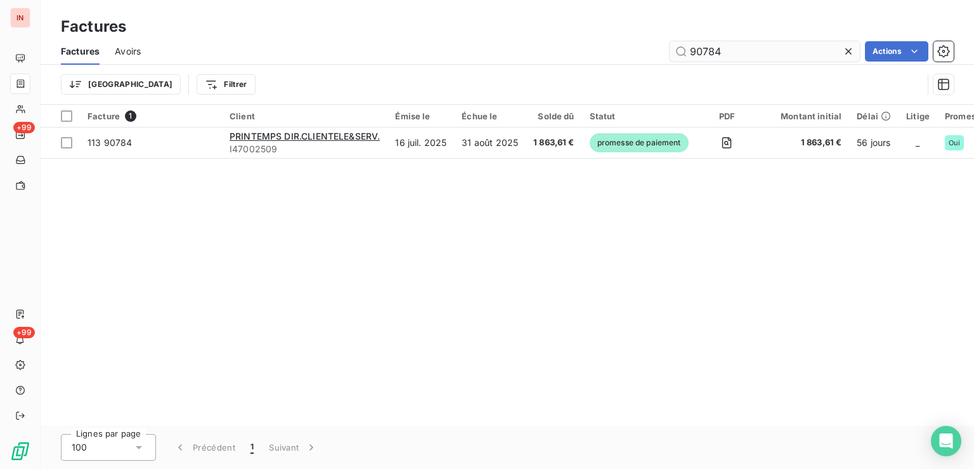
drag, startPoint x: 572, startPoint y: 49, endPoint x: 529, endPoint y: 52, distance: 43.2
click at [670, 52] on input "90784" at bounding box center [765, 51] width 190 height 20
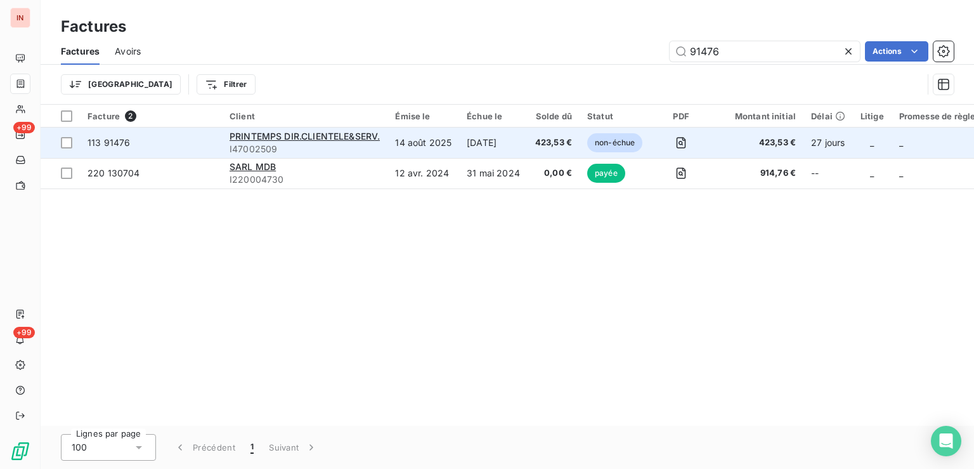
type input "91476"
click at [520, 140] on td "[DATE]" at bounding box center [493, 142] width 68 height 30
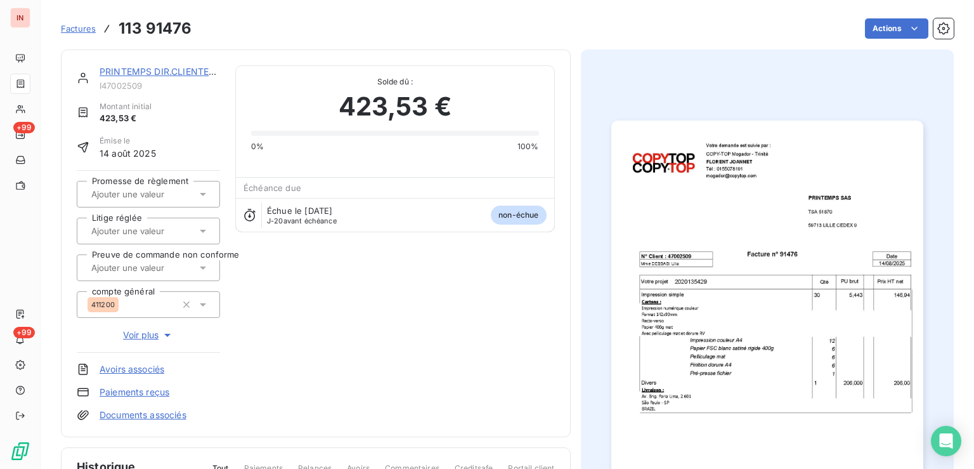
click at [877, 37] on html "IN +99 +99 Factures 113 91476 Actions PRINTEMPS DIR.CLIENTELE&SERV. I47002509 M…" at bounding box center [487, 234] width 974 height 469
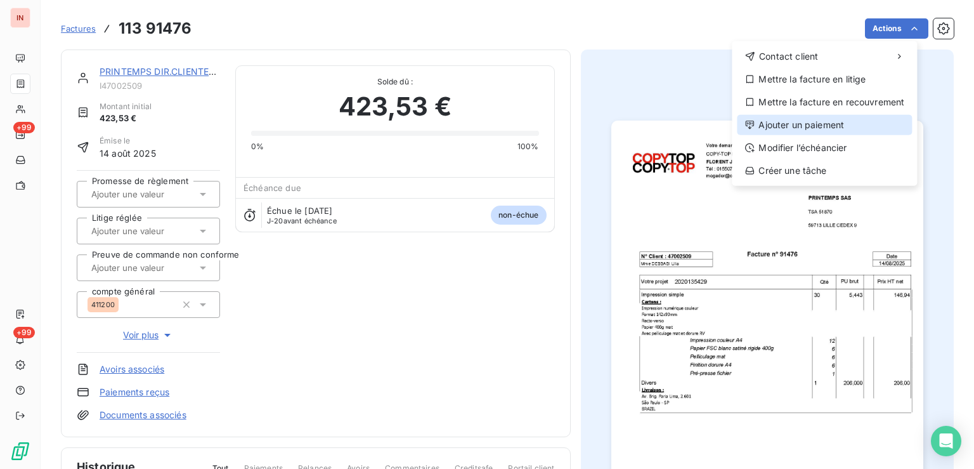
click at [784, 127] on div "Ajouter un paiement" at bounding box center [824, 125] width 175 height 20
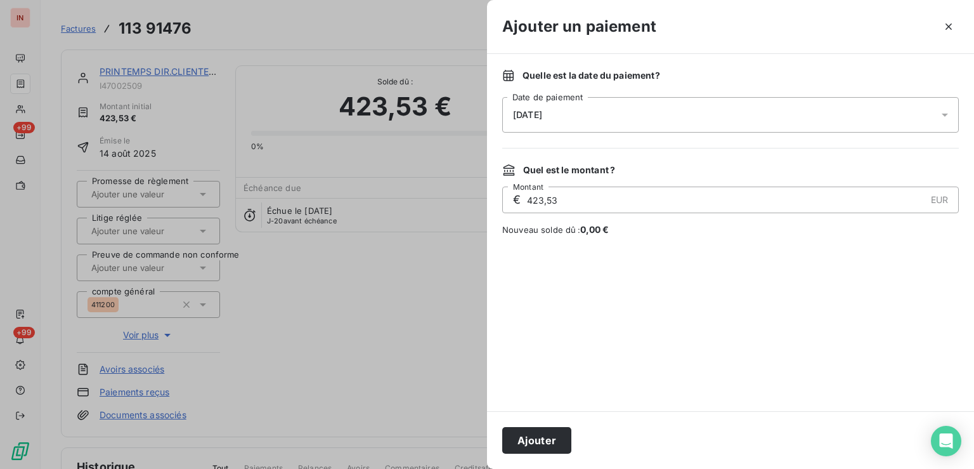
drag, startPoint x: 683, startPoint y: 116, endPoint x: 674, endPoint y: 126, distance: 13.0
click at [681, 117] on div "[DATE]" at bounding box center [730, 115] width 457 height 36
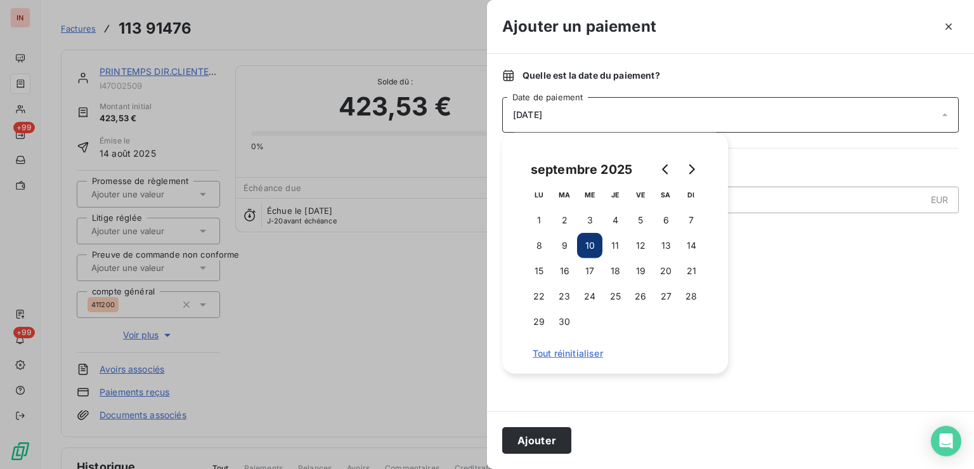
drag, startPoint x: 566, startPoint y: 266, endPoint x: 559, endPoint y: 352, distance: 85.9
click at [564, 269] on button "16" at bounding box center [564, 270] width 25 height 25
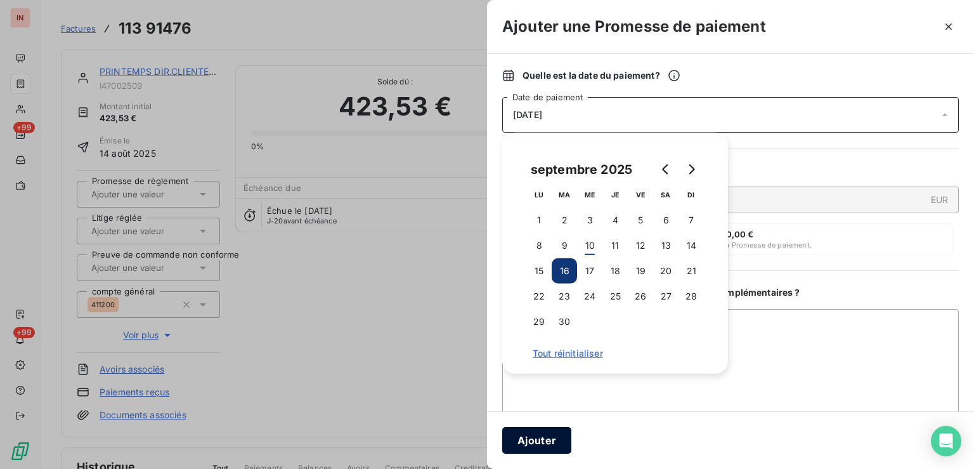
click at [547, 434] on button "Ajouter" at bounding box center [536, 440] width 69 height 27
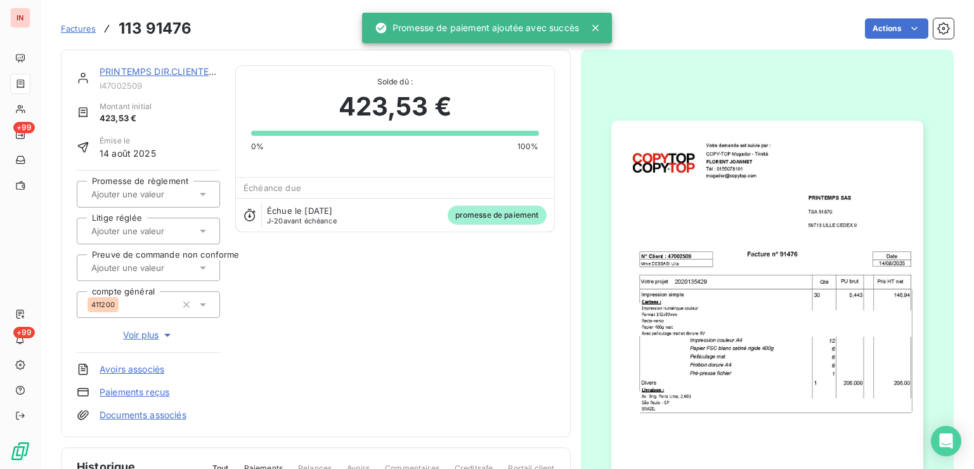
click at [179, 72] on link "PRINTEMPS DIR.CLIENTELE&SERV." at bounding box center [175, 71] width 150 height 11
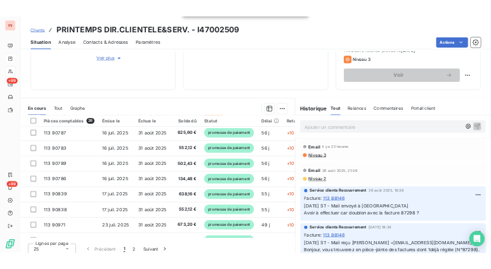
scroll to position [320, 0]
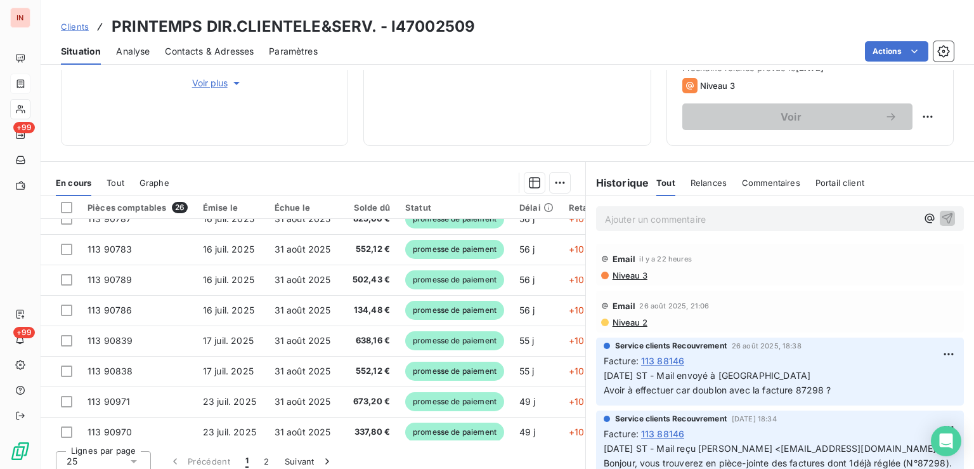
click at [639, 217] on p "Ajouter un commentaire ﻿" at bounding box center [761, 219] width 312 height 16
drag, startPoint x: 744, startPoint y: 214, endPoint x: 759, endPoint y: 214, distance: 14.6
click at [748, 214] on p "[DATE] - MVI" at bounding box center [761, 218] width 312 height 15
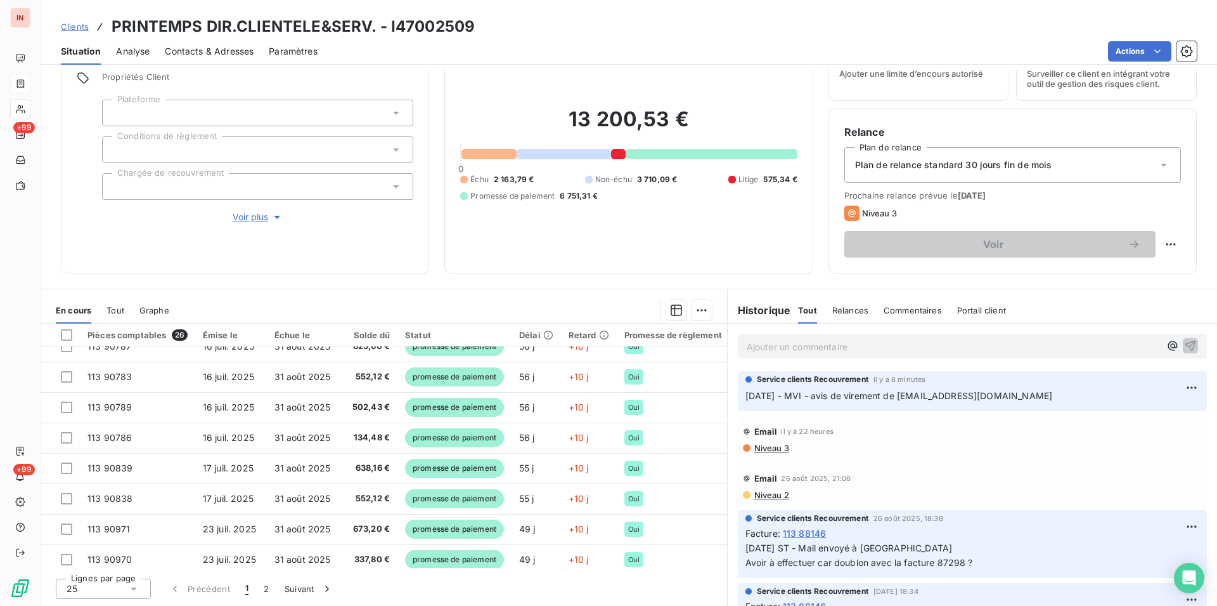
scroll to position [58, 0]
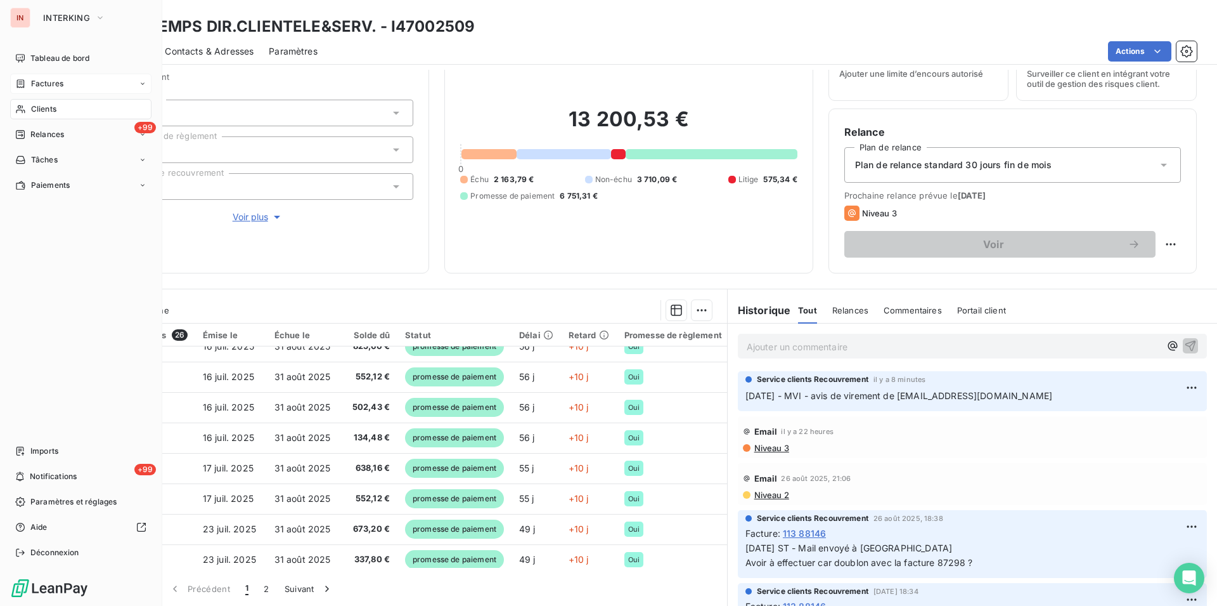
click at [34, 105] on span "Clients" at bounding box center [43, 108] width 25 height 11
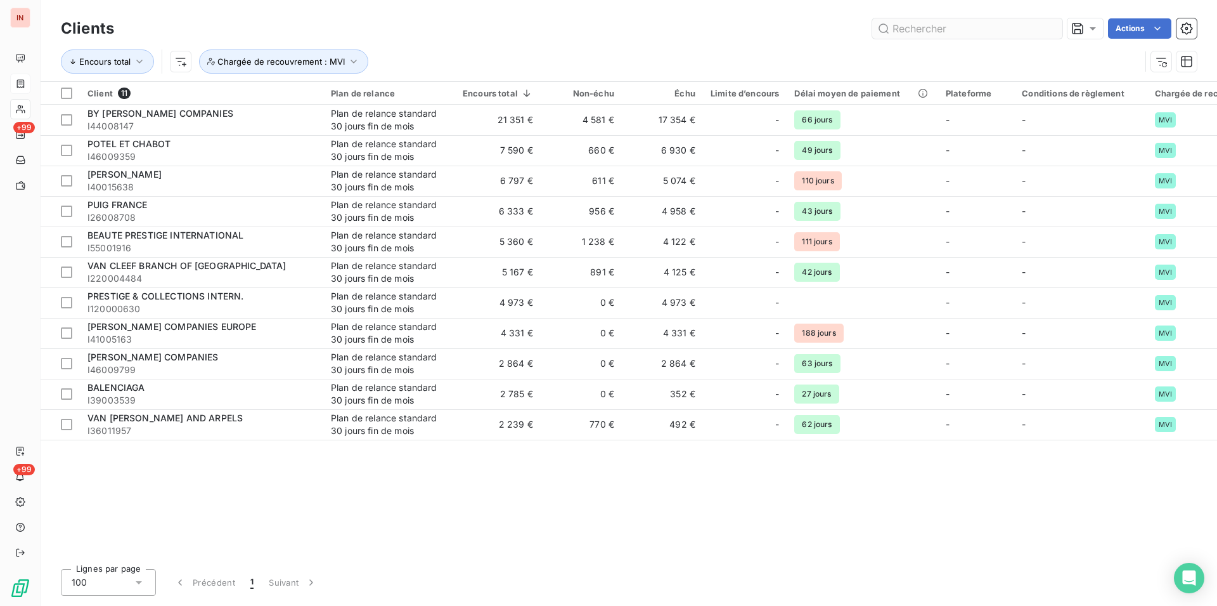
click at [932, 33] on input "text" at bounding box center [967, 28] width 190 height 20
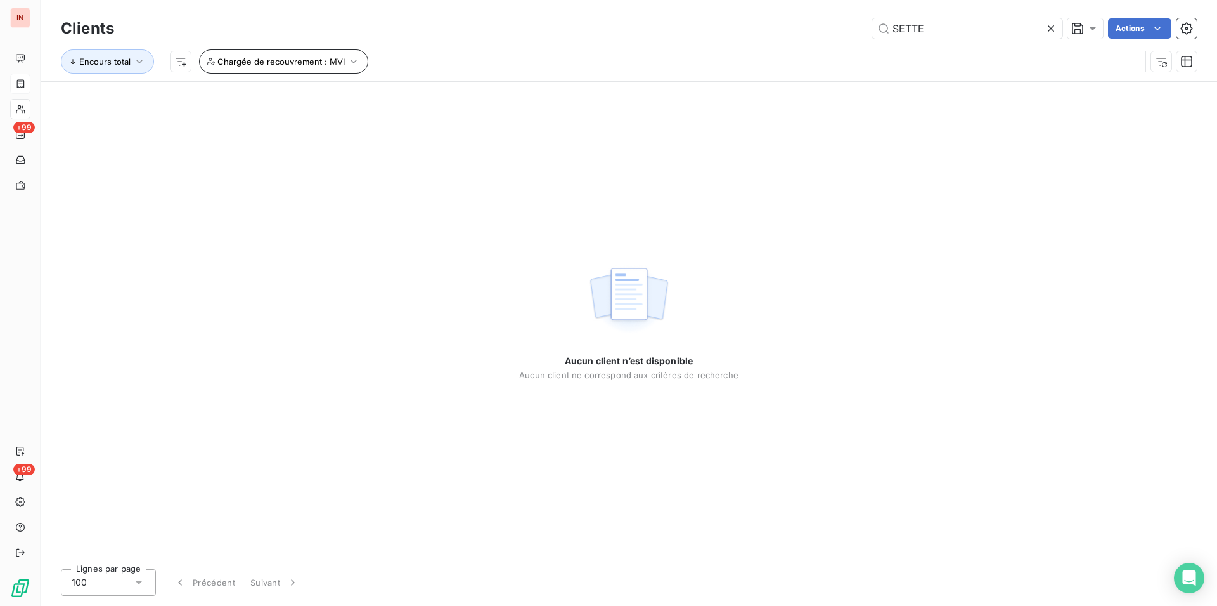
type input "SETTE"
click at [298, 68] on button "Chargée de recouvrement : MVI" at bounding box center [283, 61] width 169 height 24
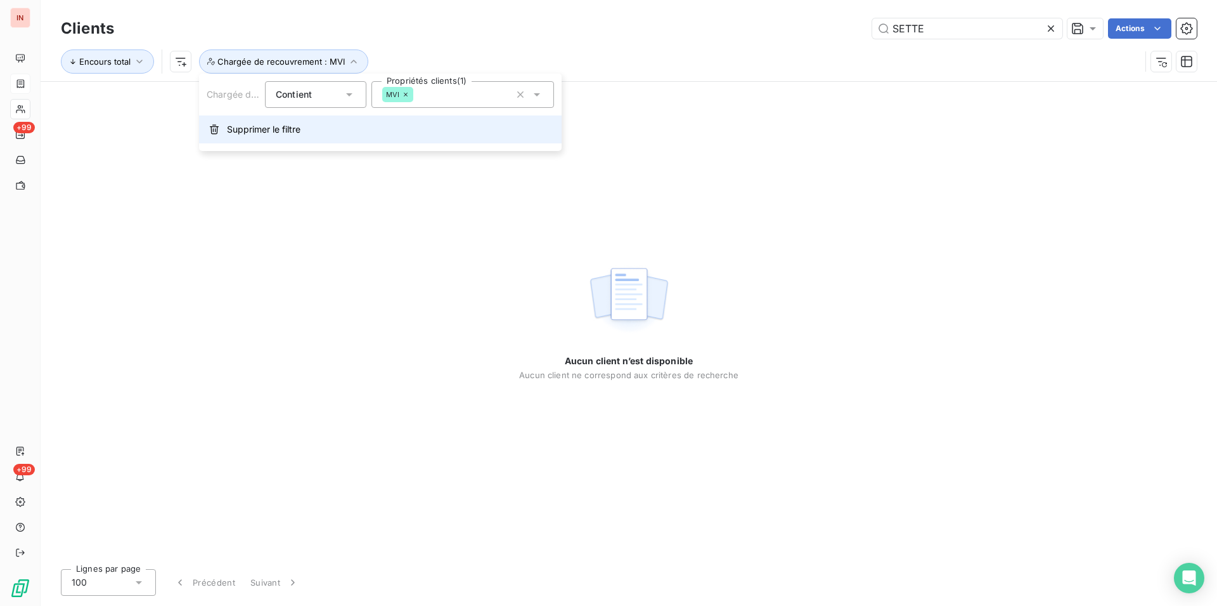
click at [271, 139] on button "Supprimer le filtre" at bounding box center [380, 129] width 363 height 28
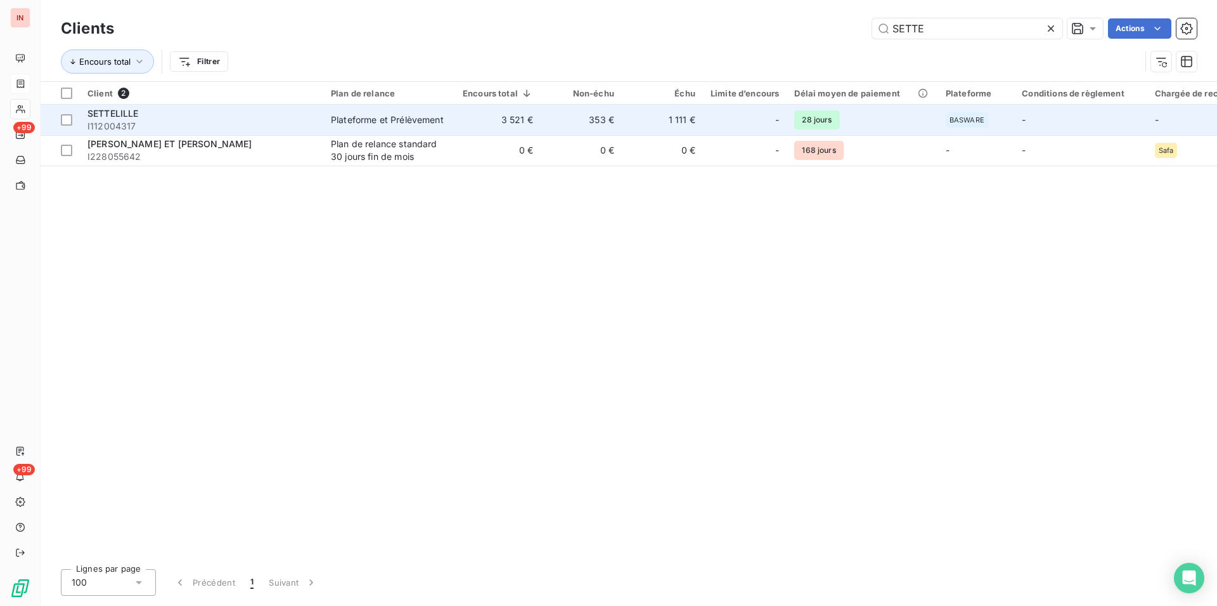
click at [387, 127] on td "Plateforme et Prélèvement" at bounding box center [389, 120] width 132 height 30
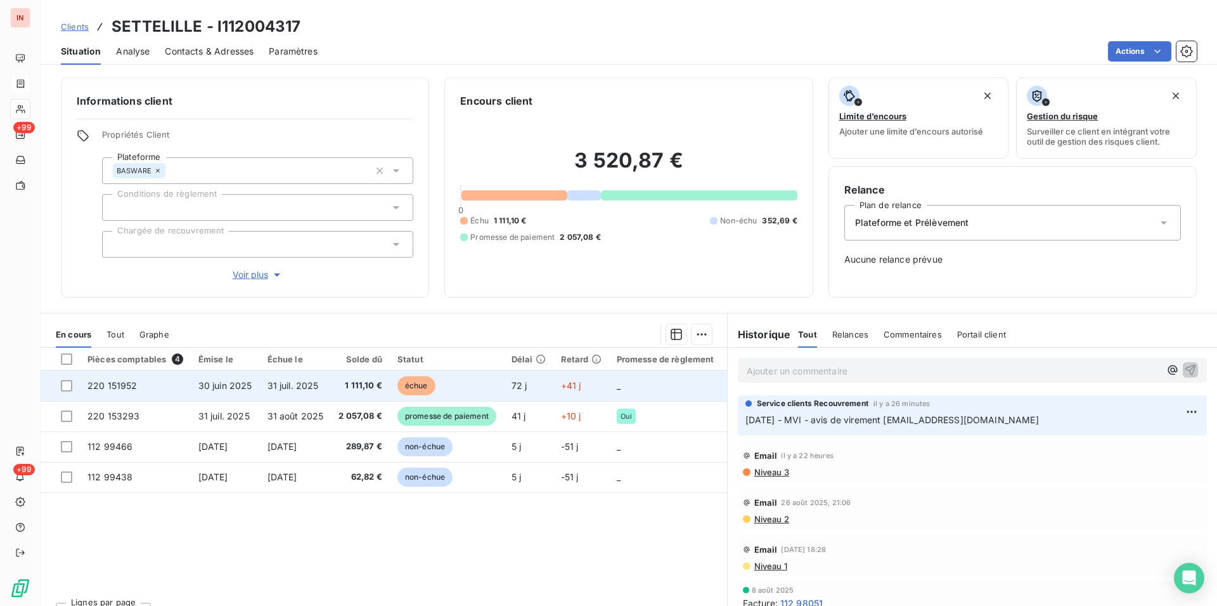
click at [445, 379] on td "échue" at bounding box center [447, 385] width 114 height 30
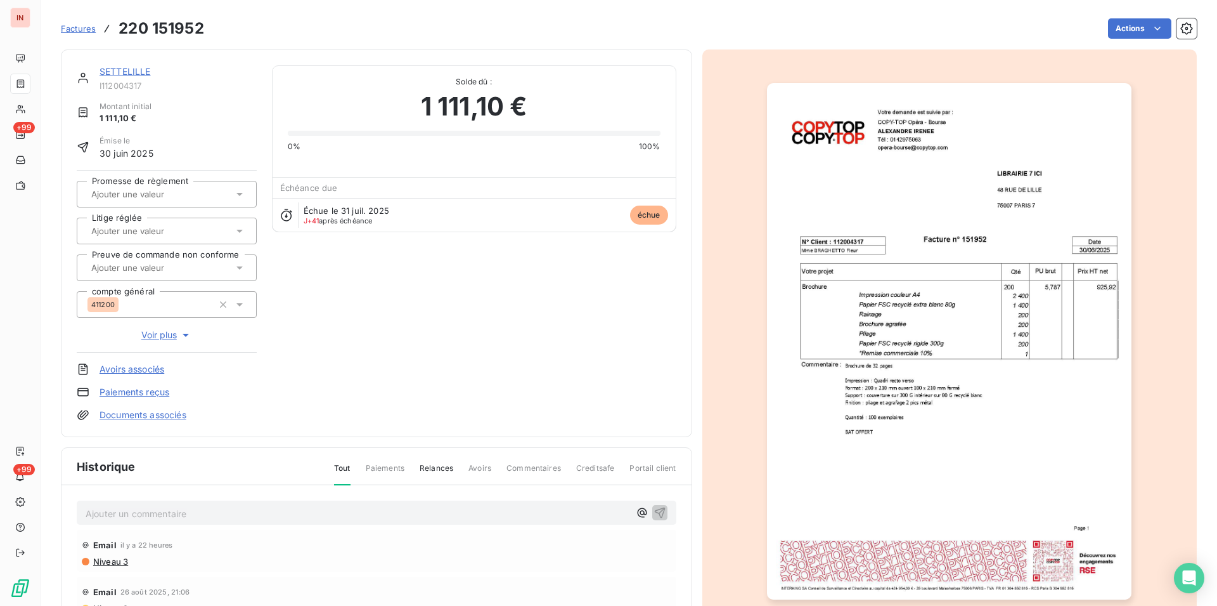
click at [865, 375] on img "button" at bounding box center [949, 341] width 365 height 516
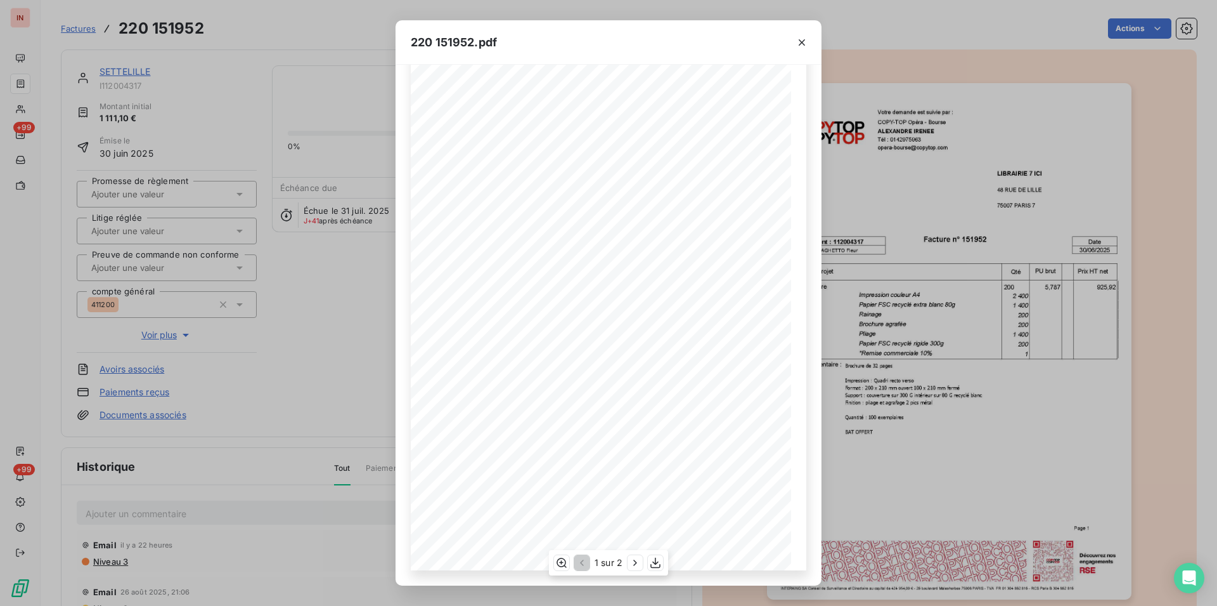
scroll to position [48, 0]
click at [630, 468] on icon "button" at bounding box center [635, 562] width 13 height 13
click at [309, 306] on div "220 151952.pdf [STREET_ADDRESS] 7 LIBRAIRIE 7 ICI Tél : [PHONE_NUMBER] Votre de…" at bounding box center [608, 303] width 1217 height 606
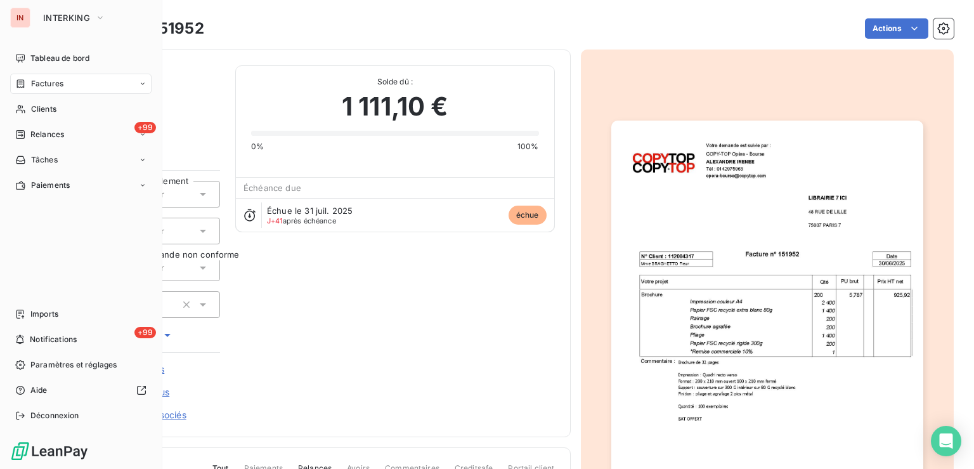
drag, startPoint x: 29, startPoint y: 113, endPoint x: 405, endPoint y: 90, distance: 376.1
click at [31, 113] on div "Clients" at bounding box center [80, 109] width 141 height 20
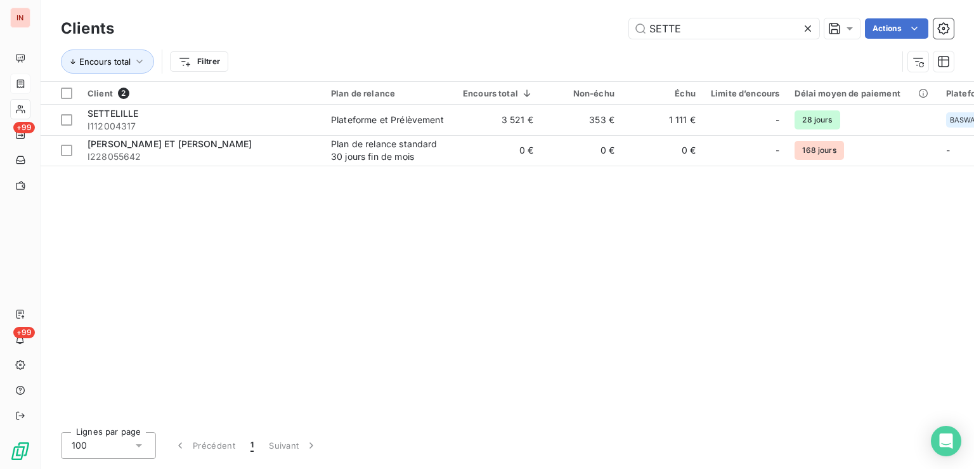
drag, startPoint x: 749, startPoint y: 23, endPoint x: 532, endPoint y: 29, distance: 217.6
click at [629, 29] on input "SETTE" at bounding box center [724, 28] width 190 height 20
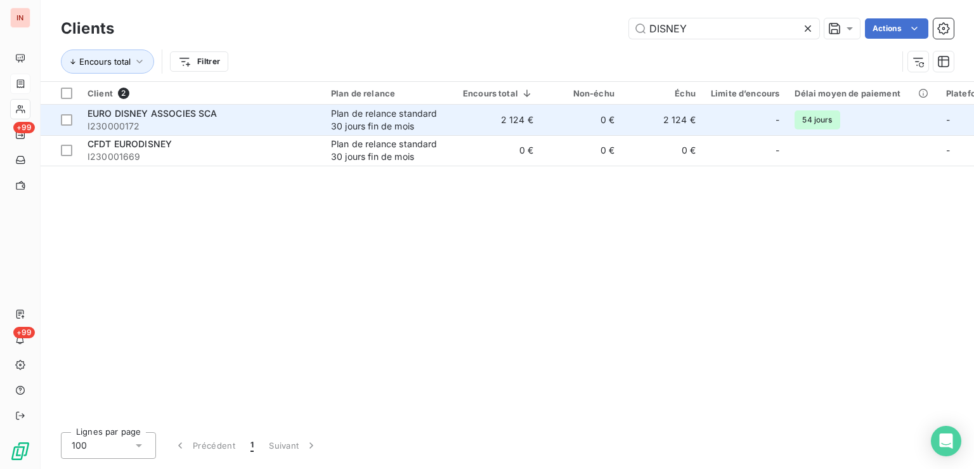
type input "DISNEY"
click at [505, 126] on td "2 124 €" at bounding box center [498, 120] width 86 height 30
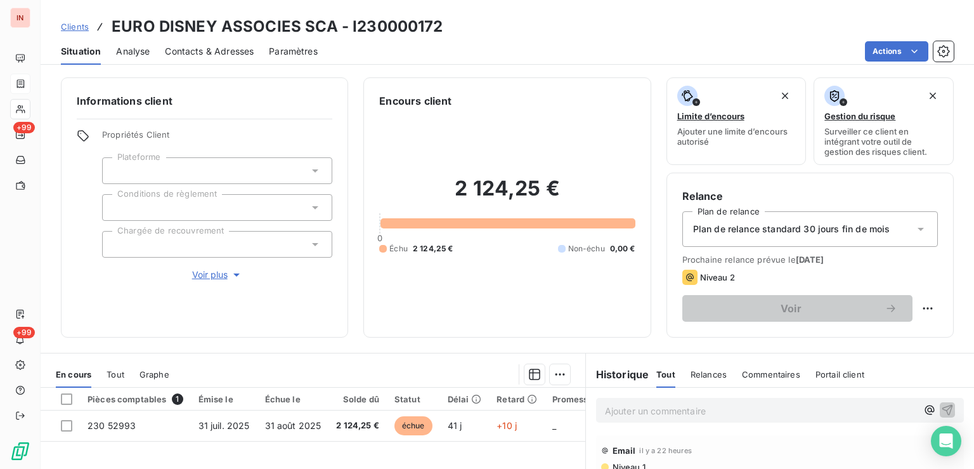
scroll to position [63, 0]
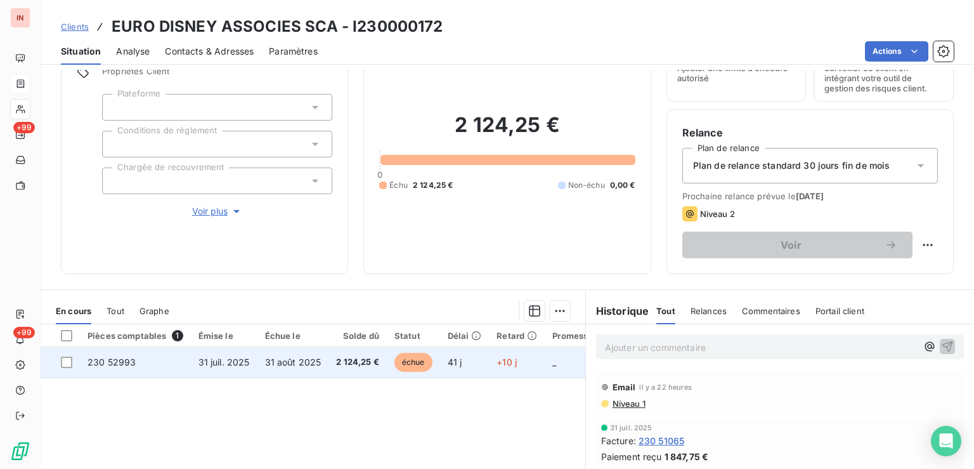
click at [426, 356] on span "échue" at bounding box center [413, 362] width 38 height 19
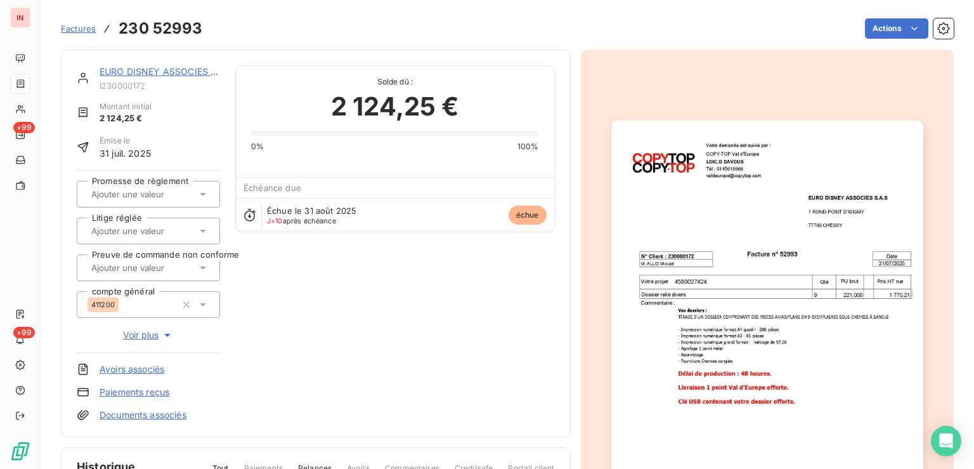
click at [748, 293] on img "button" at bounding box center [767, 340] width 312 height 441
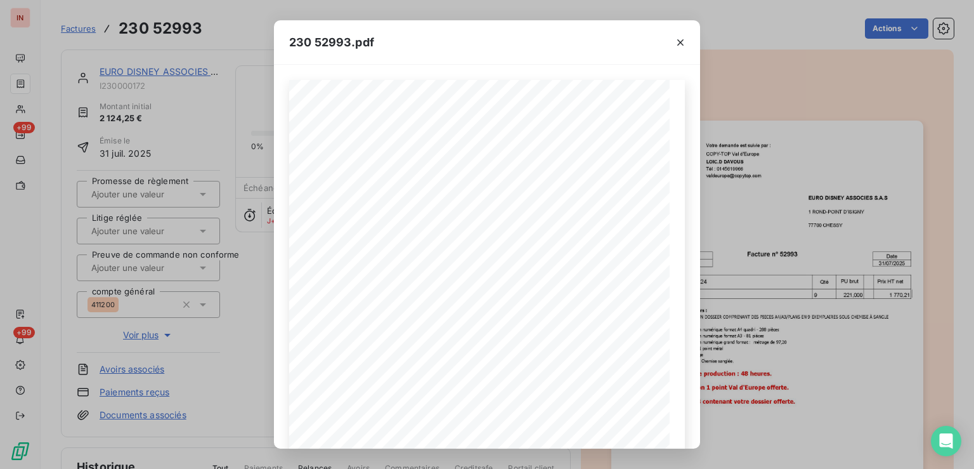
click at [741, 236] on div "230 52993.pdf 1 ROND-POINT D’ISIGNY 77700 CHESSY EURO DISNEY ASSOCIES S.A.S Tél…" at bounding box center [487, 234] width 974 height 469
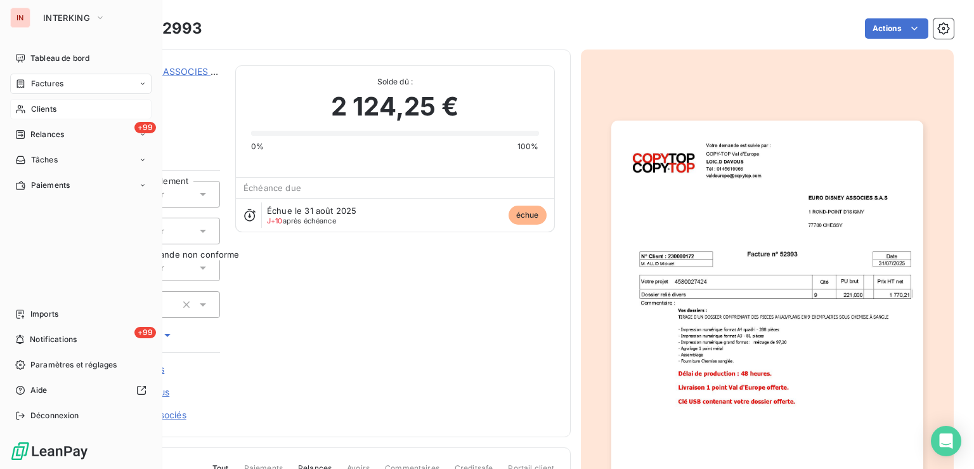
click at [29, 105] on div "Clients" at bounding box center [80, 109] width 141 height 20
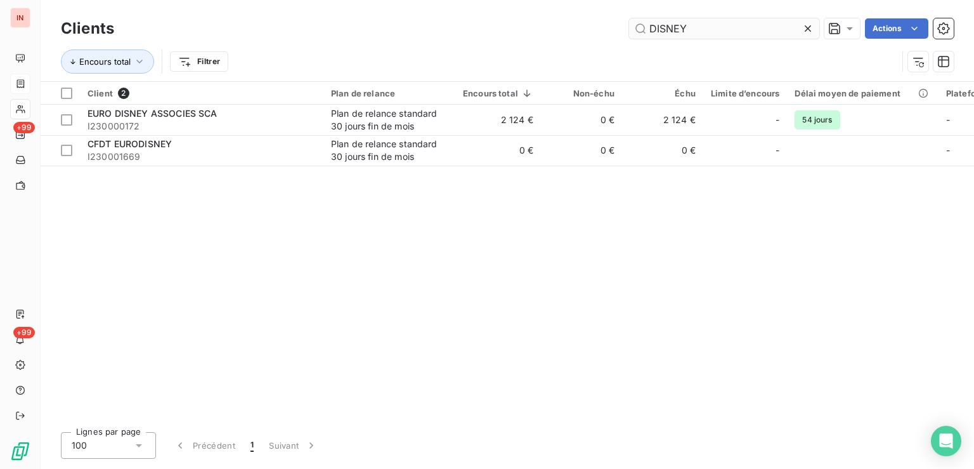
drag, startPoint x: 410, startPoint y: 23, endPoint x: 387, endPoint y: 27, distance: 23.1
click at [629, 27] on input "DISNEY" at bounding box center [724, 28] width 190 height 20
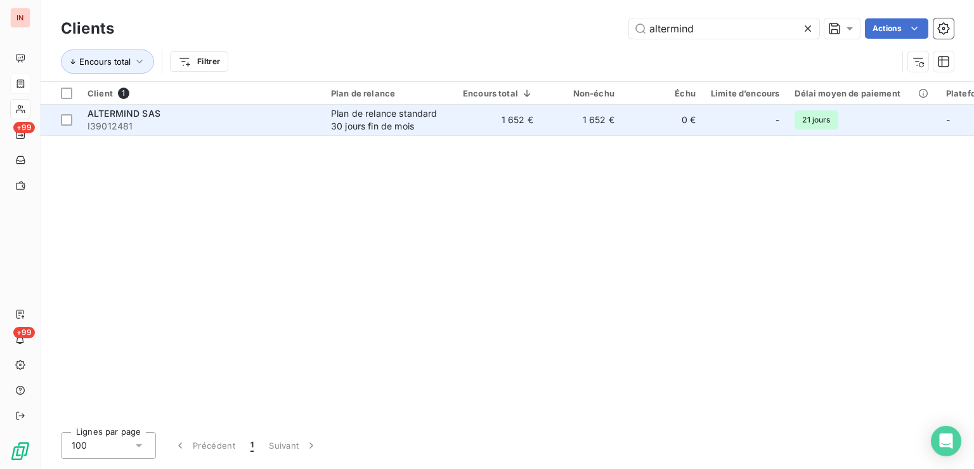
type input "altermind"
click at [351, 114] on div "Plan de relance standard 30 jours fin de mois" at bounding box center [389, 119] width 117 height 25
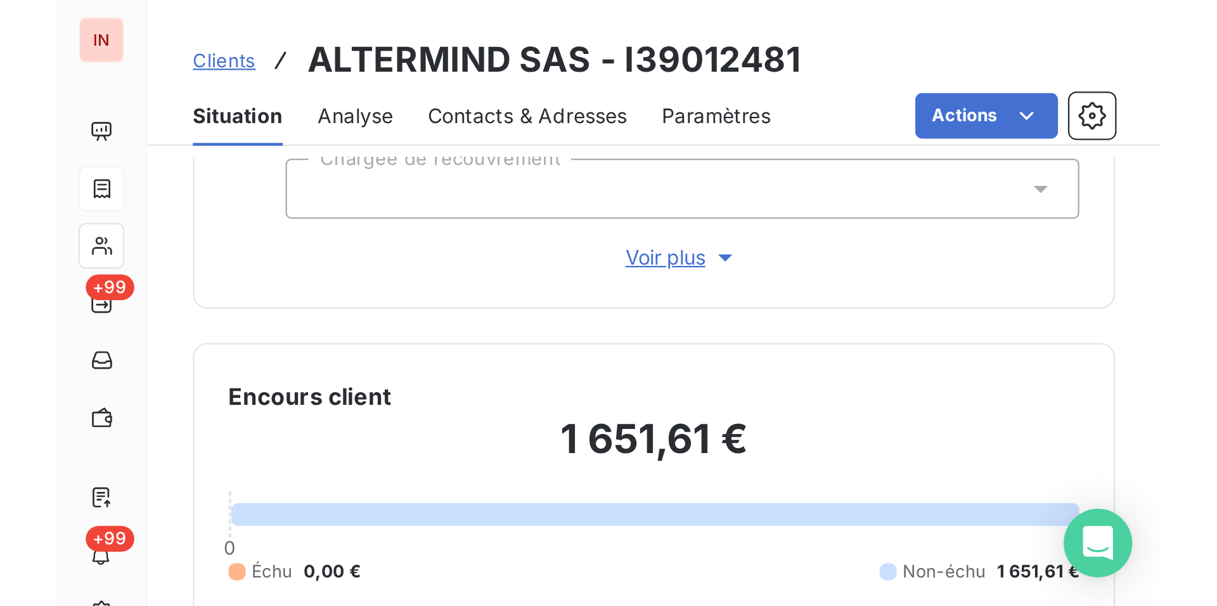
scroll to position [24, 0]
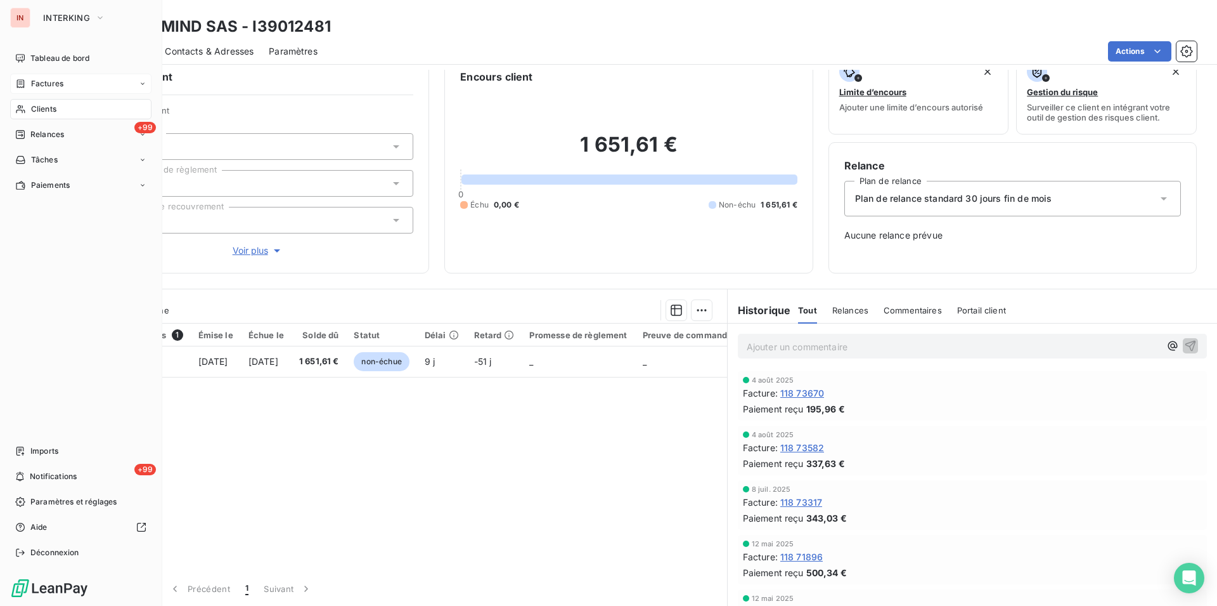
drag, startPoint x: 20, startPoint y: 113, endPoint x: 35, endPoint y: 126, distance: 20.2
click at [20, 113] on icon at bounding box center [20, 109] width 11 height 10
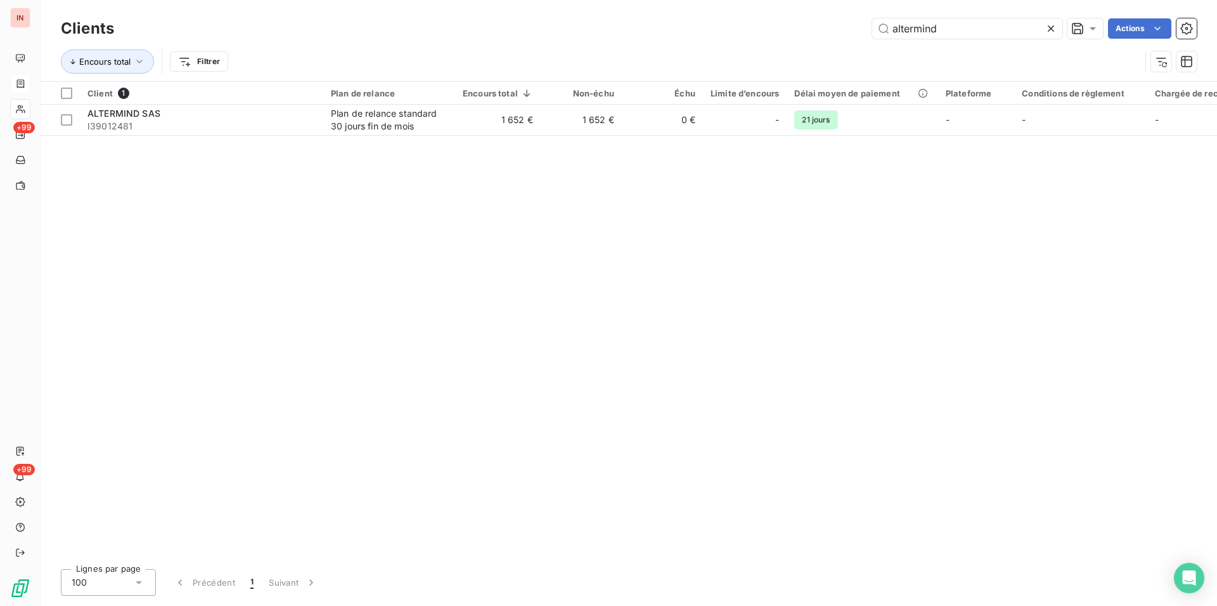
drag, startPoint x: 830, startPoint y: 20, endPoint x: 659, endPoint y: 20, distance: 171.2
click at [872, 20] on input "altermind" at bounding box center [967, 28] width 190 height 20
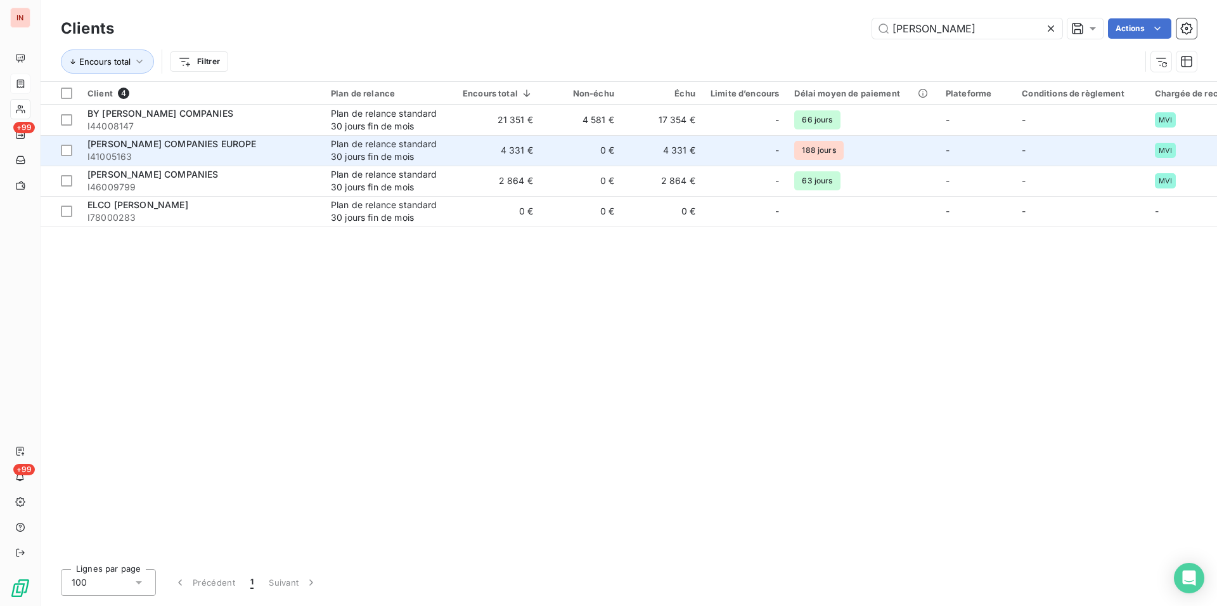
type input "[PERSON_NAME]"
click at [269, 147] on div "[PERSON_NAME] COMPANIES EUROPE" at bounding box center [201, 144] width 228 height 13
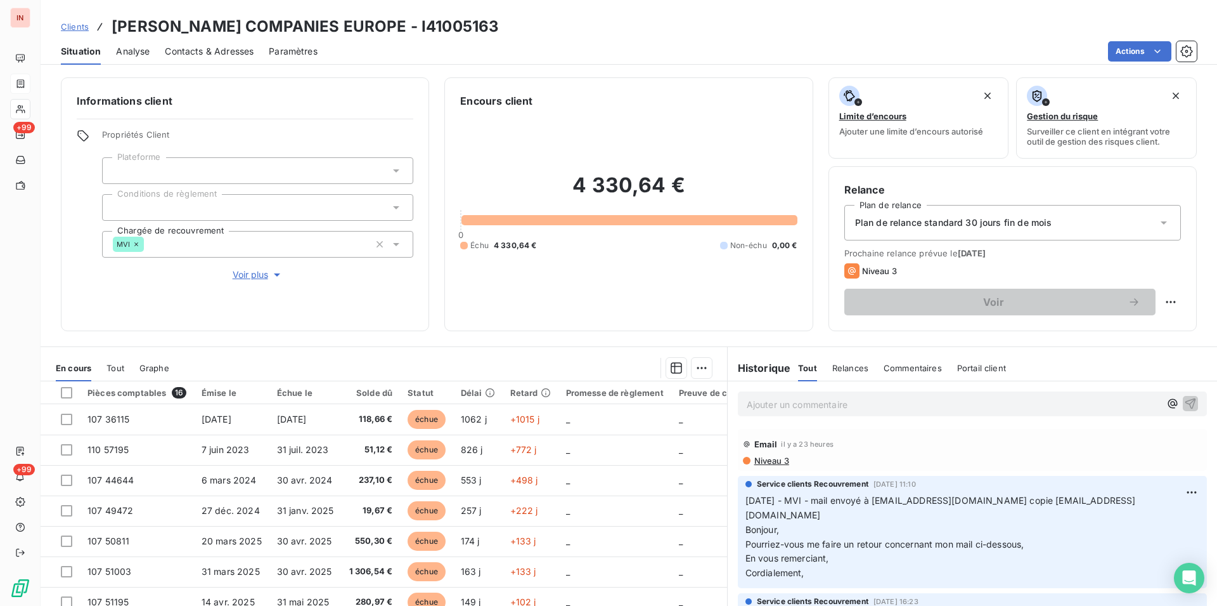
click at [824, 392] on div "Ajouter un commentaire ﻿" at bounding box center [972, 403] width 469 height 25
click at [813, 397] on p "Ajouter un commentaire ﻿" at bounding box center [953, 404] width 413 height 16
click at [968, 403] on p "[DATE] - MVI - mail reçu de" at bounding box center [953, 403] width 413 height 15
click at [803, 411] on p "[DATE] - MVI - mail reçu de [EMAIL_ADDRESS][DOMAIN_NAME] le [DATE](mail TR)" at bounding box center [953, 403] width 413 height 15
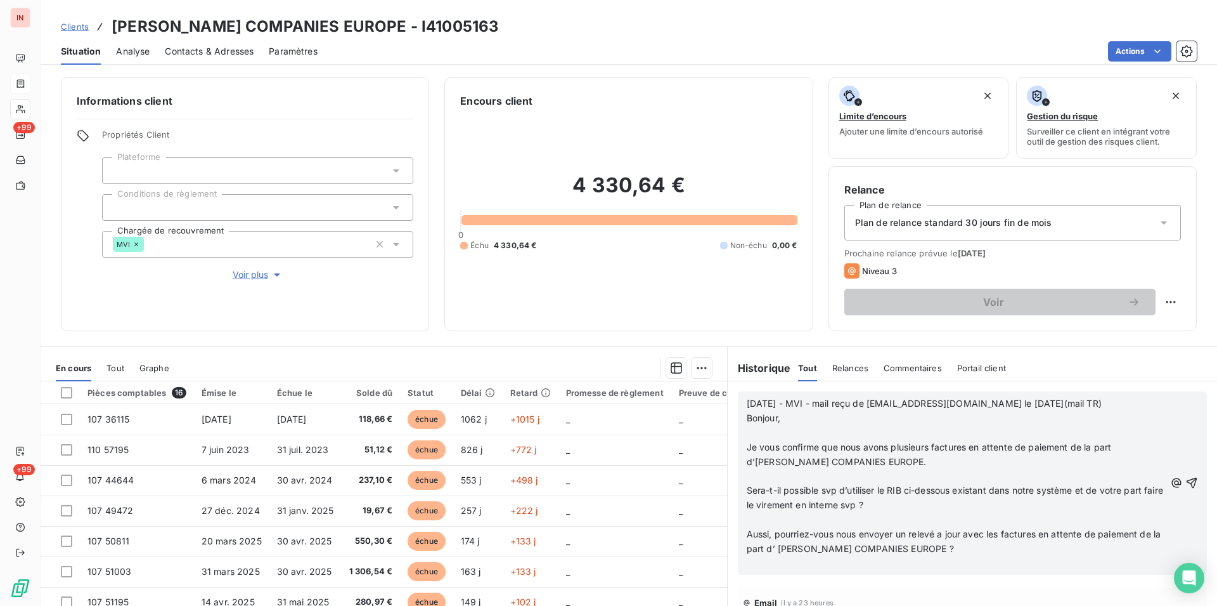
click at [771, 431] on p "﻿" at bounding box center [956, 432] width 418 height 15
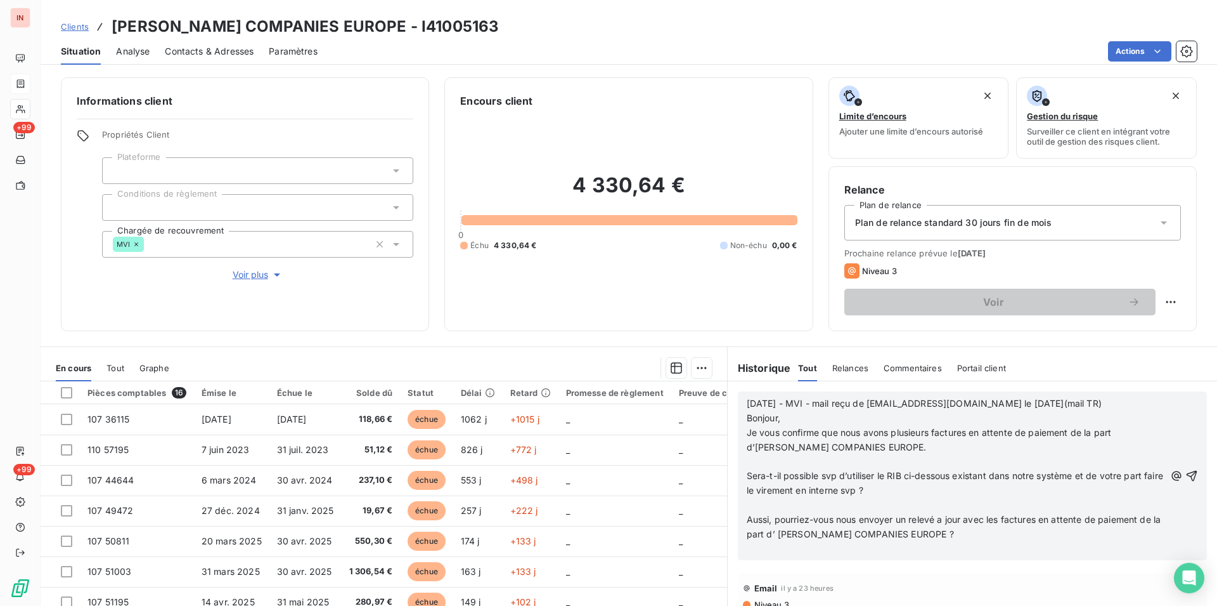
click at [763, 462] on p "﻿" at bounding box center [956, 462] width 418 height 15
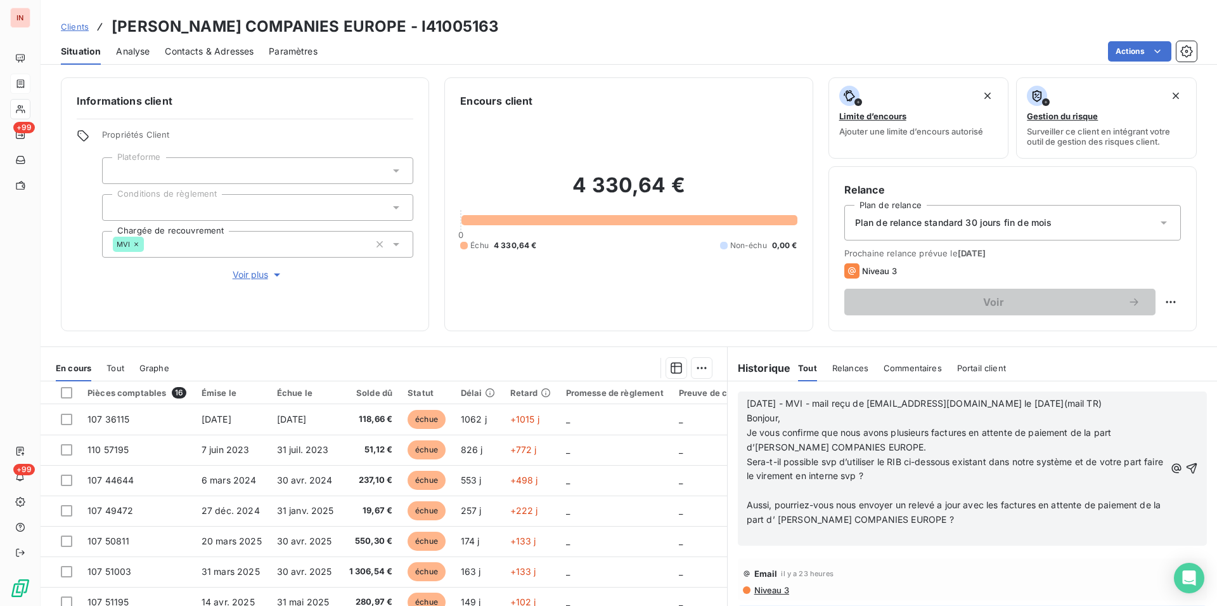
click at [763, 468] on p at bounding box center [956, 490] width 418 height 15
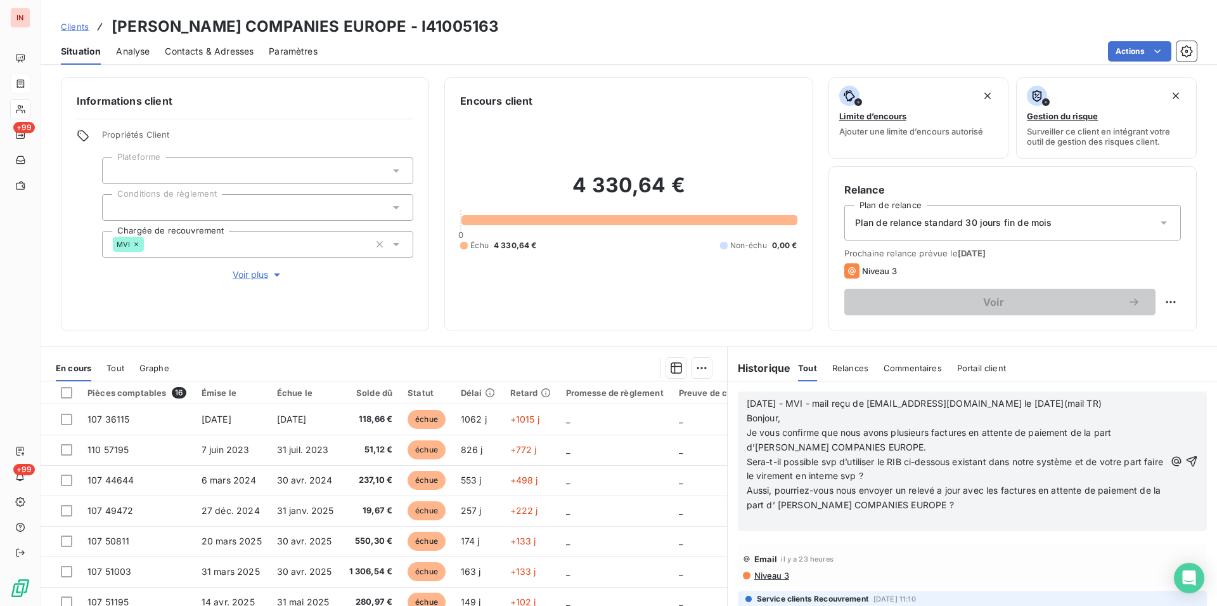
click at [756, 468] on p "﻿" at bounding box center [956, 519] width 418 height 15
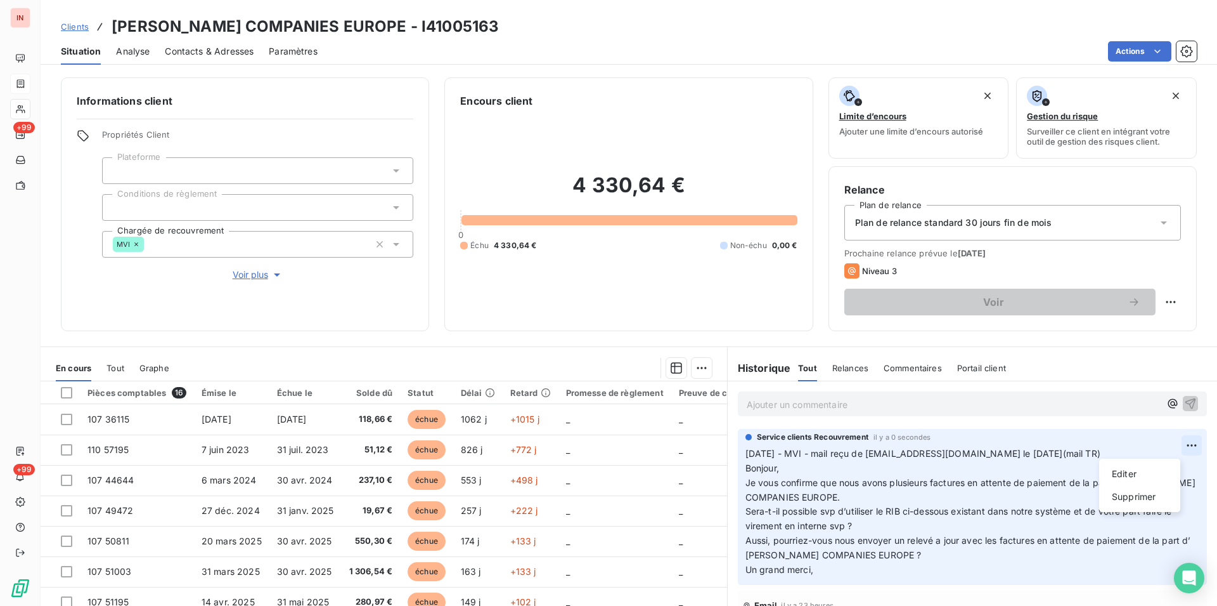
click at [973, 446] on html "IN +99 +99 Clients [PERSON_NAME] COMPANIES EUROPE - I41005163 Situation Analyse…" at bounding box center [608, 303] width 1217 height 606
click at [973, 468] on div "Editer" at bounding box center [1140, 473] width 71 height 20
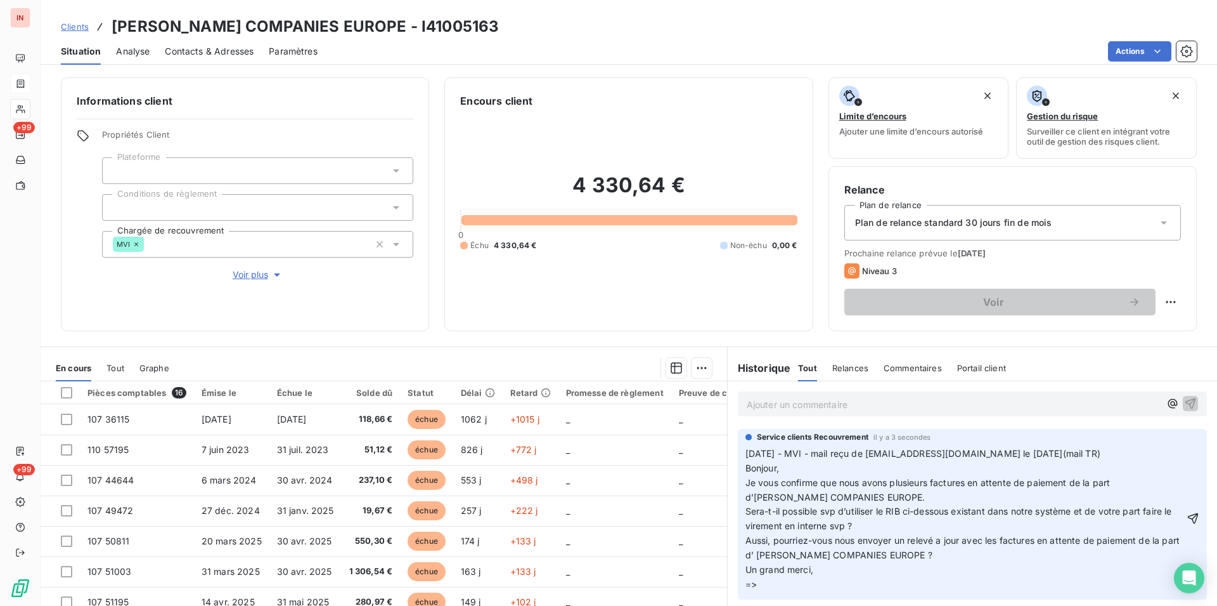
click at [457, 28] on h3 "[PERSON_NAME] COMPANIES EUROPE - I41005163" at bounding box center [305, 26] width 387 height 23
copy h3 "I41005163"
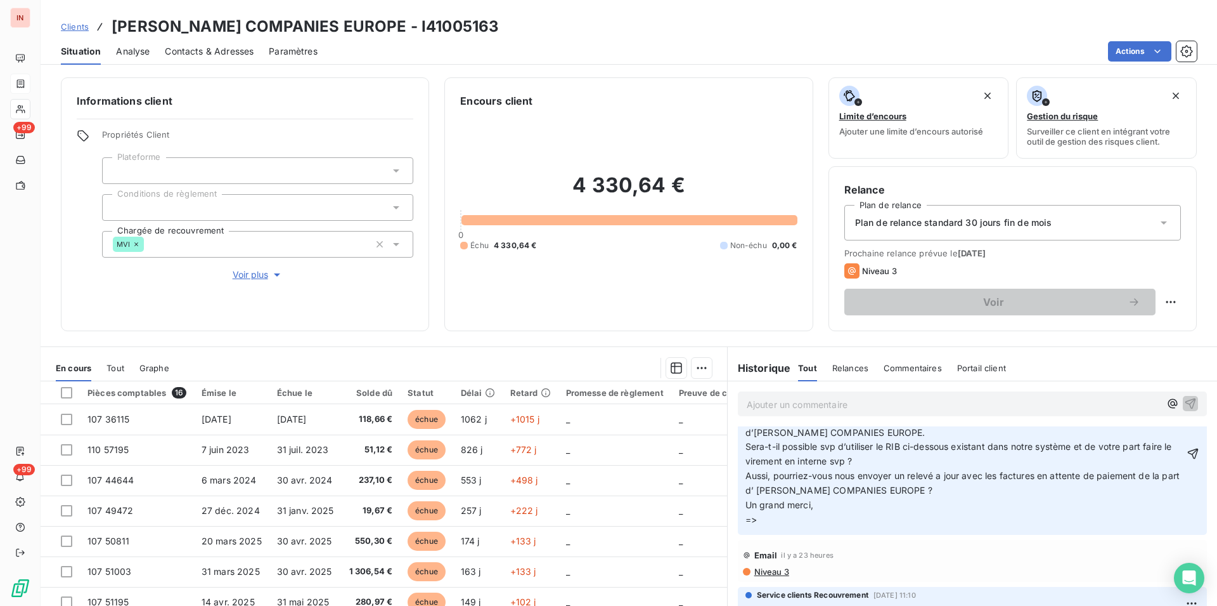
click at [785, 468] on p "[DATE] - MVI - mail reçu de [EMAIL_ADDRESS][DOMAIN_NAME] le [DATE](mail TR) Bon…" at bounding box center [965, 454] width 439 height 145
click at [806, 468] on p "[DATE] - MVI - mail reçu de [EMAIL_ADDRESS][DOMAIN_NAME] le [DATE](mail TR) Bon…" at bounding box center [965, 454] width 439 height 145
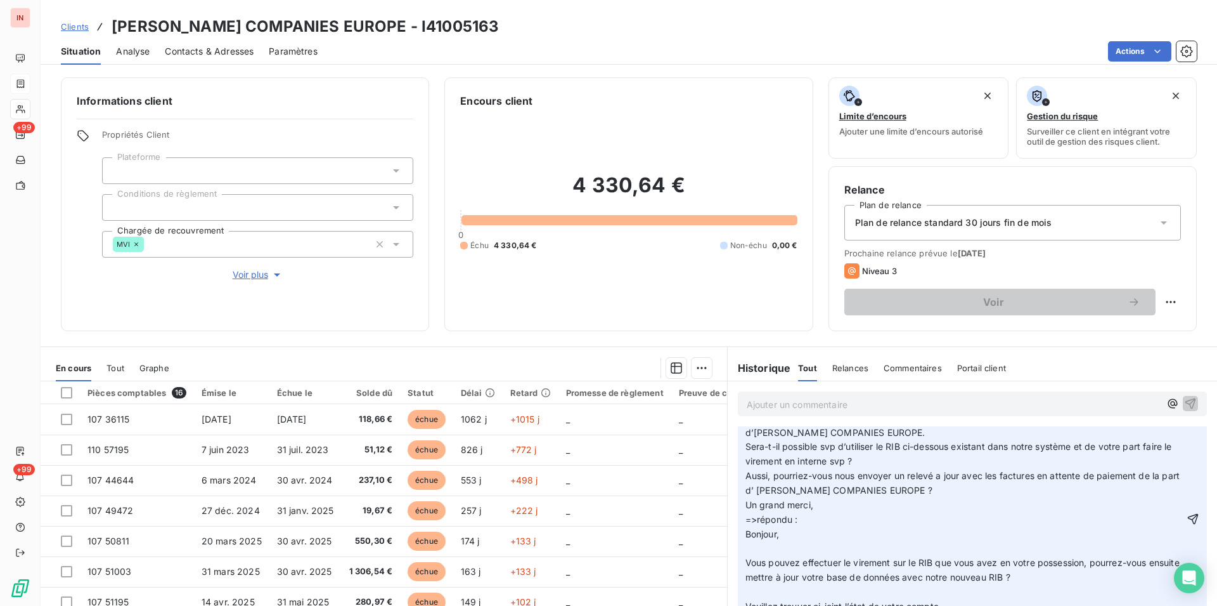
click at [785, 468] on p "﻿" at bounding box center [965, 548] width 439 height 15
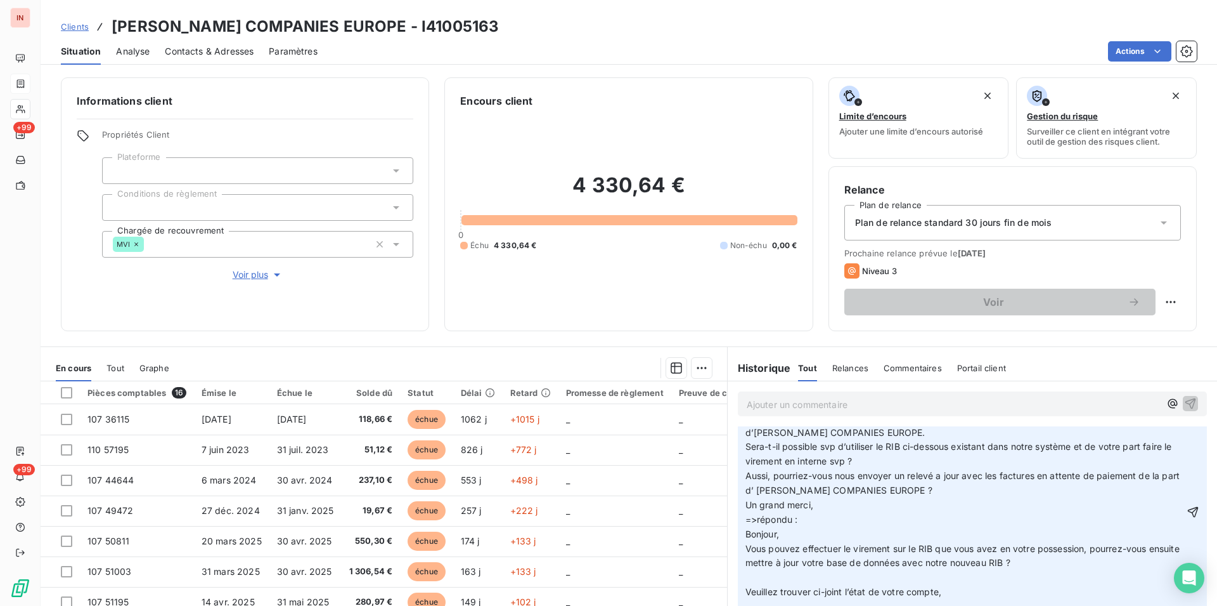
click at [772, 468] on p "﻿" at bounding box center [965, 577] width 439 height 15
click at [765, 468] on p "﻿" at bounding box center [965, 592] width 439 height 15
